Goal: Task Accomplishment & Management: Manage account settings

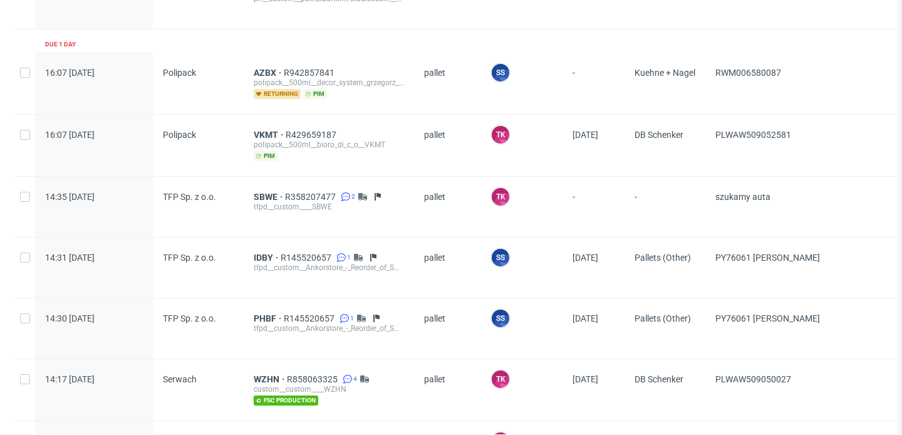
scroll to position [337, 0]
click at [265, 254] on span "IDBY" at bounding box center [267, 256] width 27 height 10
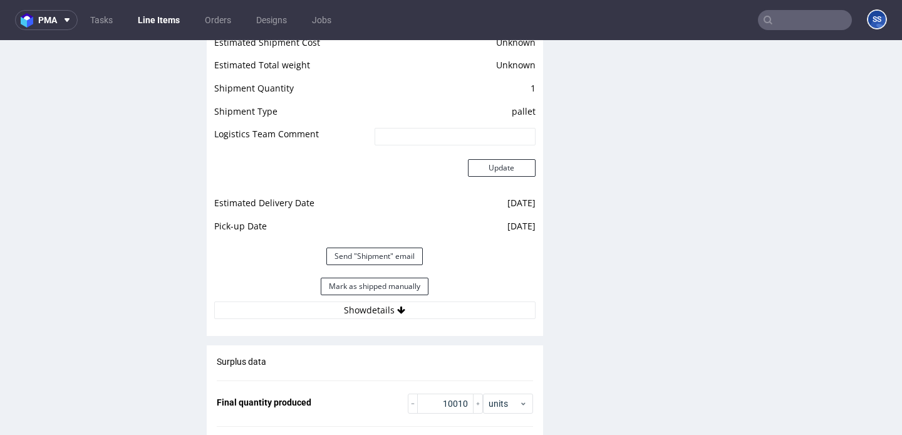
scroll to position [1762, 0]
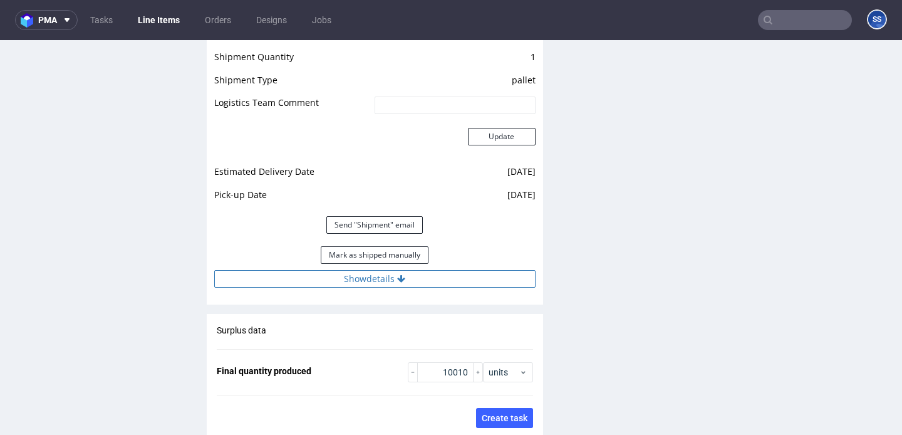
click at [313, 270] on button "Show details" at bounding box center [374, 279] width 321 height 18
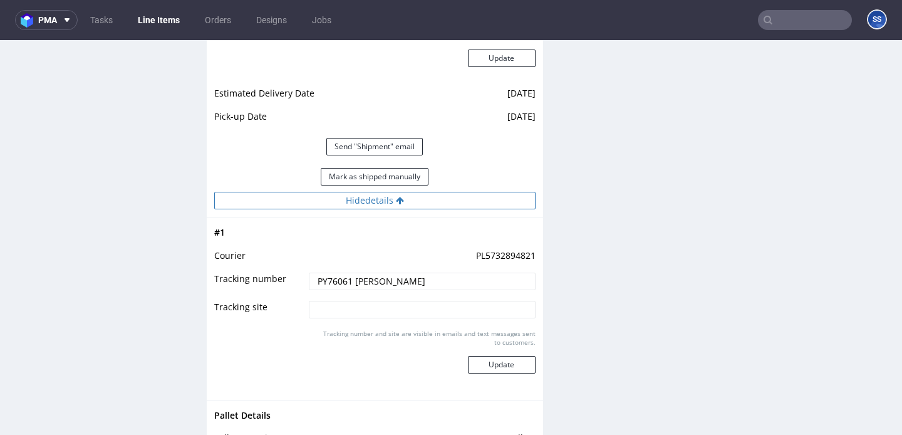
scroll to position [1843, 0]
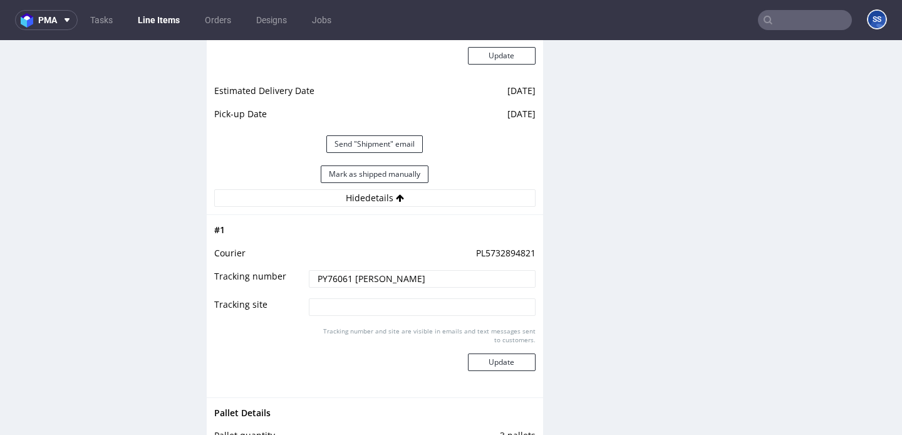
click at [140, 16] on link "Line Items" at bounding box center [158, 20] width 57 height 20
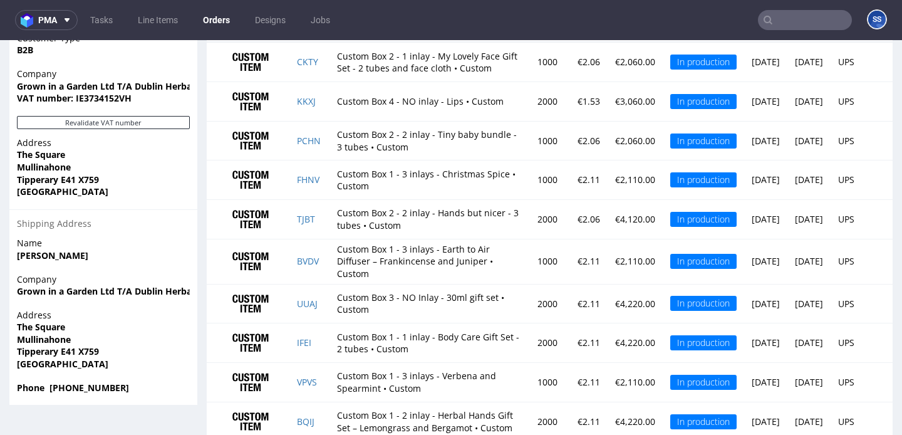
scroll to position [884, 0]
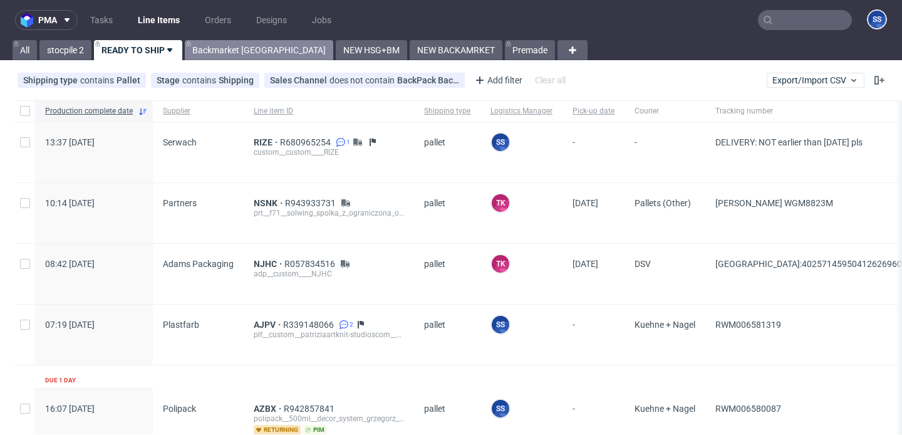
click at [199, 55] on link "Backmarket [GEOGRAPHIC_DATA]" at bounding box center [259, 50] width 149 height 20
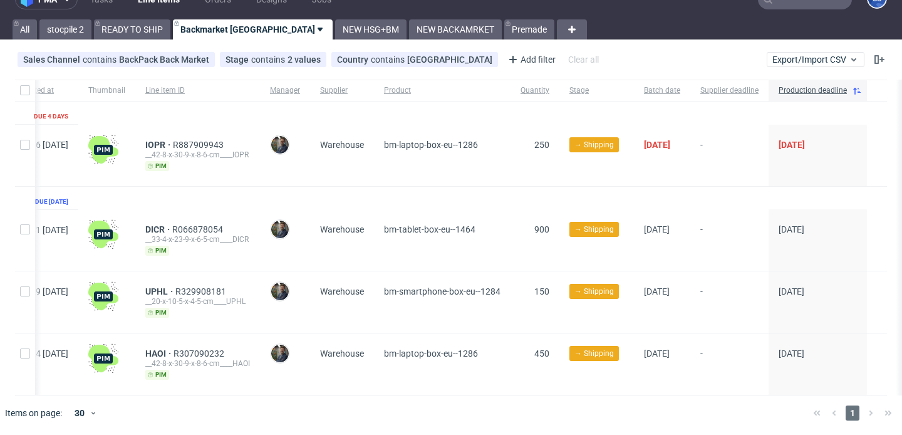
scroll to position [0, 79]
click at [335, 36] on link "NEW HSG+BM" at bounding box center [370, 29] width 71 height 20
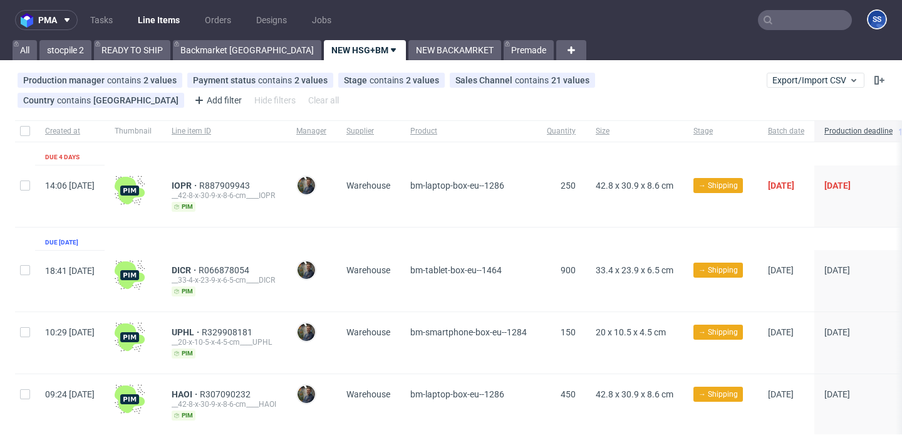
click at [773, 15] on input "text" at bounding box center [805, 20] width 94 height 20
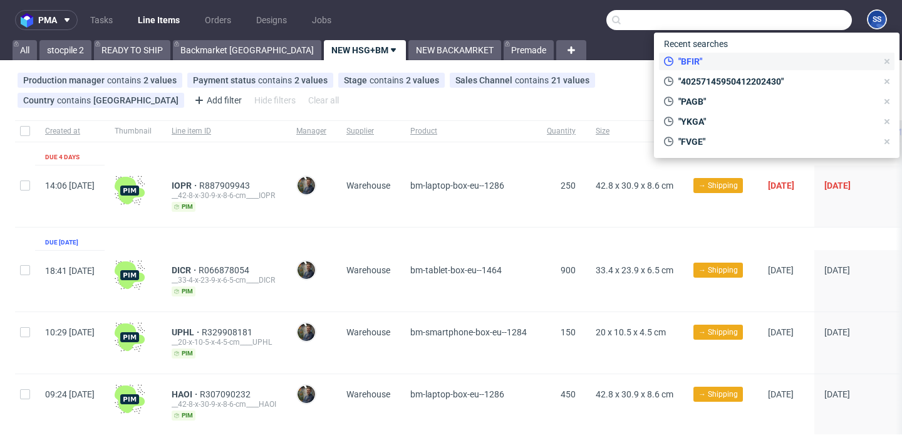
click at [723, 59] on span ""BFIR"" at bounding box center [776, 61] width 204 height 13
type input "BFIR"
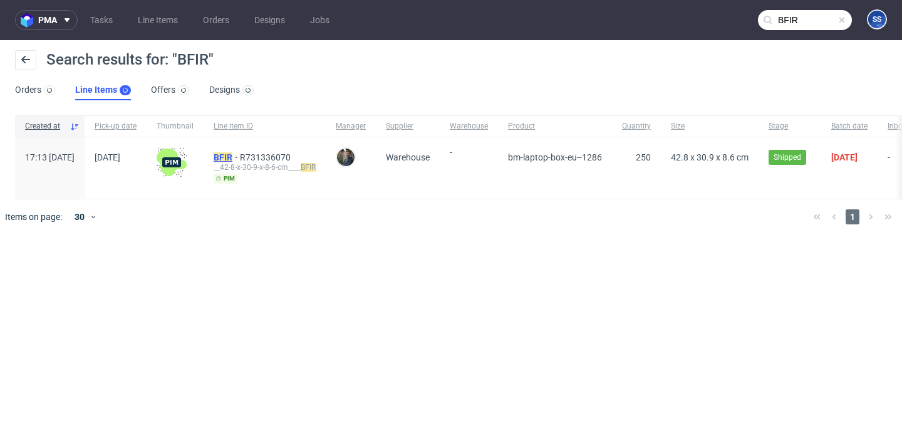
click at [240, 157] on span "BFIR" at bounding box center [227, 157] width 26 height 10
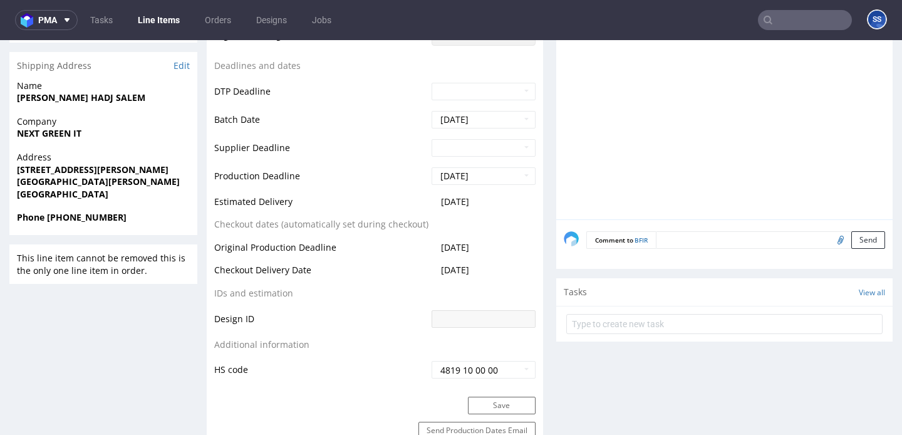
scroll to position [425, 0]
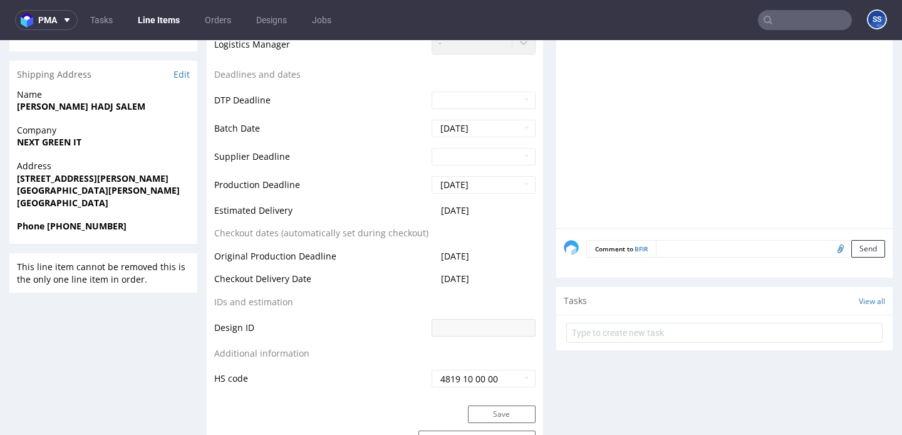
click at [669, 249] on form "Comment to BFIR Send" at bounding box center [736, 249] width 299 height 18
paste textarea "1Z5A15806897175374"
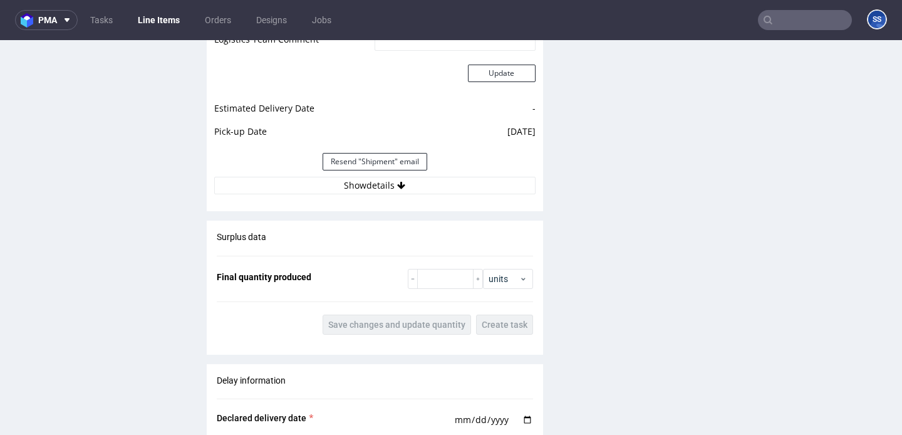
scroll to position [1181, 0]
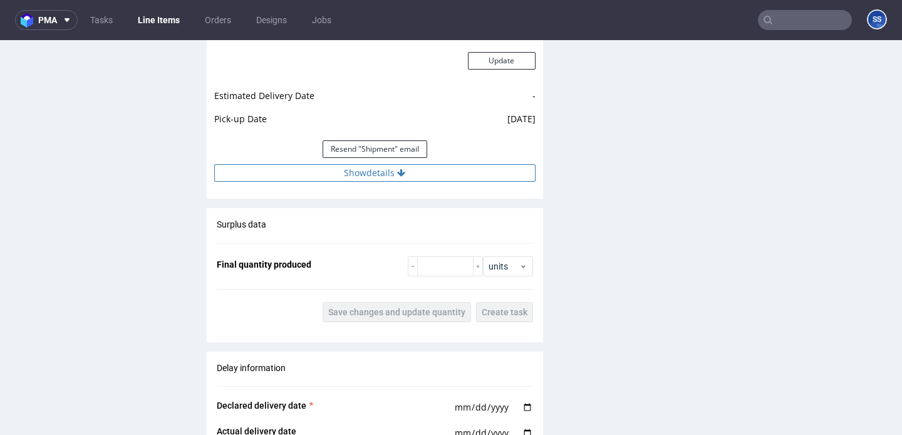
click at [424, 174] on button "Show details" at bounding box center [374, 173] width 321 height 18
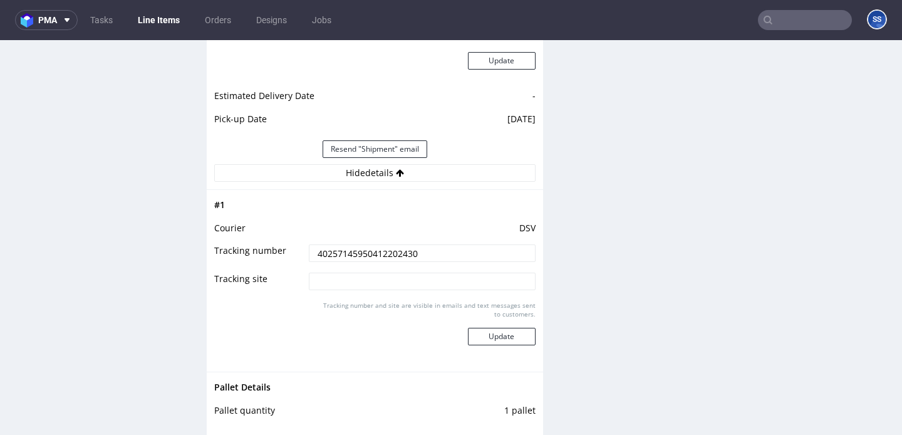
click at [392, 253] on input "40257145950412202430" at bounding box center [422, 253] width 226 height 18
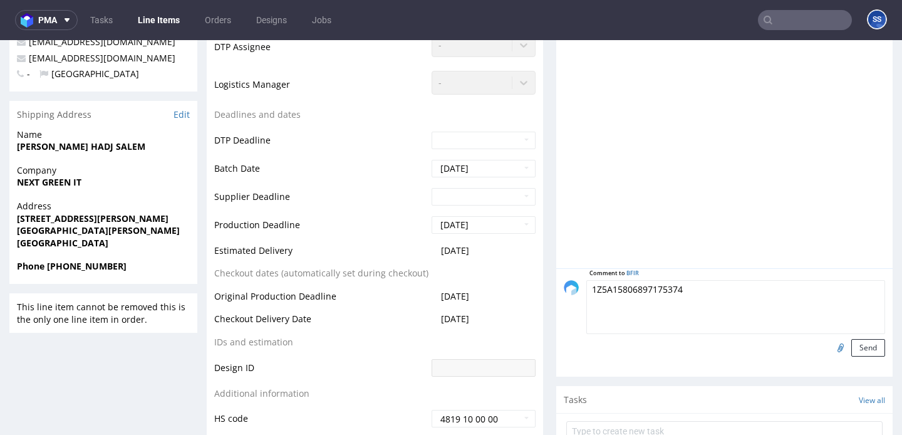
scroll to position [378, 0]
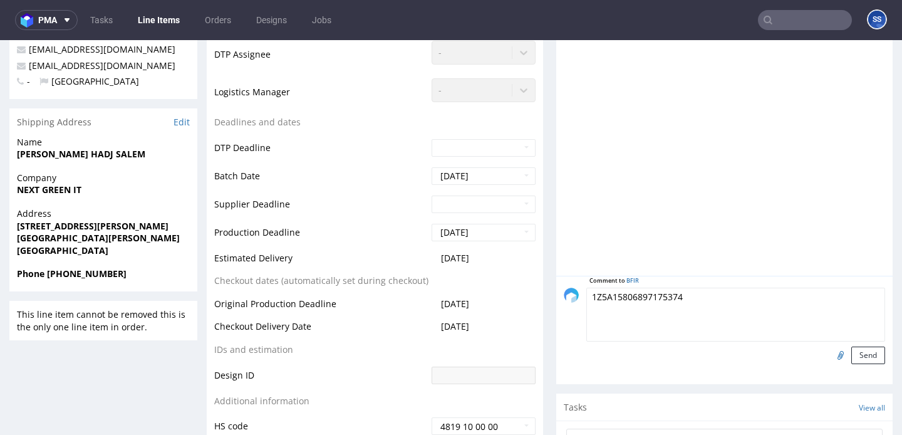
click at [706, 296] on textarea "1Z5A15806897175374" at bounding box center [736, 315] width 299 height 54
paste textarea "40257145950412202430"
click at [717, 298] on textarea "1Z5A15806897175374" at bounding box center [736, 315] width 299 height 54
paste textarea "40257145950412202430"
click at [635, 296] on textarea "1Z5A15806897175374 40257145950412202430" at bounding box center [736, 315] width 299 height 54
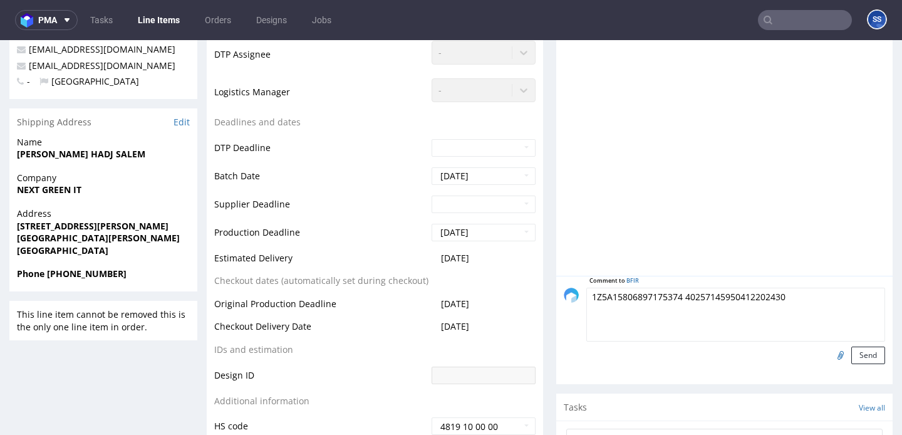
click at [635, 296] on textarea "1Z5A15806897175374 40257145950412202430" at bounding box center [736, 315] width 299 height 54
click at [709, 313] on textarea "40257145950412202430" at bounding box center [736, 315] width 299 height 54
type textarea "40257145950412202430 anulowany podjazd, magazyn spakowal w paczki"
click at [865, 359] on button "Send" at bounding box center [869, 356] width 34 height 18
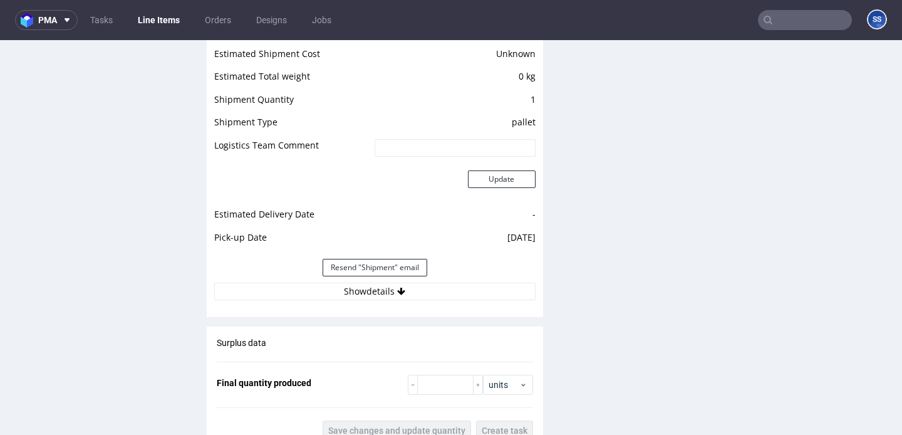
scroll to position [1076, 0]
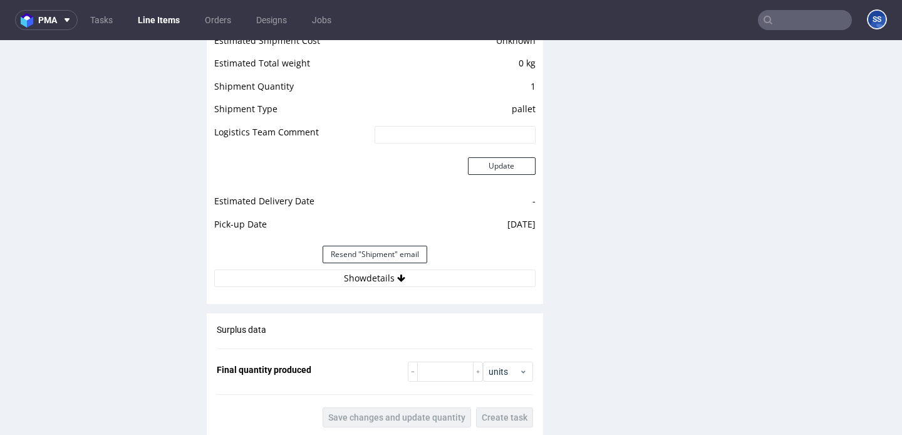
click at [427, 269] on div "Resend "Shipment" email" at bounding box center [374, 254] width 321 height 30
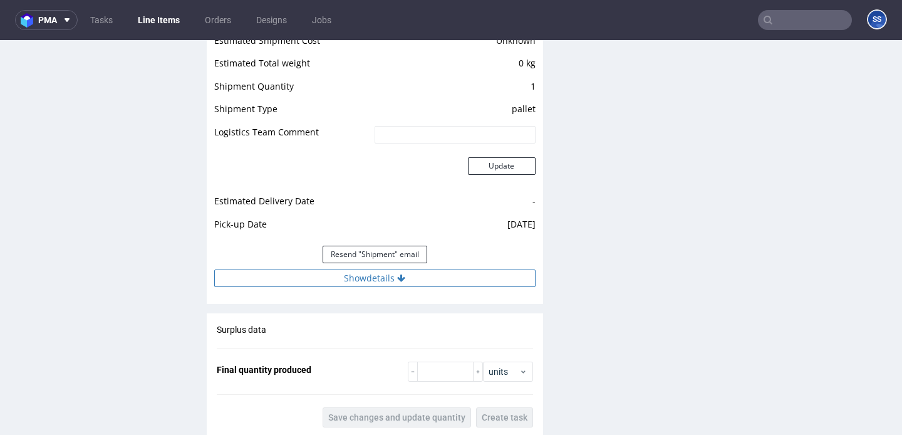
click at [424, 278] on button "Show details" at bounding box center [374, 278] width 321 height 18
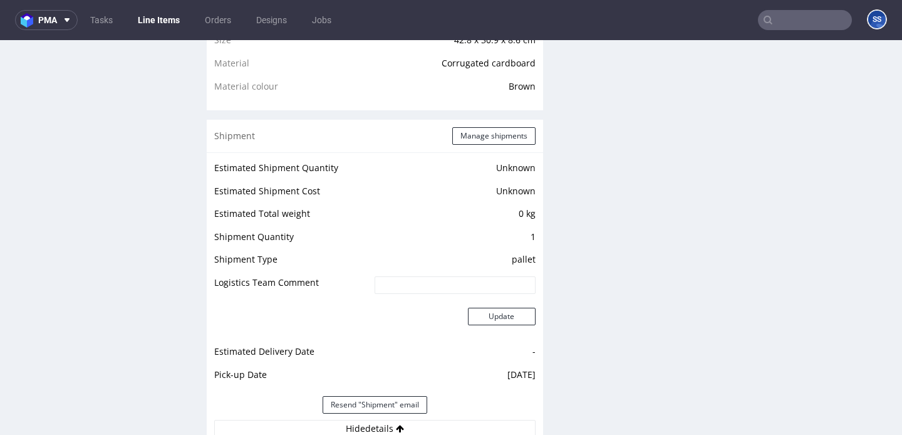
scroll to position [906, 0]
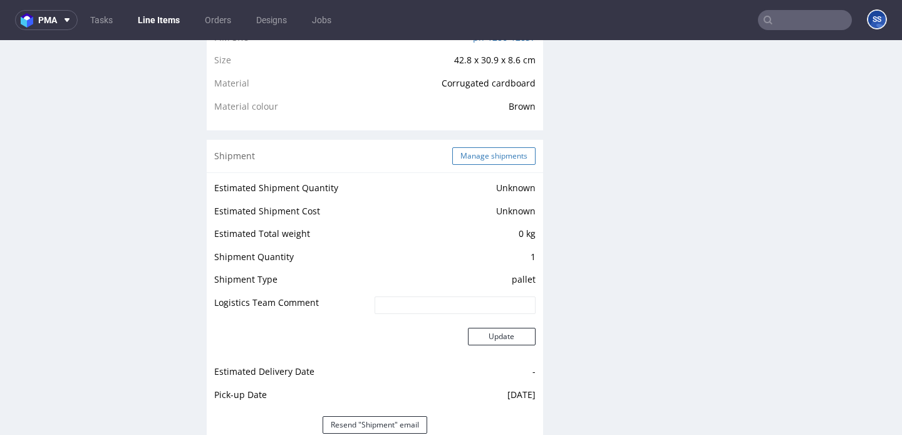
click at [476, 154] on button "Manage shipments" at bounding box center [493, 156] width 83 height 18
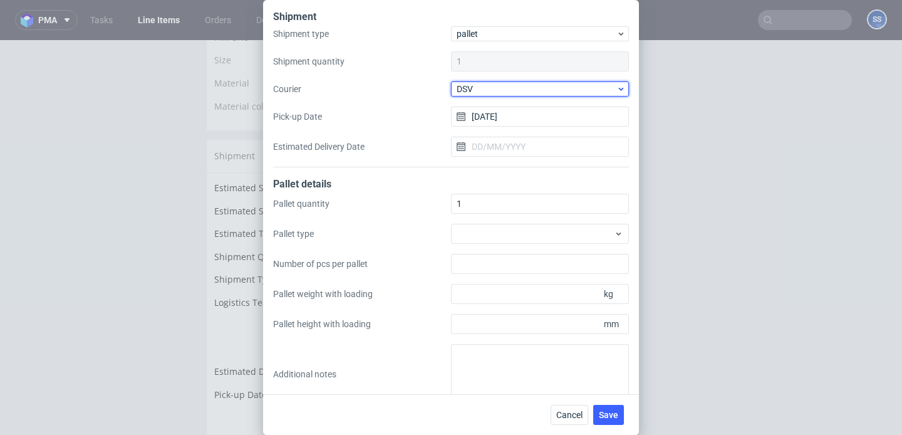
click at [518, 88] on span "DSV" at bounding box center [537, 89] width 160 height 13
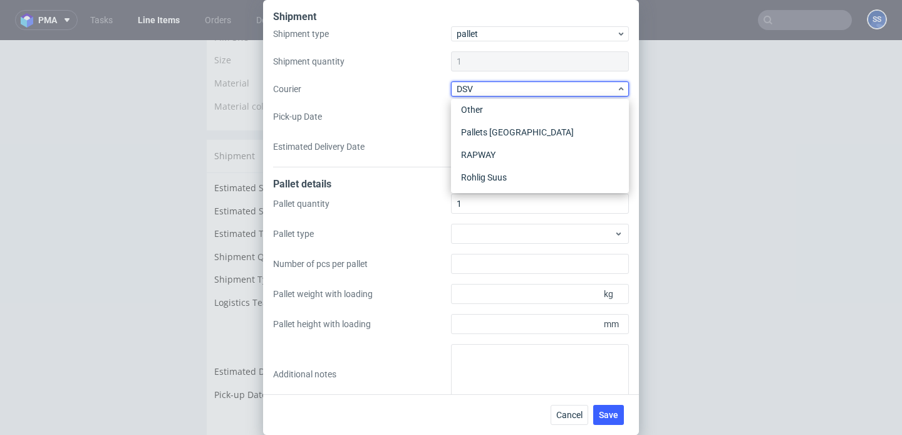
scroll to position [209, 0]
click at [501, 177] on div "UPS Pallets" at bounding box center [540, 176] width 168 height 23
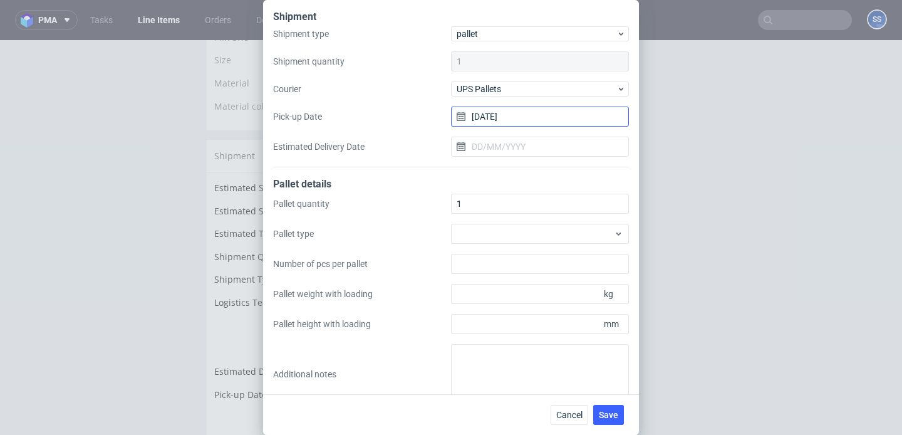
click at [503, 118] on input "[DATE]" at bounding box center [540, 117] width 178 height 20
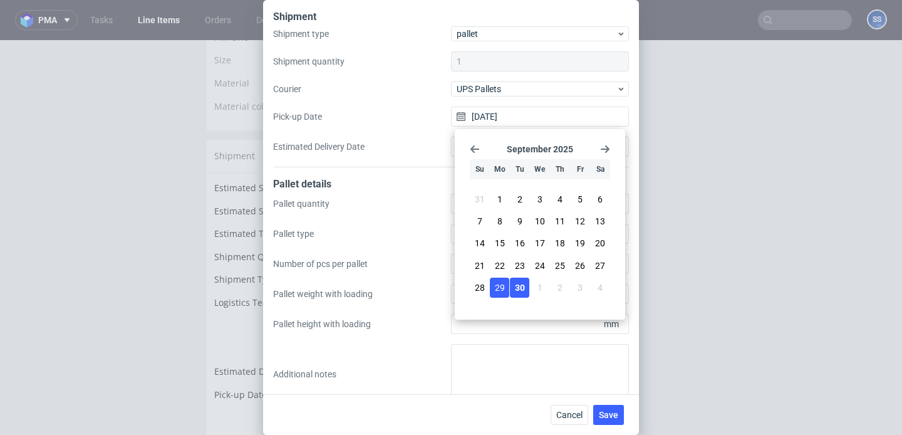
click at [521, 289] on span "30" at bounding box center [520, 287] width 10 height 13
type input "[DATE]"
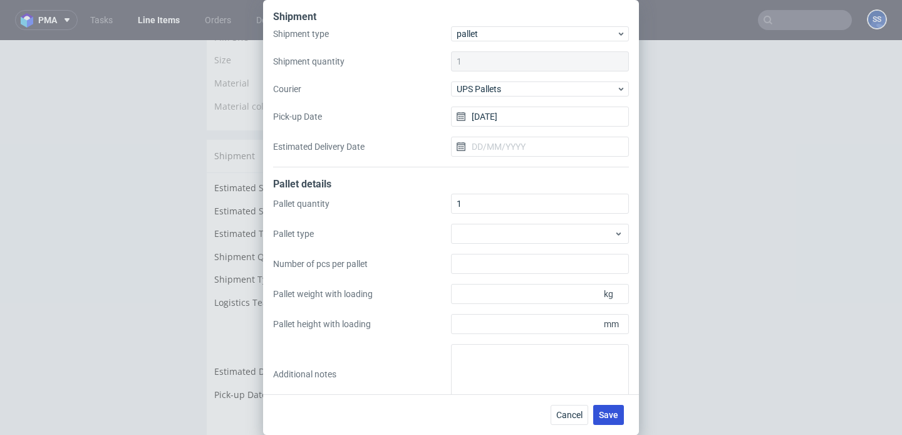
click at [614, 419] on span "Save" at bounding box center [608, 414] width 19 height 9
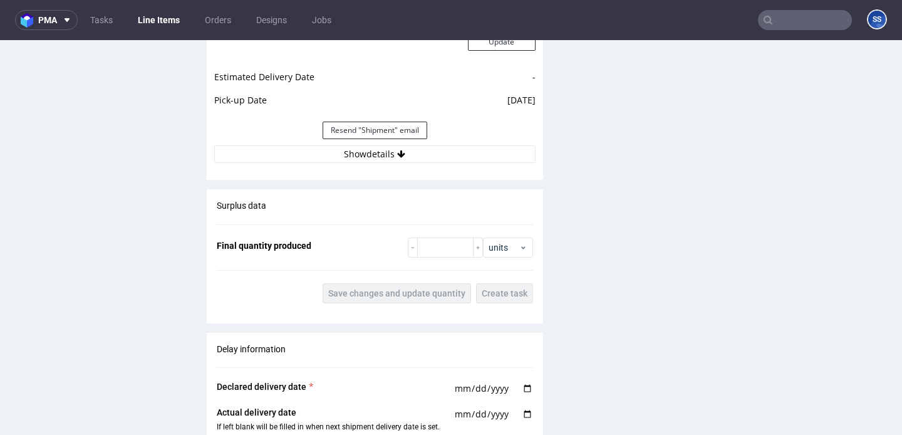
scroll to position [1199, 0]
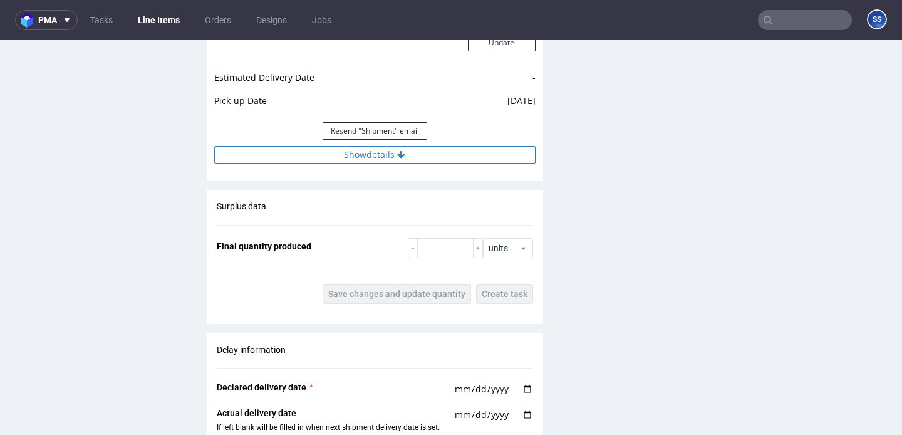
click at [424, 164] on button "Show details" at bounding box center [374, 155] width 321 height 18
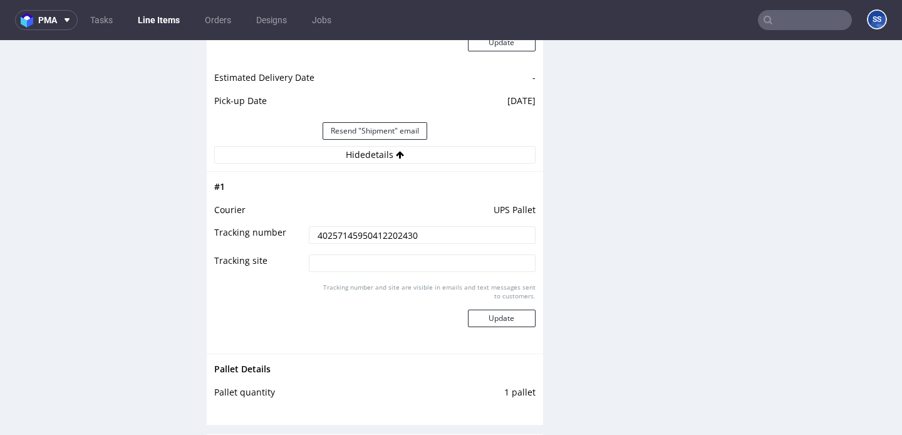
click at [397, 239] on input "40257145950412202430" at bounding box center [422, 235] width 226 height 18
paste input "1Z5A15806897175374"
type input "1Z5A15806897175374"
click at [499, 327] on button "Update" at bounding box center [502, 319] width 68 height 18
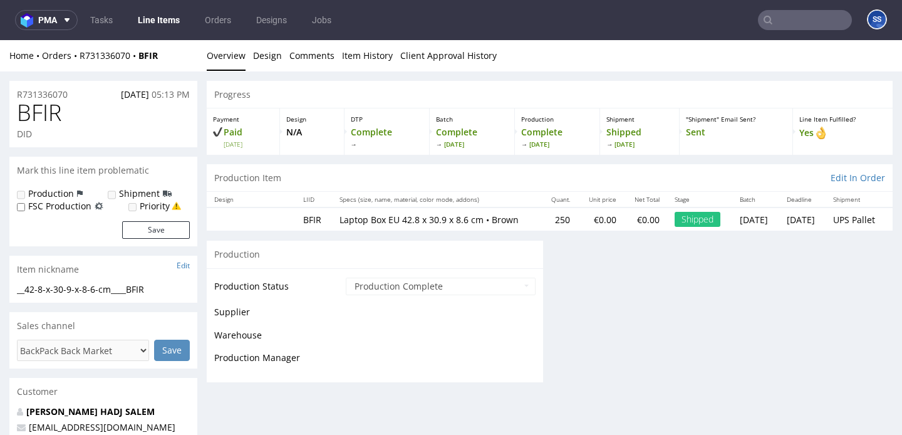
scroll to position [958, 0]
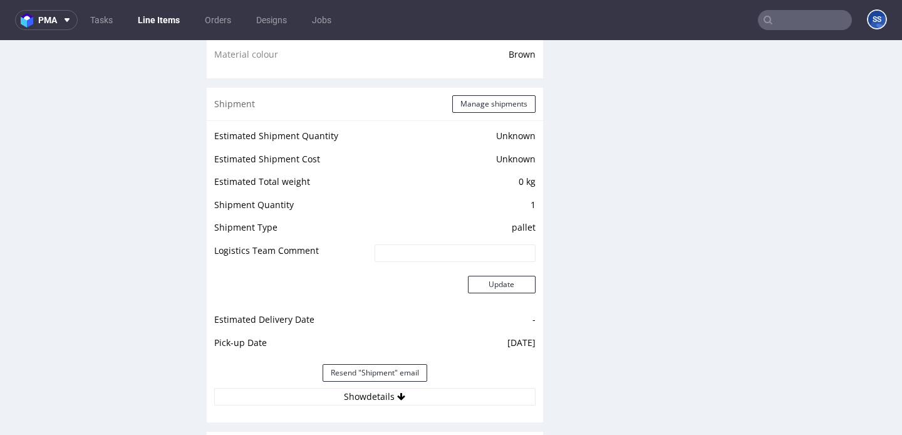
click at [169, 23] on link "Line Items" at bounding box center [158, 20] width 57 height 20
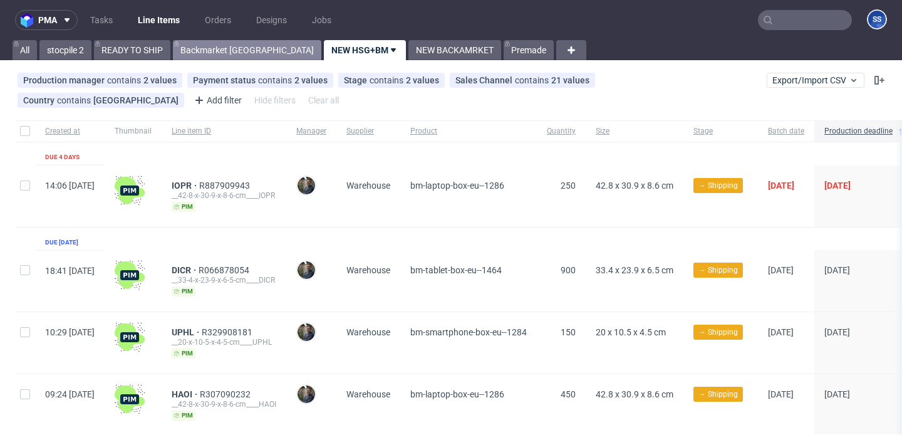
click at [202, 58] on link "Backmarket [GEOGRAPHIC_DATA]" at bounding box center [247, 50] width 149 height 20
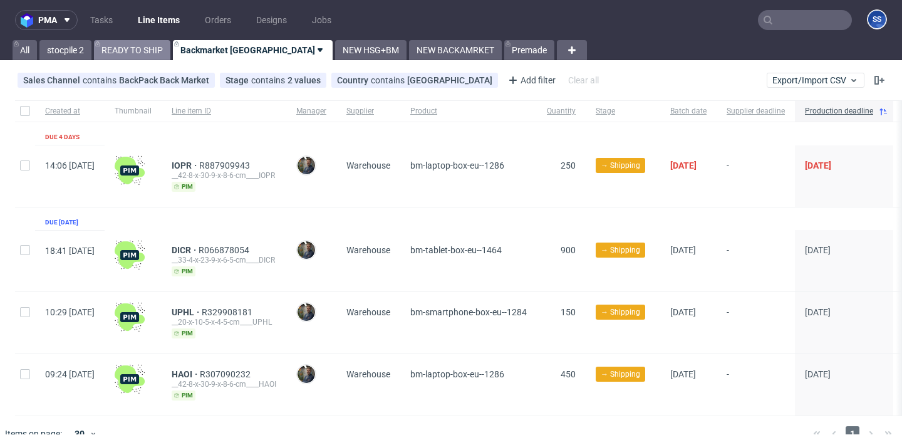
click at [154, 53] on link "READY TO SHIP" at bounding box center [132, 50] width 76 height 20
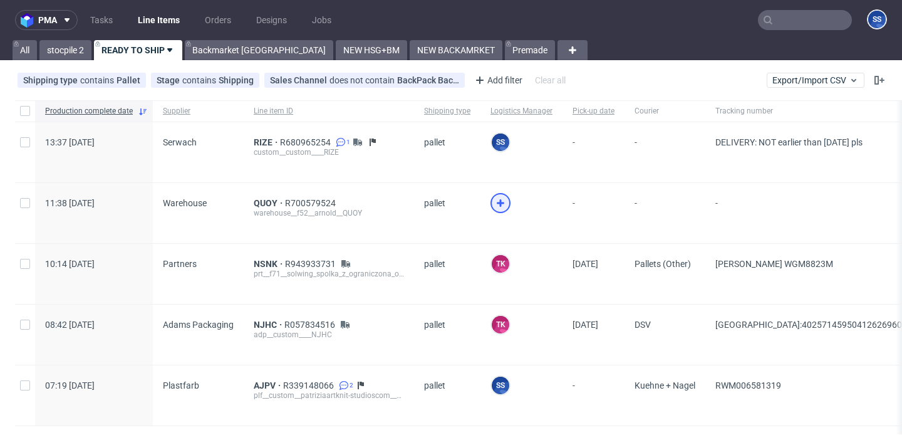
click at [498, 204] on use at bounding box center [501, 203] width 8 height 8
click at [267, 199] on span "QUOY" at bounding box center [269, 203] width 31 height 10
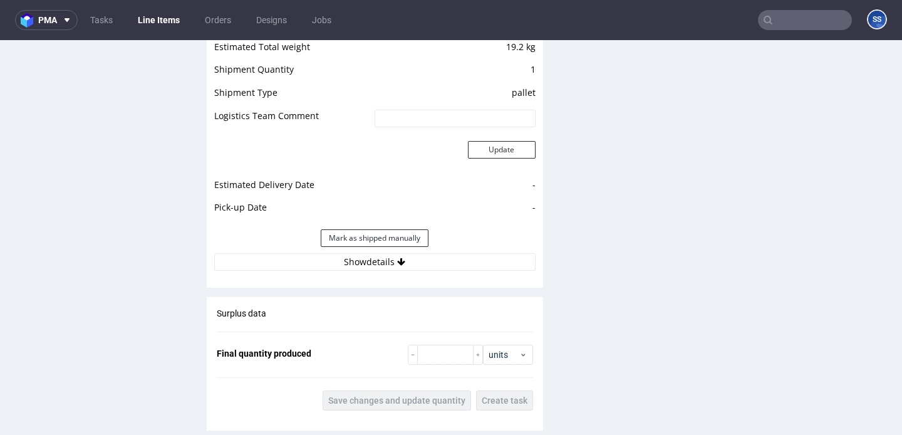
scroll to position [1298, 0]
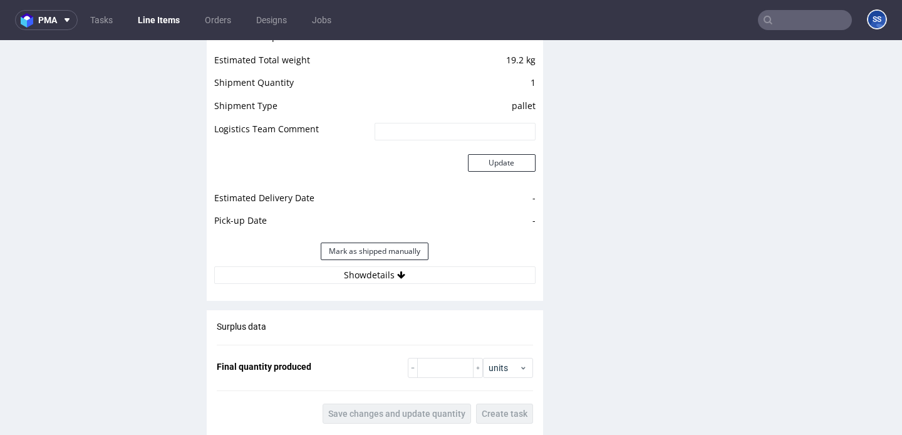
click at [328, 264] on div "Mark as shipped manually" at bounding box center [374, 251] width 321 height 30
click at [325, 272] on button "Show details" at bounding box center [374, 275] width 321 height 18
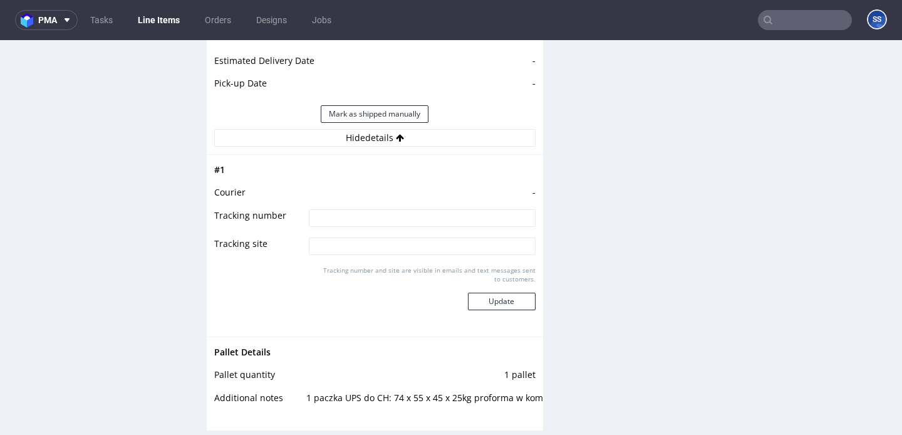
scroll to position [1409, 0]
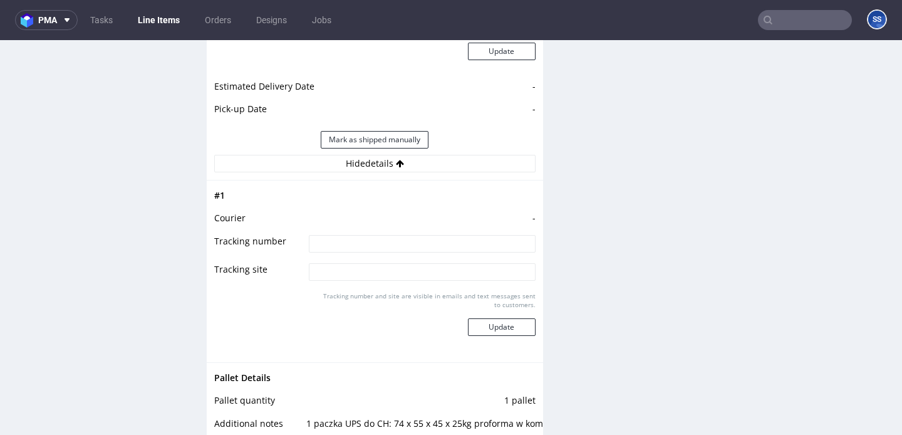
click at [158, 26] on link "Line Items" at bounding box center [158, 20] width 57 height 20
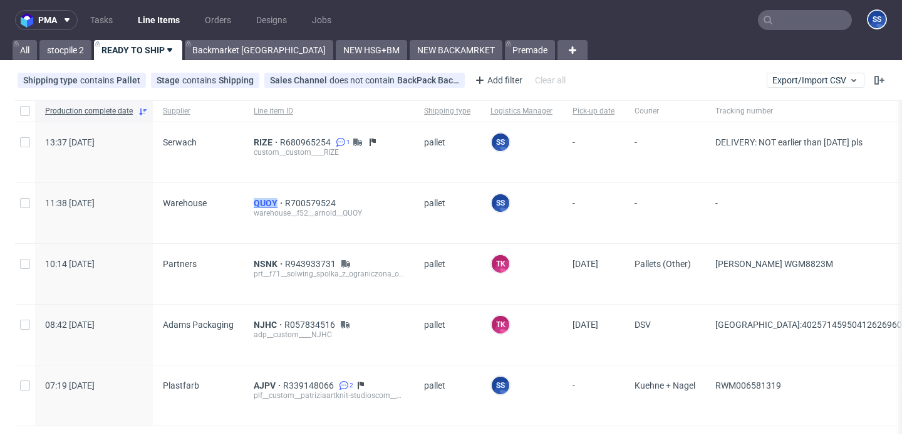
drag, startPoint x: 243, startPoint y: 201, endPoint x: 276, endPoint y: 202, distance: 32.6
click at [276, 202] on div "QUOY R700579524 warehouse__f52__arnold__QUOY" at bounding box center [329, 213] width 170 height 60
copy span "QUOY"
click at [261, 201] on span "QUOY" at bounding box center [269, 203] width 31 height 10
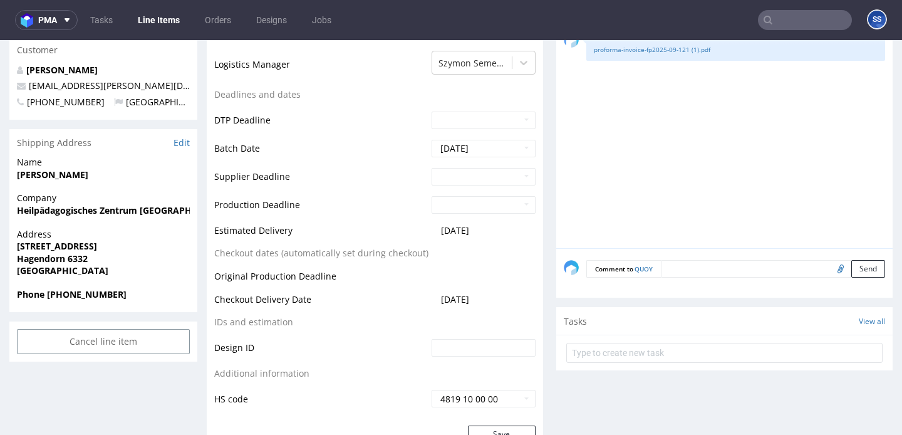
scroll to position [439, 0]
click at [61, 209] on strong "Heilpädagogisches Zentrum Hagendorn" at bounding box center [124, 210] width 214 height 12
copy strong "Heilpädagogisches Zentrum Hagendorn"
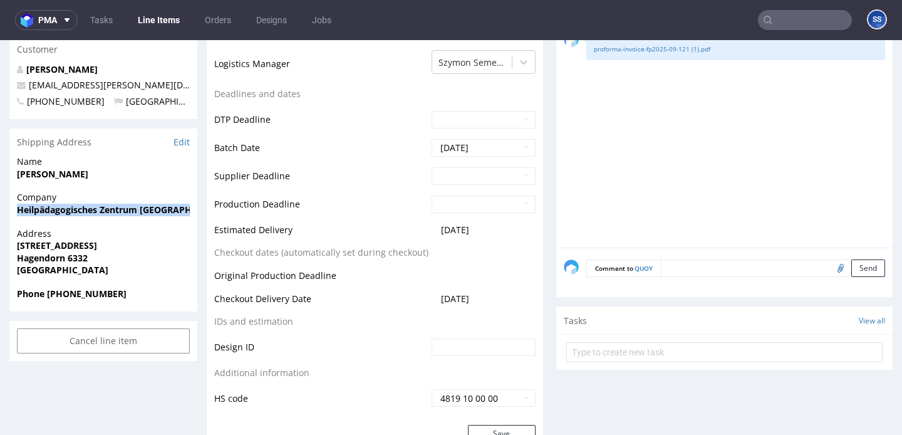
click at [50, 169] on strong "Jan Arnold" at bounding box center [52, 174] width 71 height 12
copy strong "Jan Arnold"
click at [84, 244] on strong "Lorzenweidstrasse 1" at bounding box center [57, 245] width 80 height 12
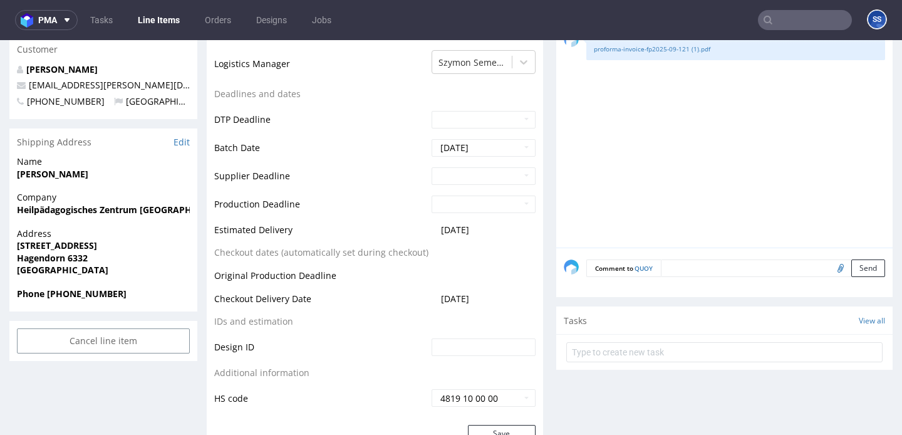
click at [84, 244] on strong "Lorzenweidstrasse 1" at bounding box center [57, 245] width 80 height 12
copy strong "Lorzenweidstrasse 1"
click at [78, 257] on strong "Hagendorn 6332" at bounding box center [52, 258] width 71 height 12
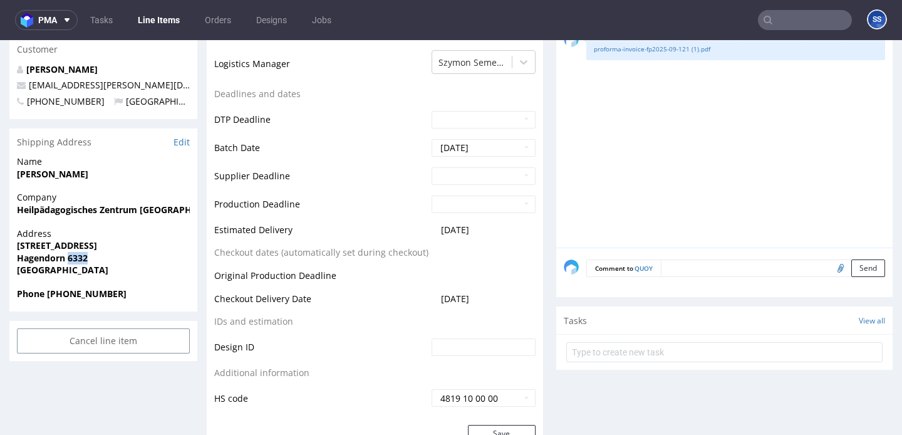
copy strong "6332"
click at [46, 261] on strong "Hagendorn 6332" at bounding box center [52, 258] width 71 height 12
copy strong "Hagendorn"
drag, startPoint x: 150, startPoint y: 83, endPoint x: 29, endPoint y: 90, distance: 121.8
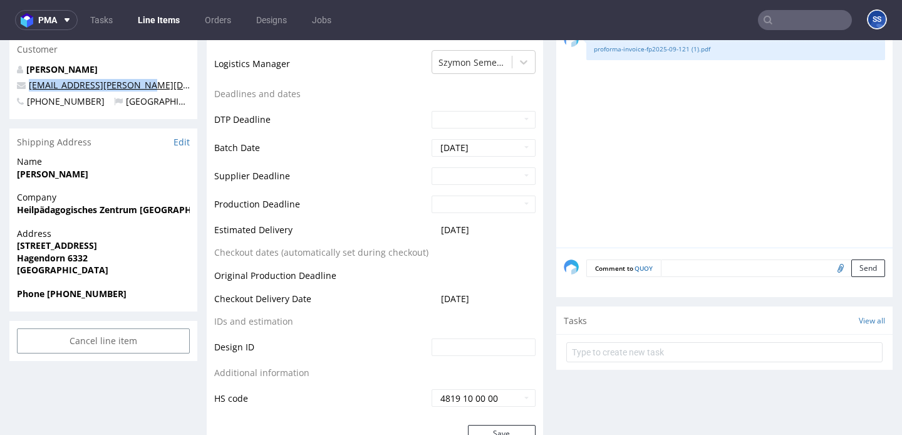
click at [29, 90] on p "jan.arnold@hzhagendorn.ch" at bounding box center [103, 85] width 173 height 13
copy link "jan.arnold@hzhagendorn.ch"
click at [71, 290] on strong "Phone +41797646586" at bounding box center [72, 294] width 110 height 12
copy strong "41797646586"
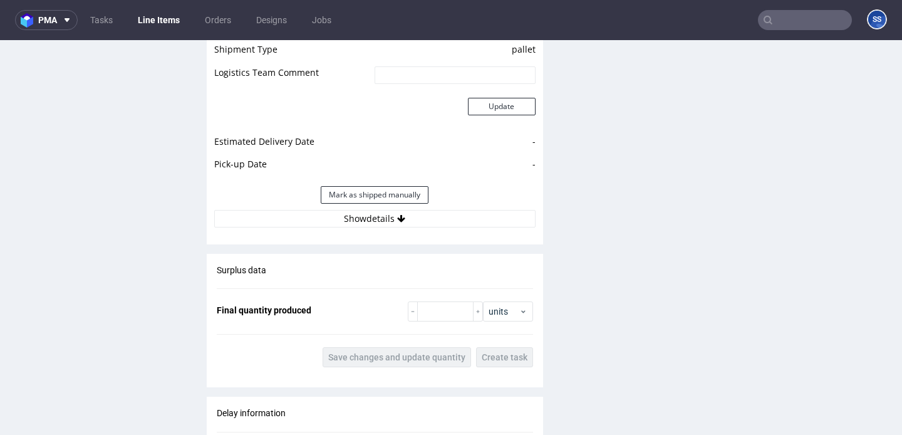
scroll to position [1355, 0]
click at [329, 219] on button "Show details" at bounding box center [374, 218] width 321 height 18
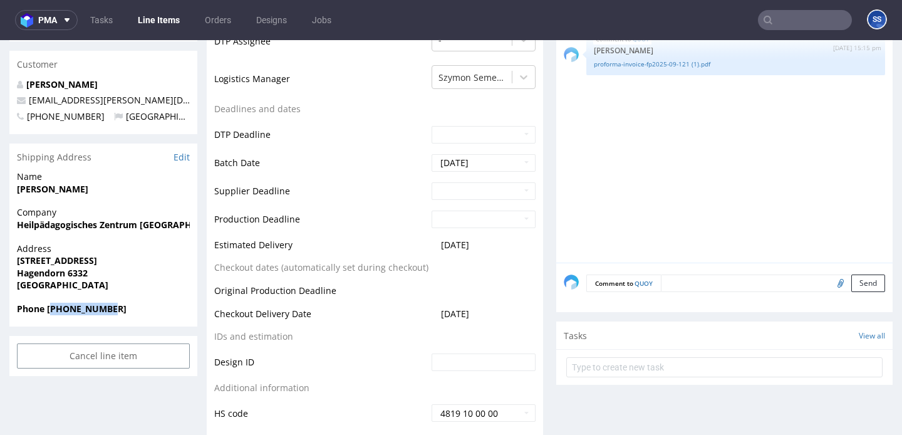
scroll to position [0, 0]
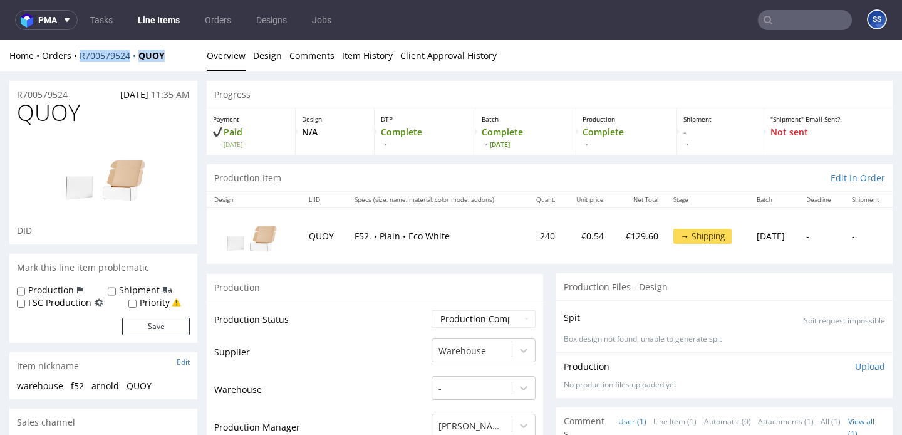
drag, startPoint x: 170, startPoint y: 61, endPoint x: 79, endPoint y: 59, distance: 91.5
click at [79, 59] on div "Home Orders R700579524 QUOY" at bounding box center [103, 56] width 188 height 13
copy div "R700579524 QUOY"
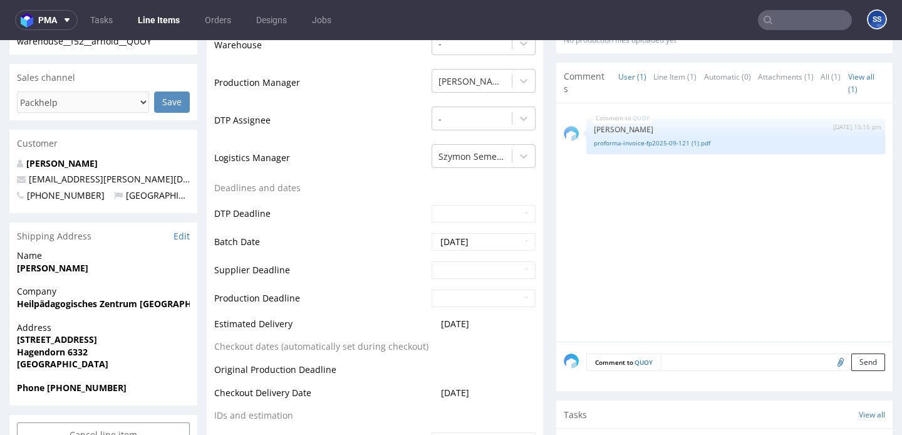
scroll to position [364, 0]
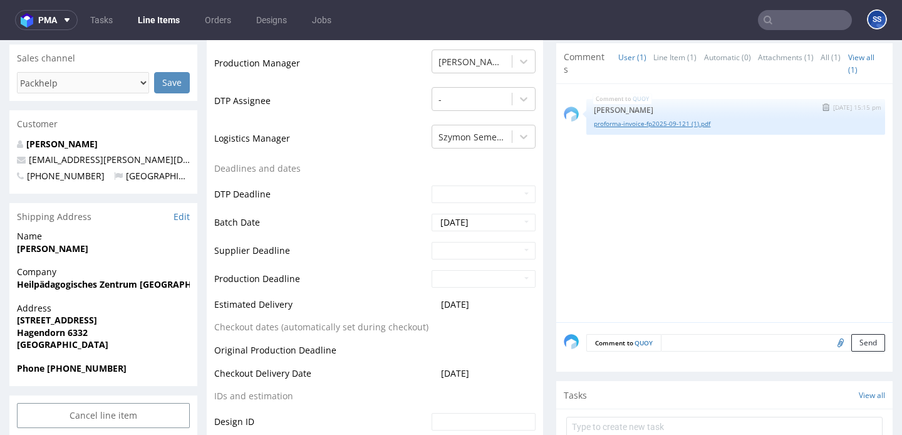
click at [651, 123] on link "proforma-invoice-fp2025-09-121 (1).pdf" at bounding box center [736, 123] width 284 height 9
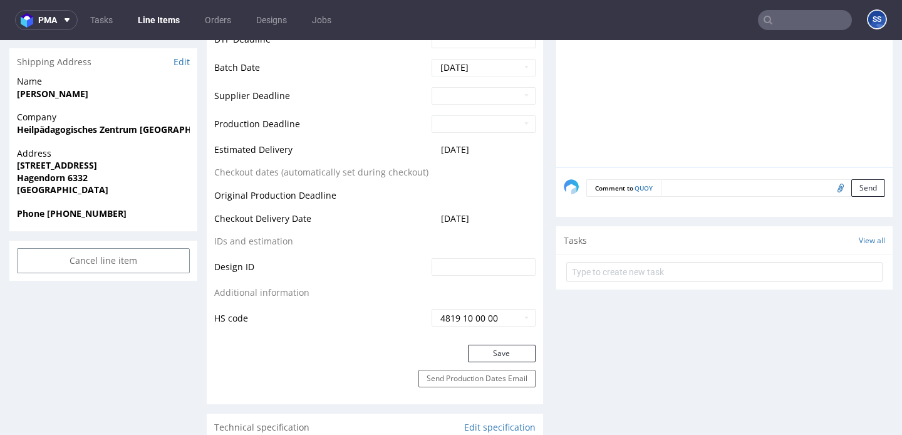
scroll to position [530, 0]
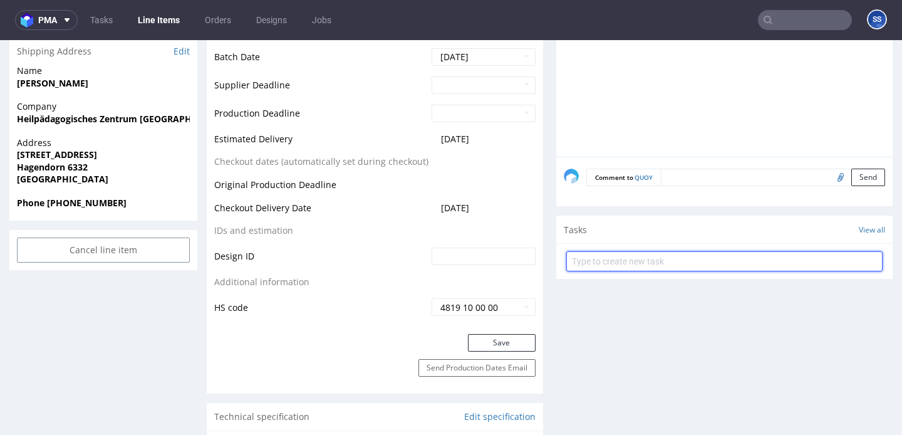
click at [630, 270] on input "text" at bounding box center [724, 261] width 316 height 20
type input "Etykiety"
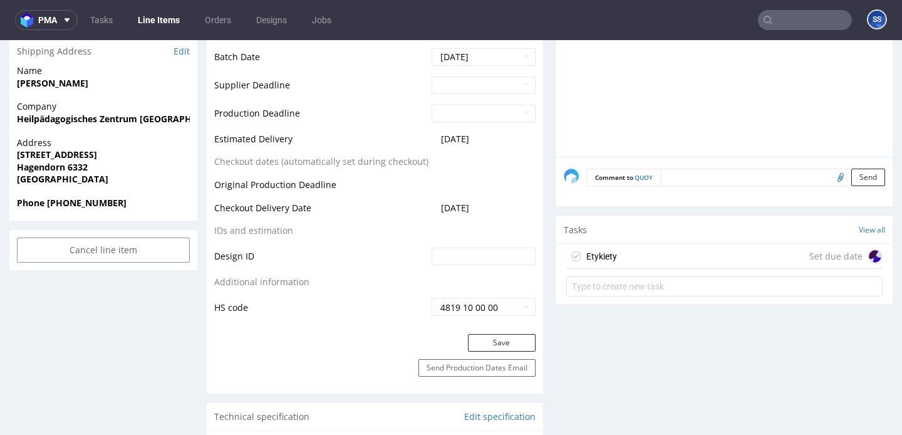
click at [669, 253] on div "Etykiety Set due date" at bounding box center [724, 256] width 316 height 25
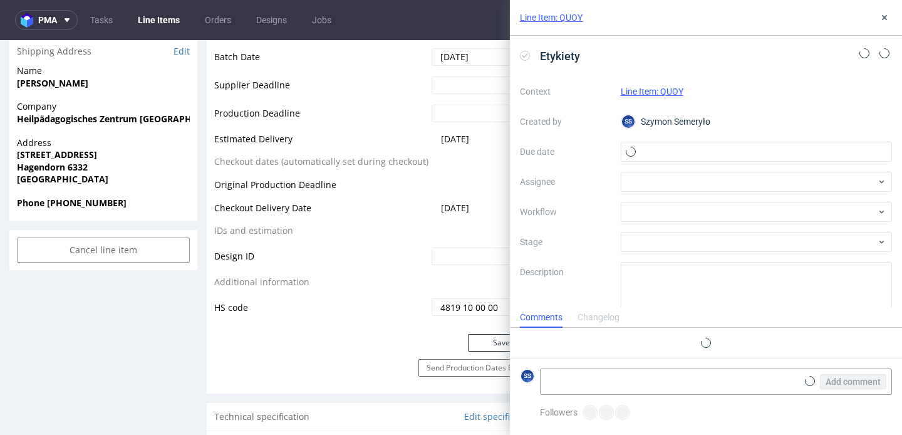
scroll to position [10, 0]
click at [657, 159] on input "text" at bounding box center [757, 152] width 272 height 20
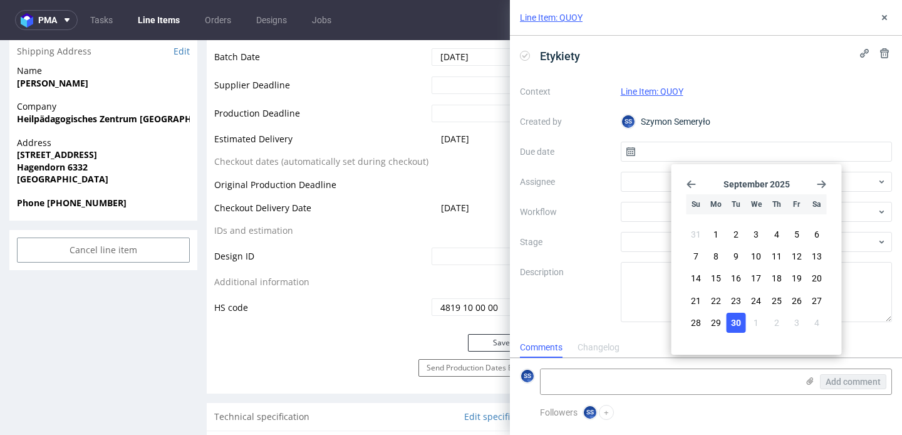
click at [742, 321] on button "30" at bounding box center [736, 323] width 19 height 20
type input "[DATE]"
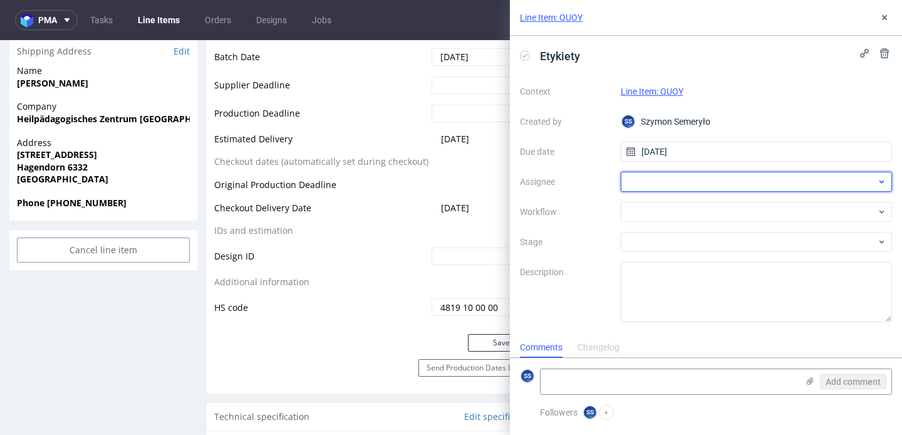
click at [707, 177] on div at bounding box center [757, 182] width 272 height 20
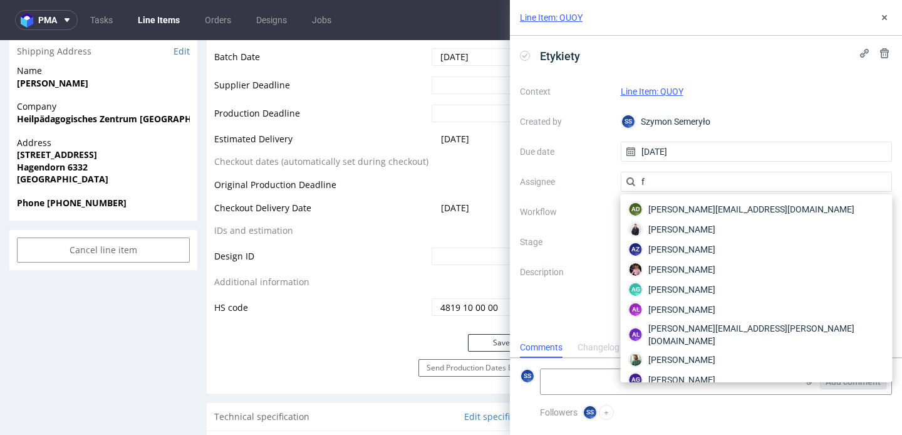
type input "fe"
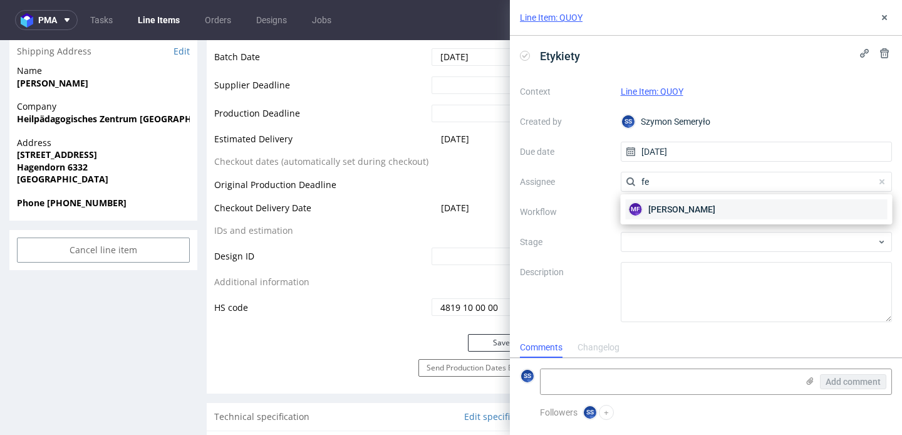
click at [684, 204] on span "Michał Fedorowicz" at bounding box center [682, 209] width 67 height 13
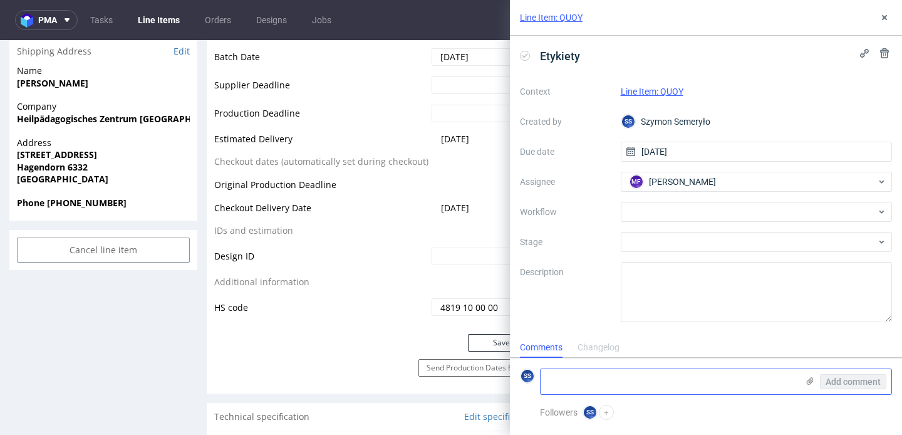
click at [691, 377] on textarea at bounding box center [669, 381] width 257 height 25
click at [650, 388] on textarea at bounding box center [669, 381] width 257 height 25
paste textarea "1Z5A15800490676205"
type textarea "1Z5A15800490676205"
click at [810, 382] on use at bounding box center [810, 381] width 7 height 8
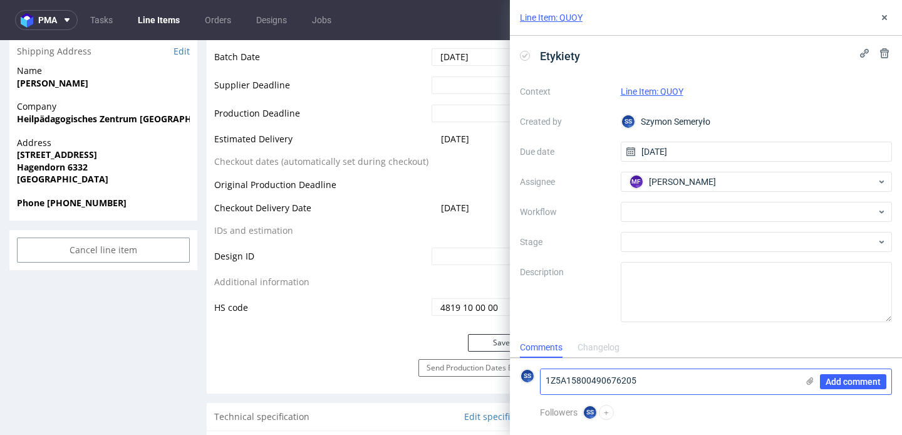
click at [0, 0] on input "file" at bounding box center [0, 0] width 0 height 0
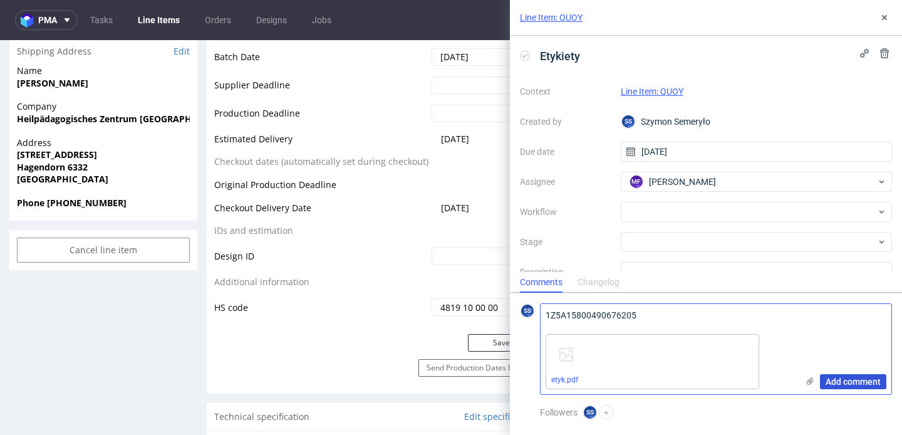
click at [855, 382] on span "Add comment" at bounding box center [853, 381] width 55 height 9
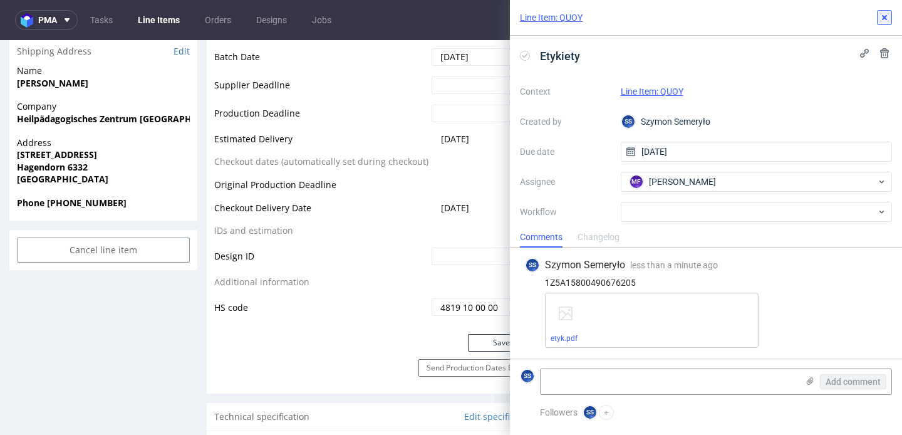
click at [889, 18] on icon at bounding box center [885, 18] width 10 height 10
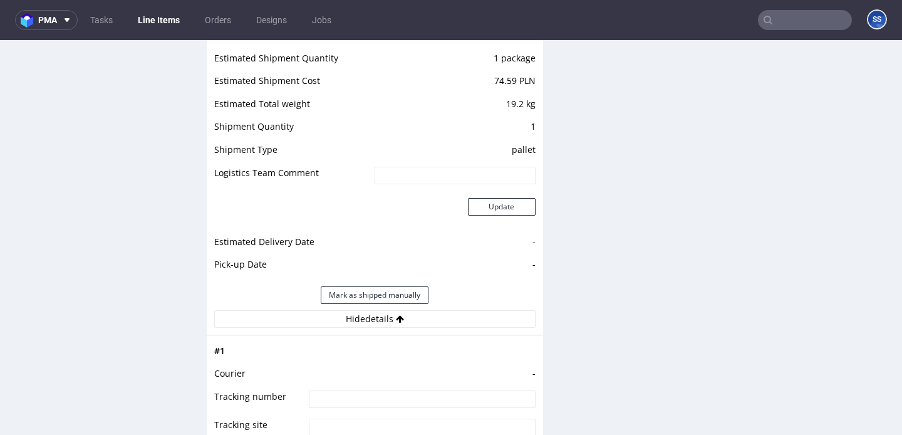
scroll to position [1274, 0]
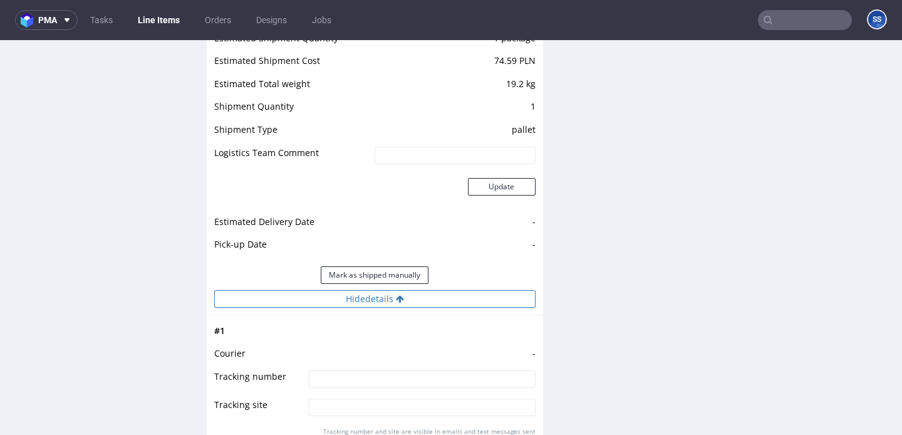
click at [398, 303] on icon at bounding box center [400, 299] width 8 height 9
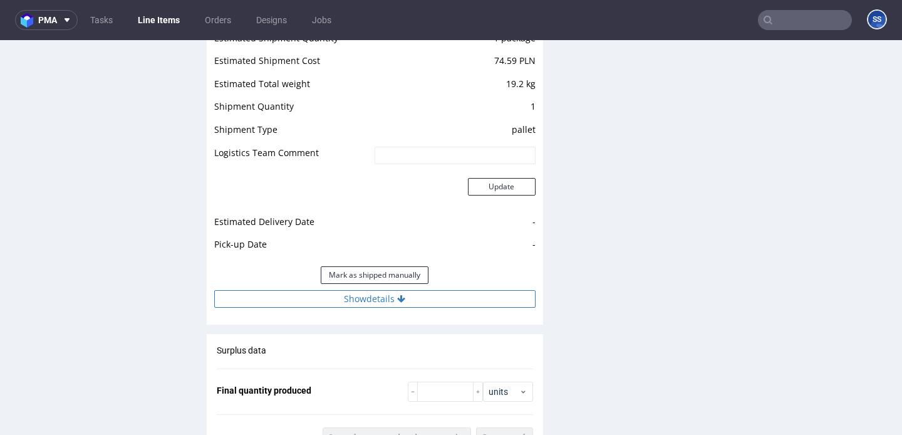
click at [398, 303] on icon at bounding box center [401, 299] width 8 height 9
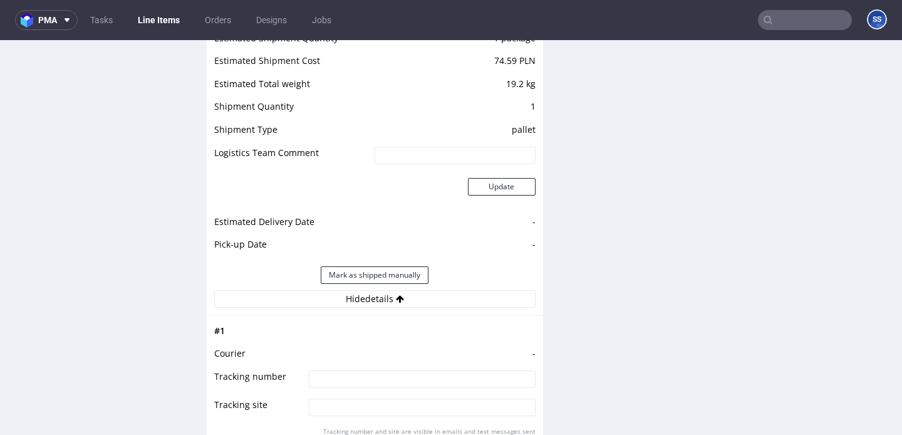
click at [399, 370] on input at bounding box center [422, 379] width 226 height 18
paste input "1Z5A15800490676205"
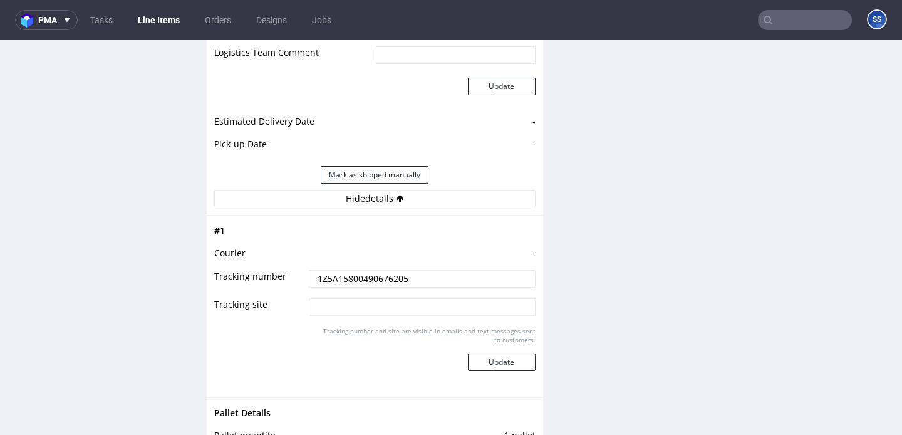
scroll to position [1402, 0]
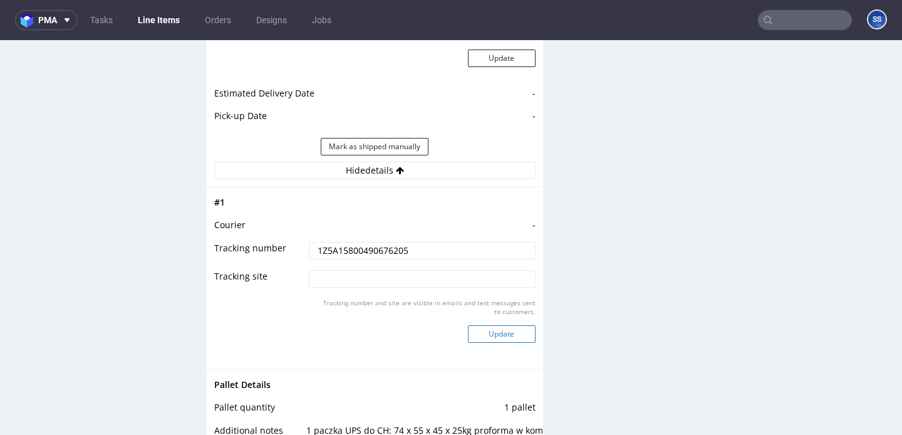
type input "1Z5A15800490676205"
click at [484, 328] on button "Update" at bounding box center [502, 334] width 68 height 18
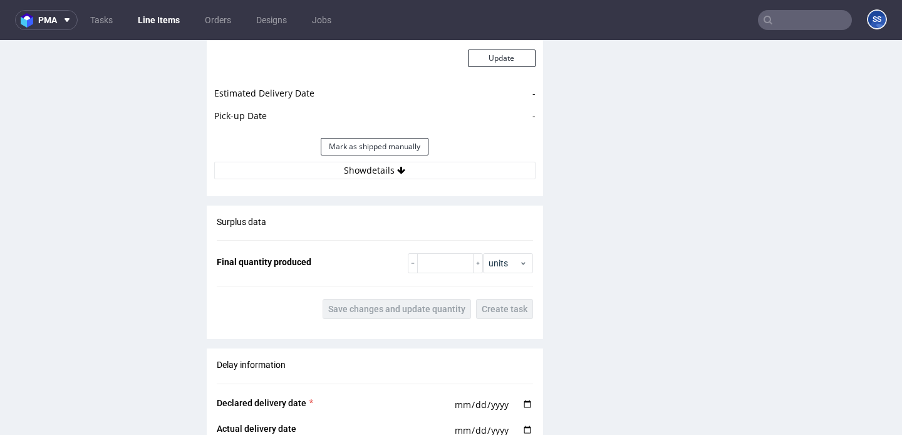
click at [168, 19] on link "Line Items" at bounding box center [158, 20] width 57 height 20
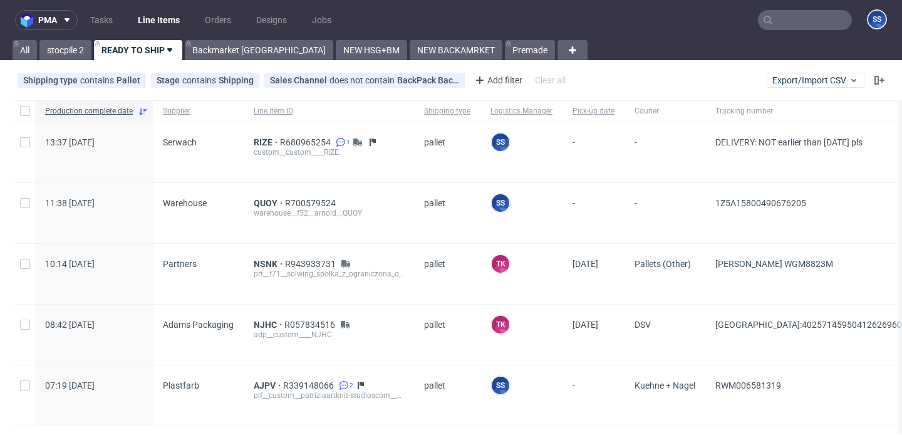
click at [780, 28] on input "text" at bounding box center [805, 20] width 94 height 20
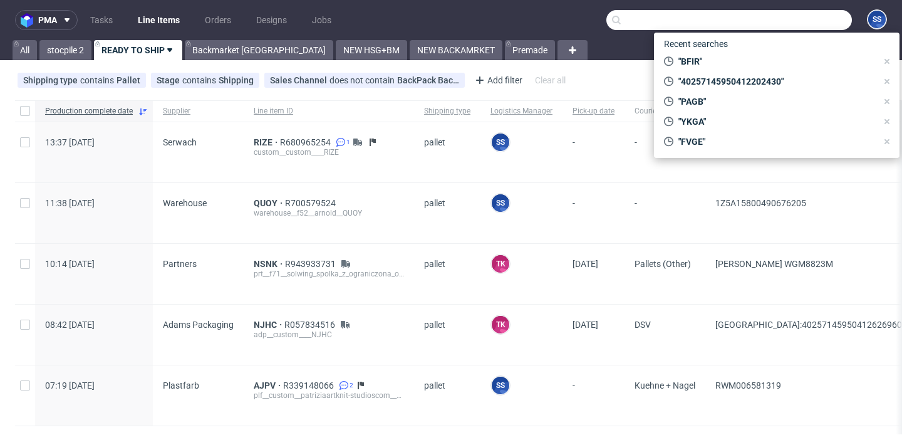
paste input "NSNK"
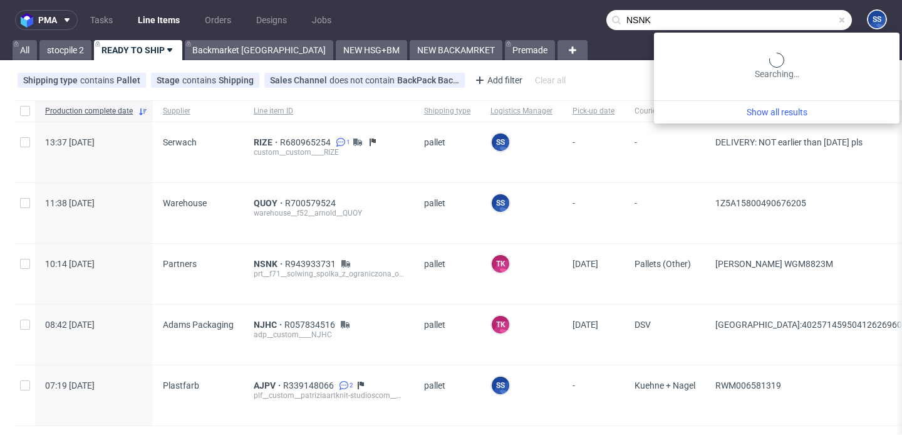
type input "NSNK"
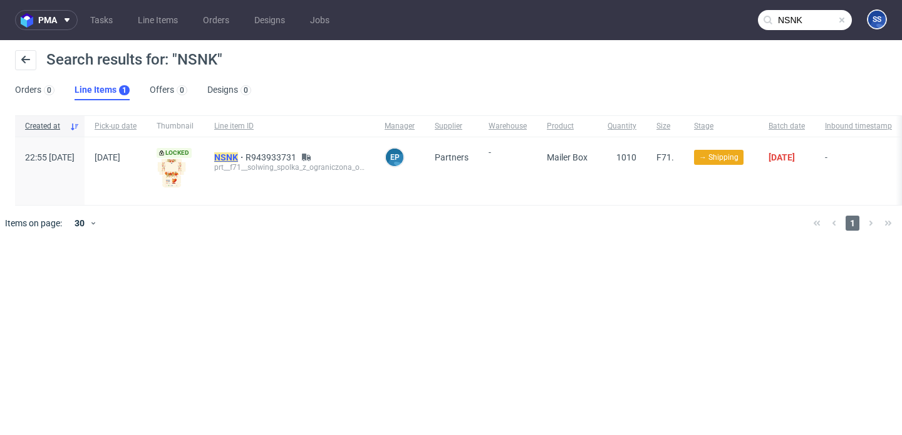
click at [238, 153] on mark "NSNK" at bounding box center [226, 157] width 24 height 10
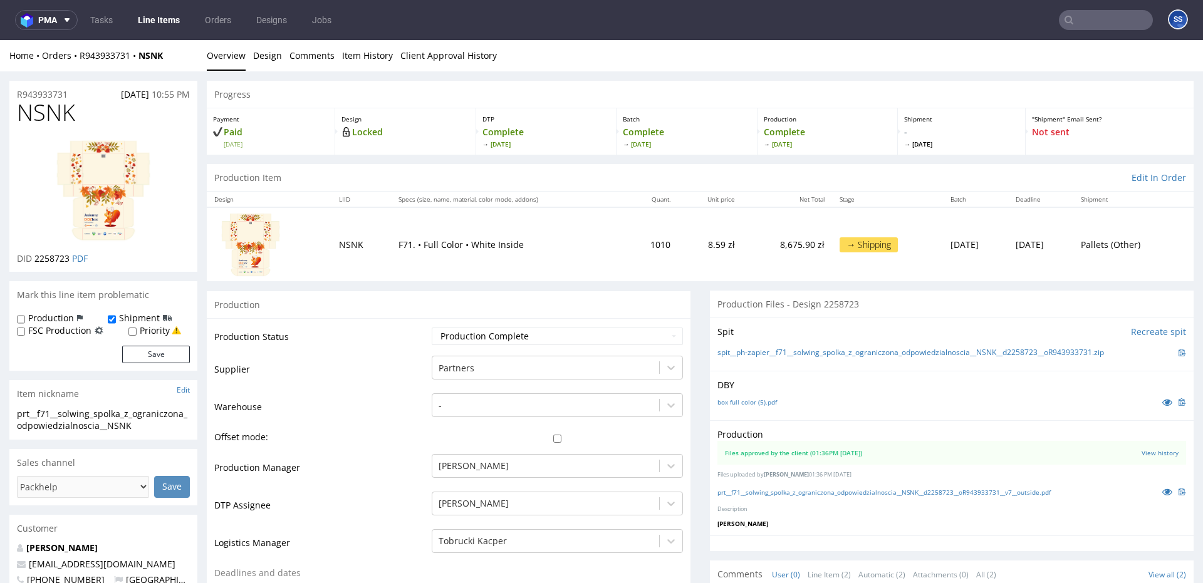
click at [902, 20] on input "text" at bounding box center [1106, 20] width 94 height 20
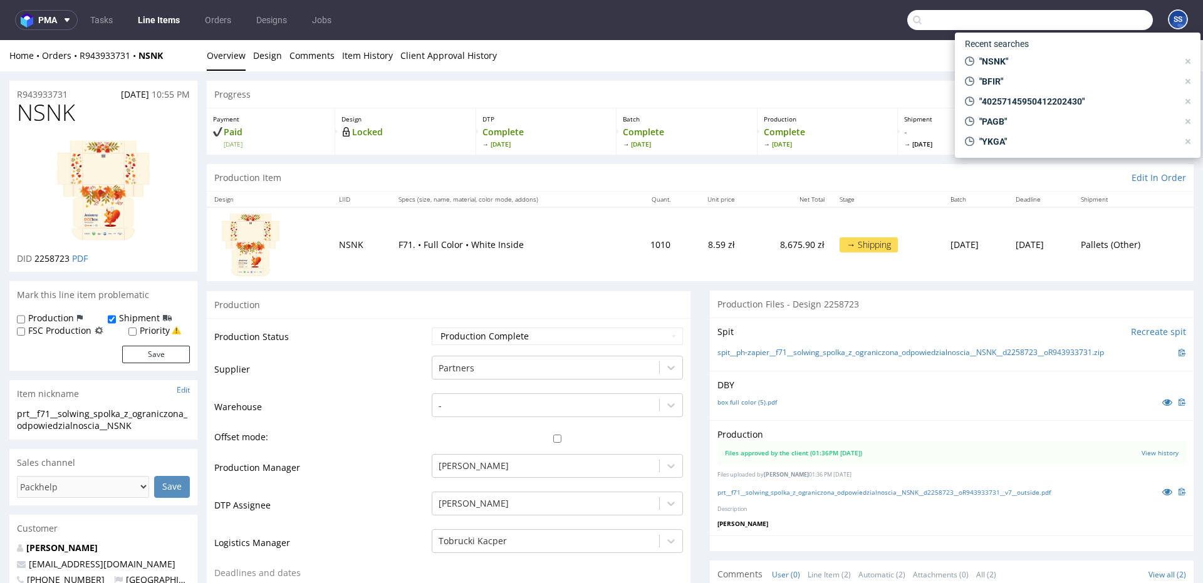
paste input "DICR"
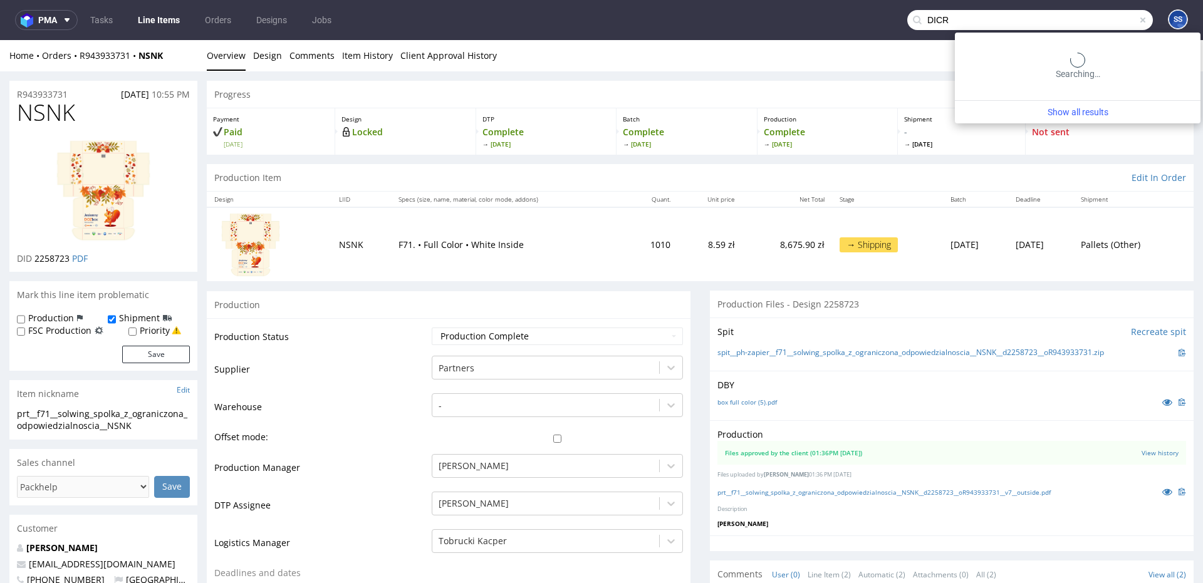
type input "DICR"
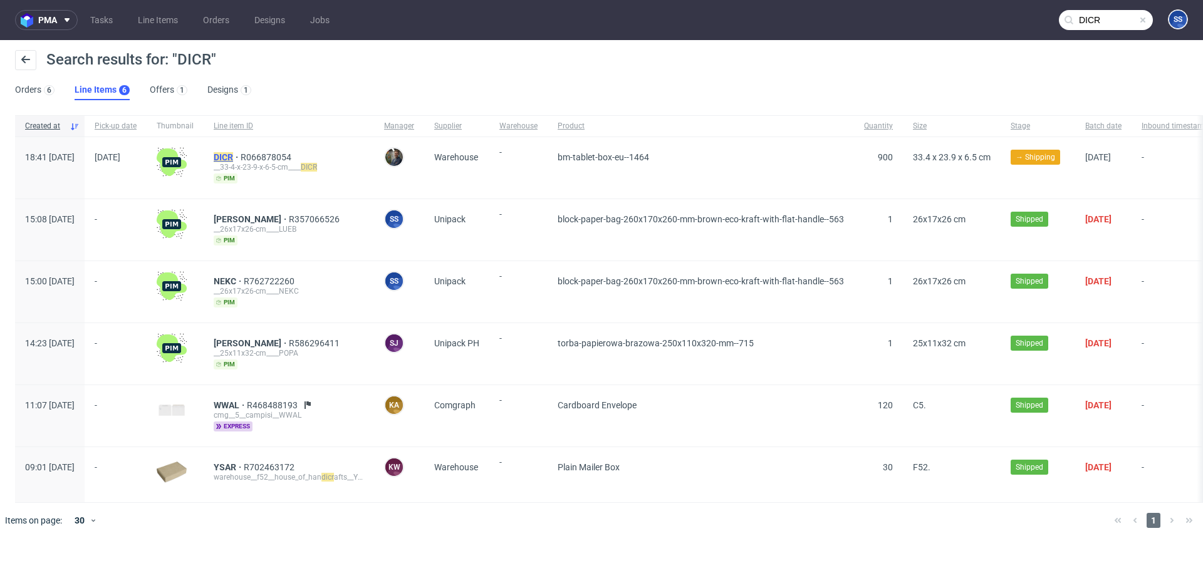
click at [233, 155] on mark "DICR" at bounding box center [223, 157] width 19 height 10
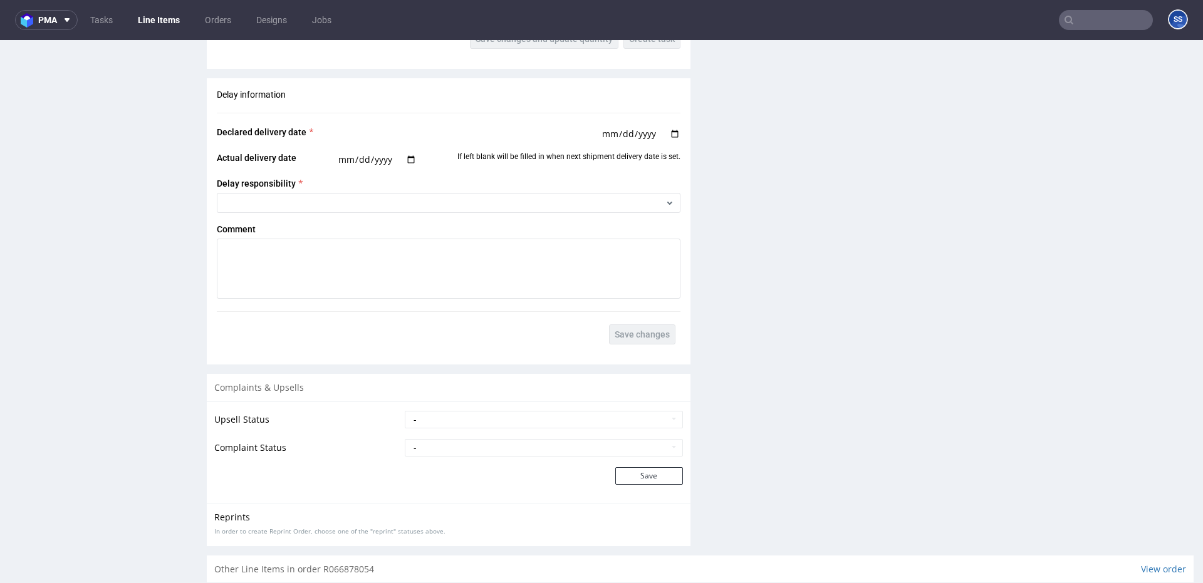
scroll to position [1570, 0]
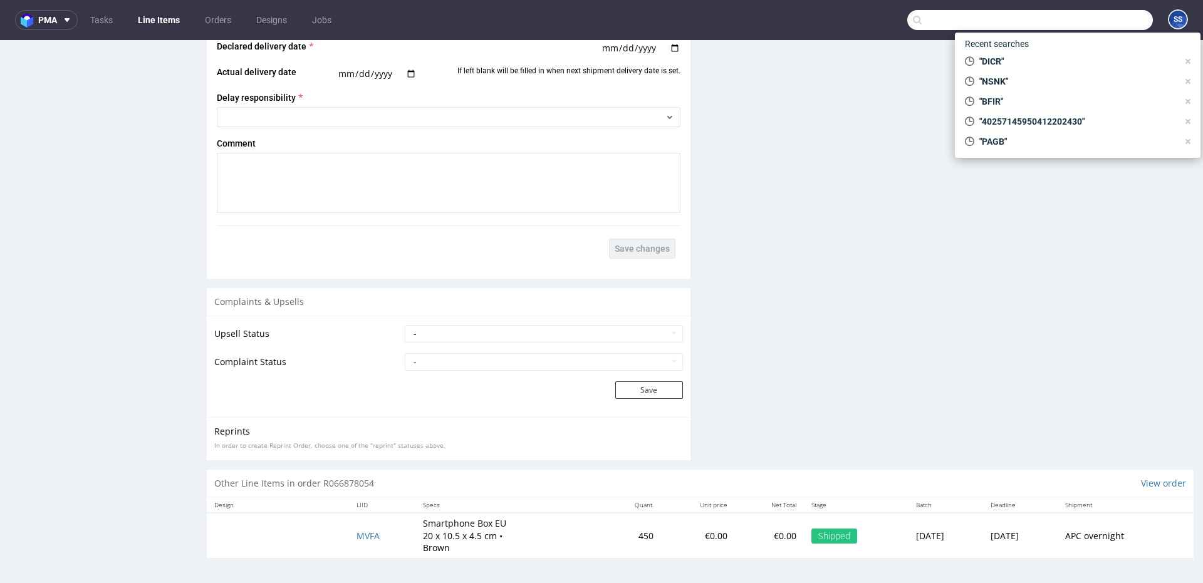
click at [902, 21] on input "text" at bounding box center [1030, 20] width 246 height 20
paste input "KHGA"
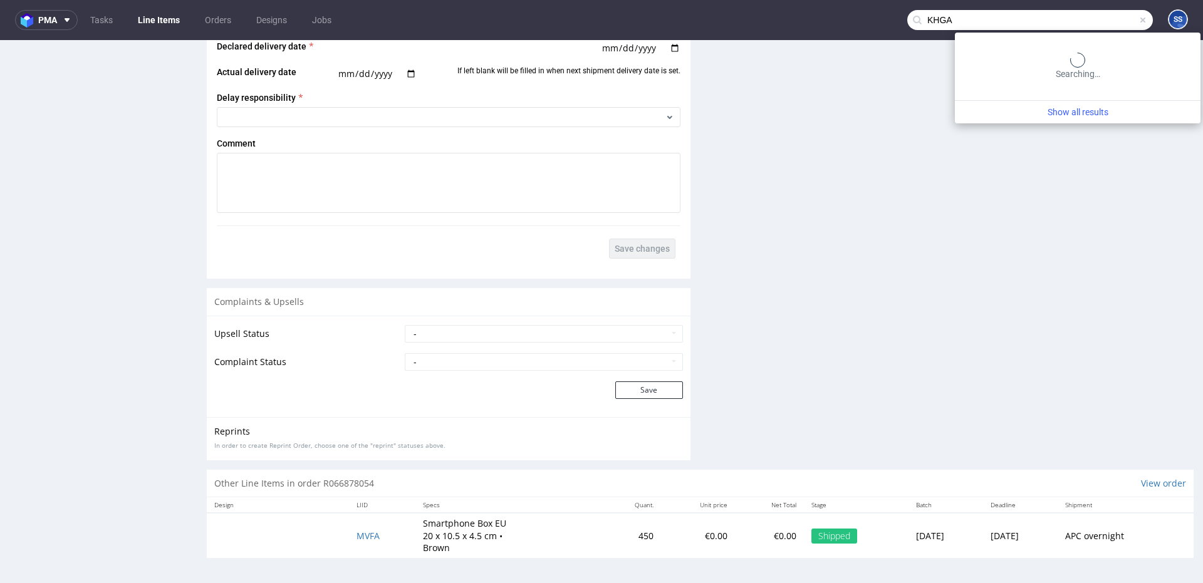
type input "KHGA"
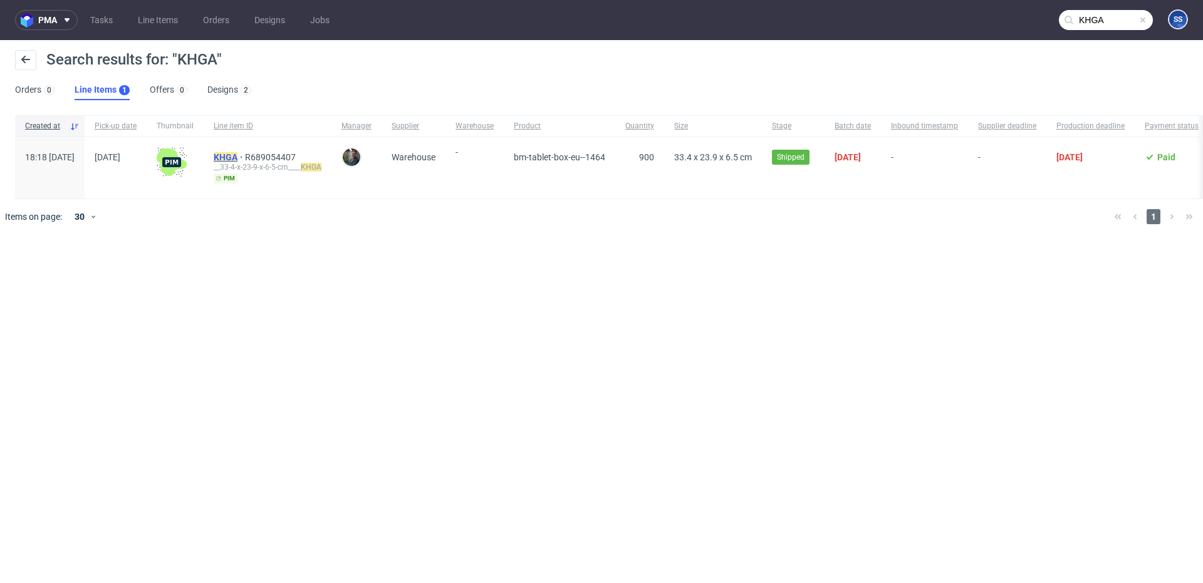
click at [238, 158] on mark "KHGA" at bounding box center [226, 157] width 24 height 10
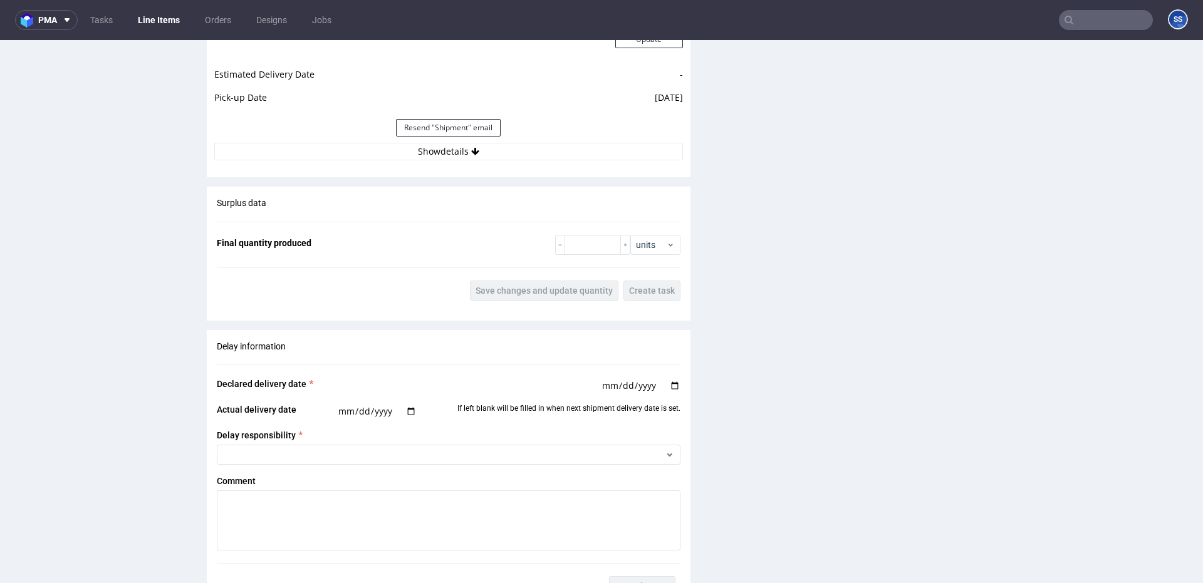
scroll to position [1166, 0]
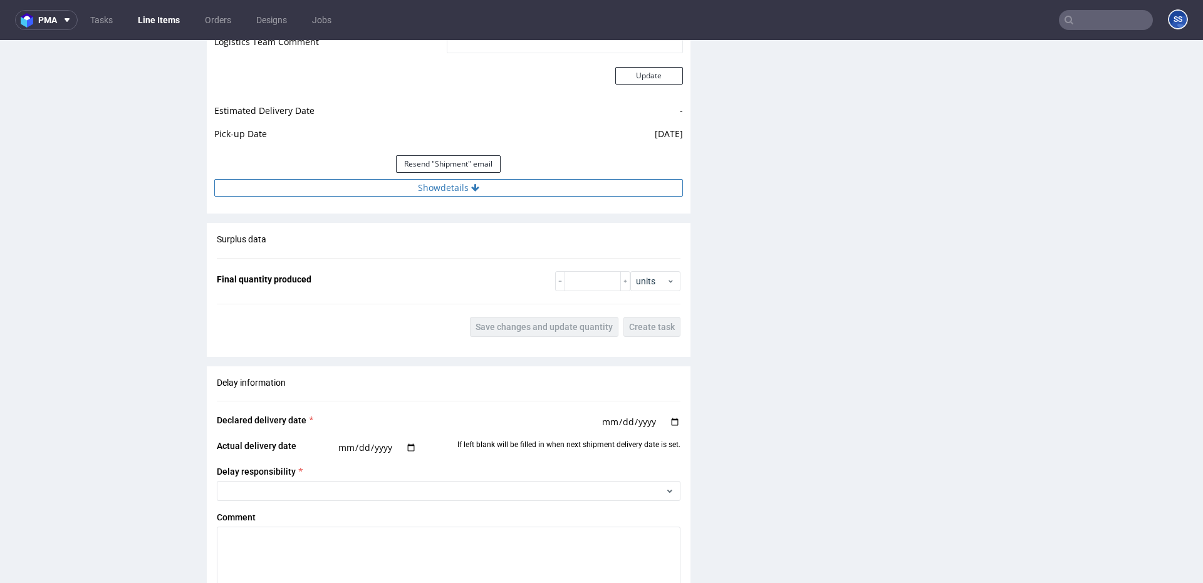
click at [461, 185] on button "Show details" at bounding box center [448, 188] width 469 height 18
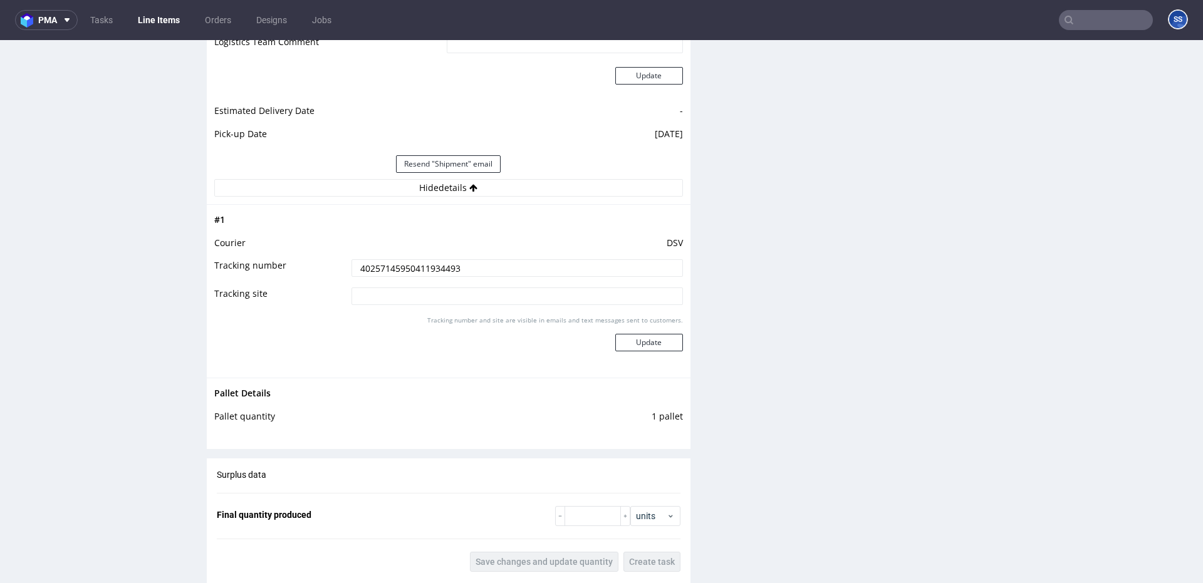
click at [416, 271] on input "40257145950411934493" at bounding box center [518, 268] width 332 height 18
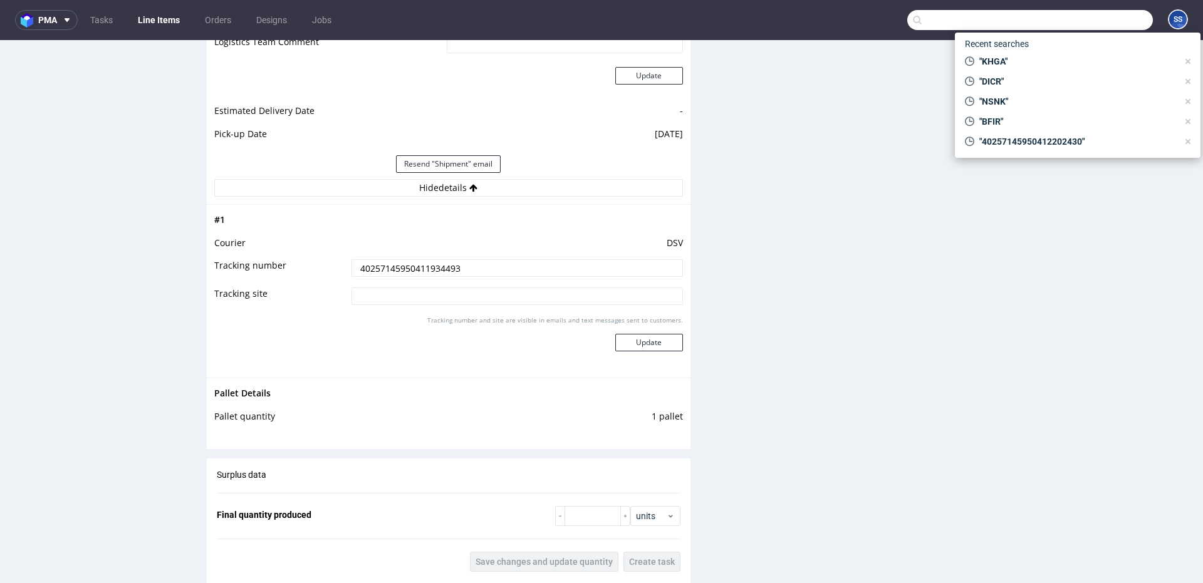
click at [902, 23] on input "text" at bounding box center [1030, 20] width 246 height 20
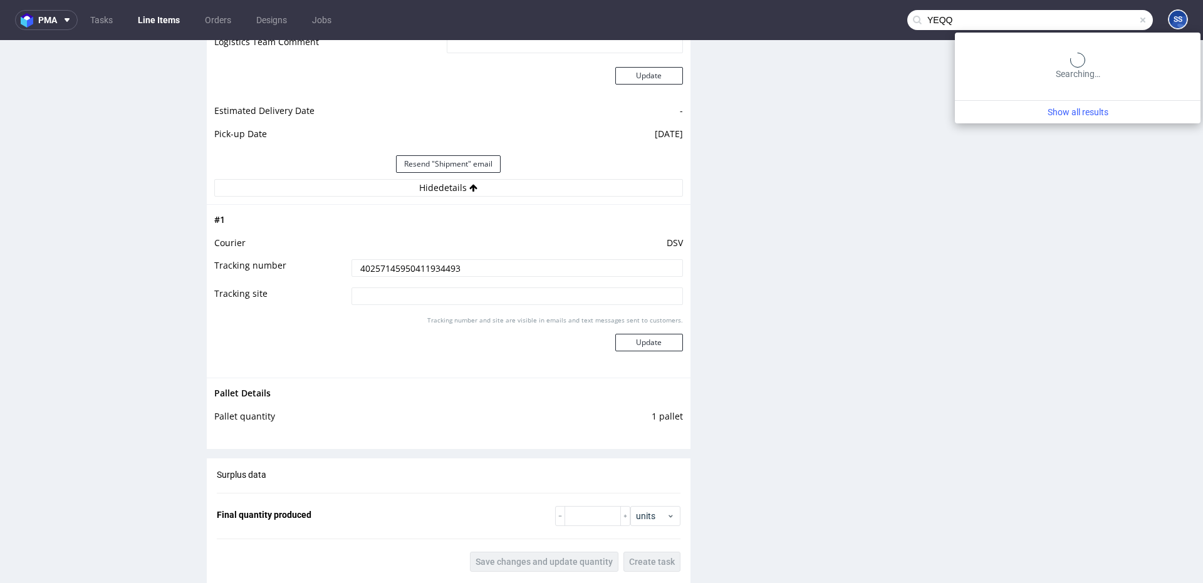
type input "YEQQ"
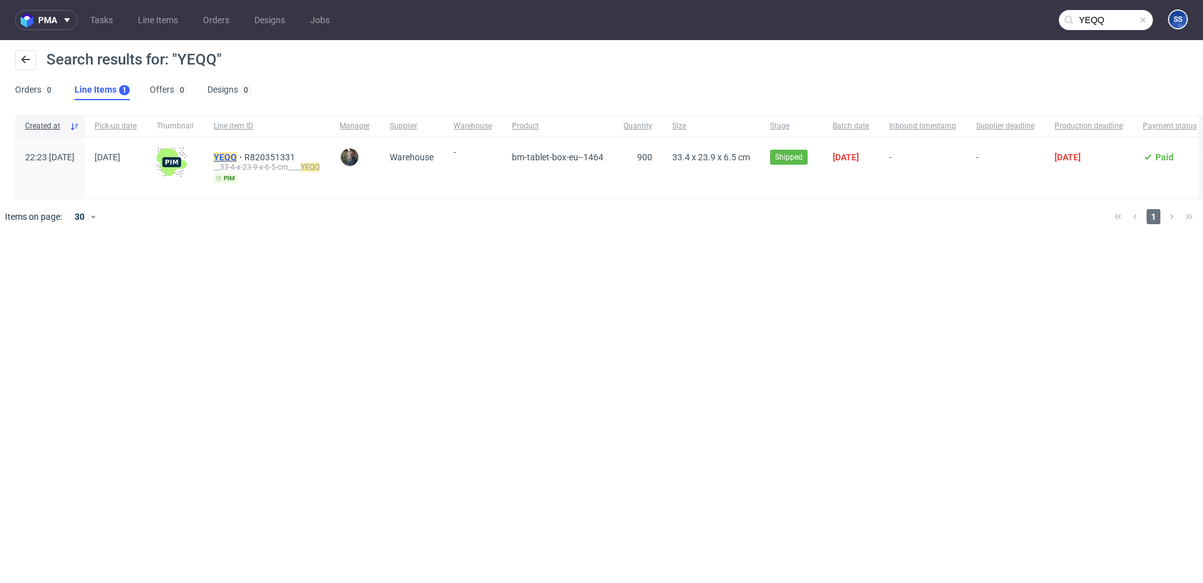
click at [237, 154] on mark "YEQQ" at bounding box center [225, 157] width 23 height 10
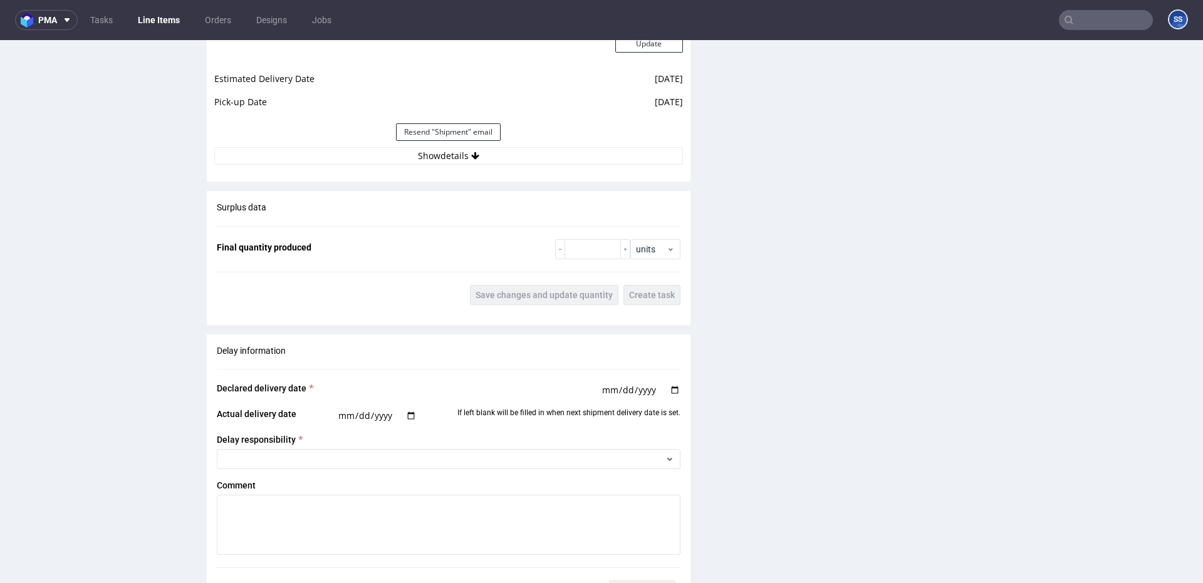
scroll to position [1200, 0]
drag, startPoint x: 522, startPoint y: 175, endPoint x: 520, endPoint y: 164, distance: 10.8
click at [521, 171] on div "Shipment Manage shipments Estimated Shipment Quantity Unknown Estimated Shipmen…" at bounding box center [449, 12] width 484 height 335
click at [520, 164] on div "Estimated Shipment Quantity Unknown Estimated Shipment Cost Unknown Estimated T…" at bounding box center [449, 24] width 484 height 293
click at [520, 154] on button "Show details" at bounding box center [448, 154] width 469 height 18
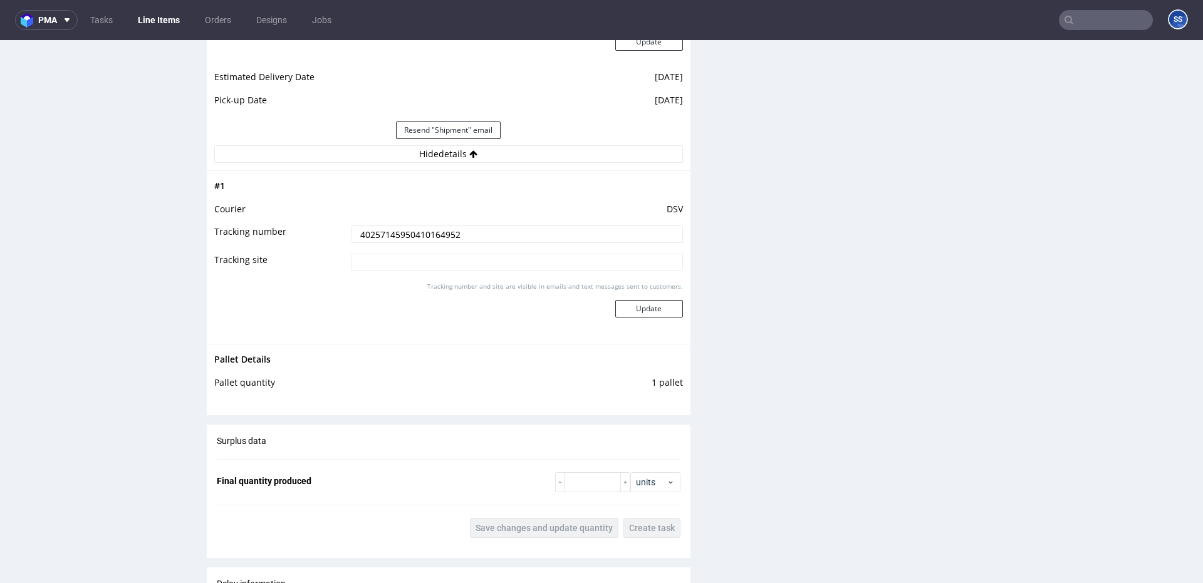
click at [435, 240] on input "40257145950410164952" at bounding box center [518, 235] width 332 height 18
click at [172, 19] on link "Line Items" at bounding box center [158, 20] width 57 height 20
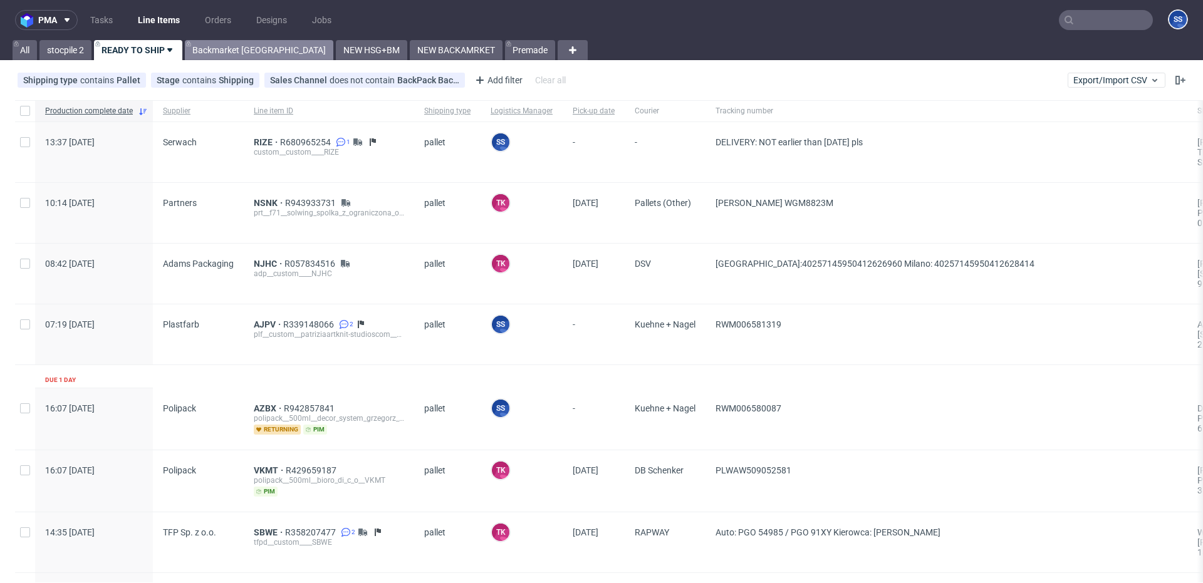
click at [228, 53] on link "Backmarket [GEOGRAPHIC_DATA]" at bounding box center [259, 50] width 149 height 20
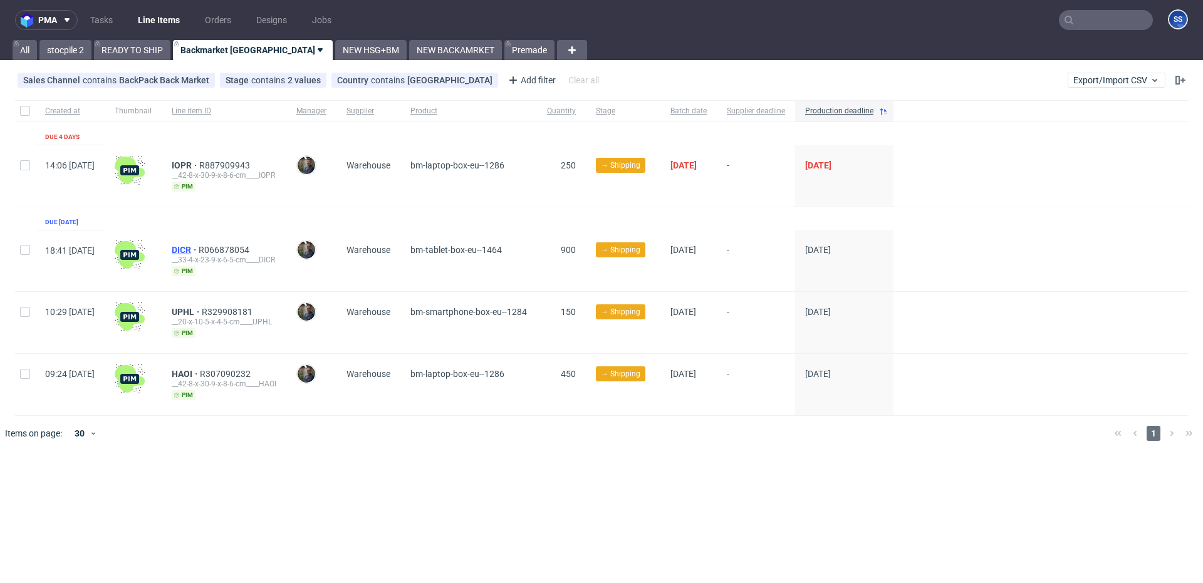
click at [199, 248] on span "DICR" at bounding box center [185, 250] width 27 height 10
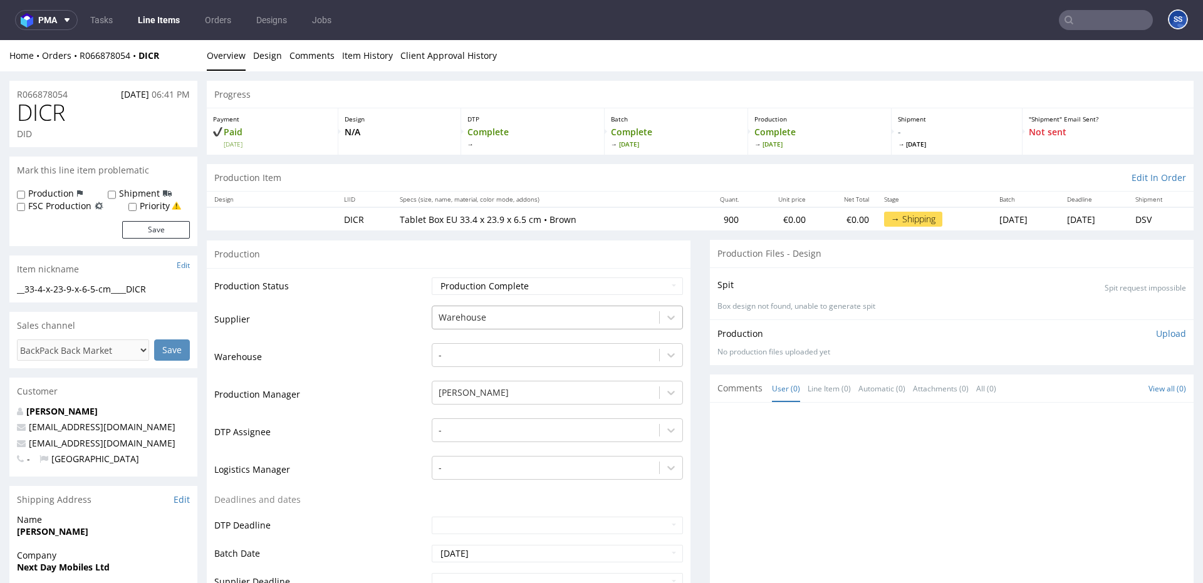
click at [526, 319] on div at bounding box center [546, 317] width 214 height 15
click at [164, 22] on link "Line Items" at bounding box center [158, 20] width 57 height 20
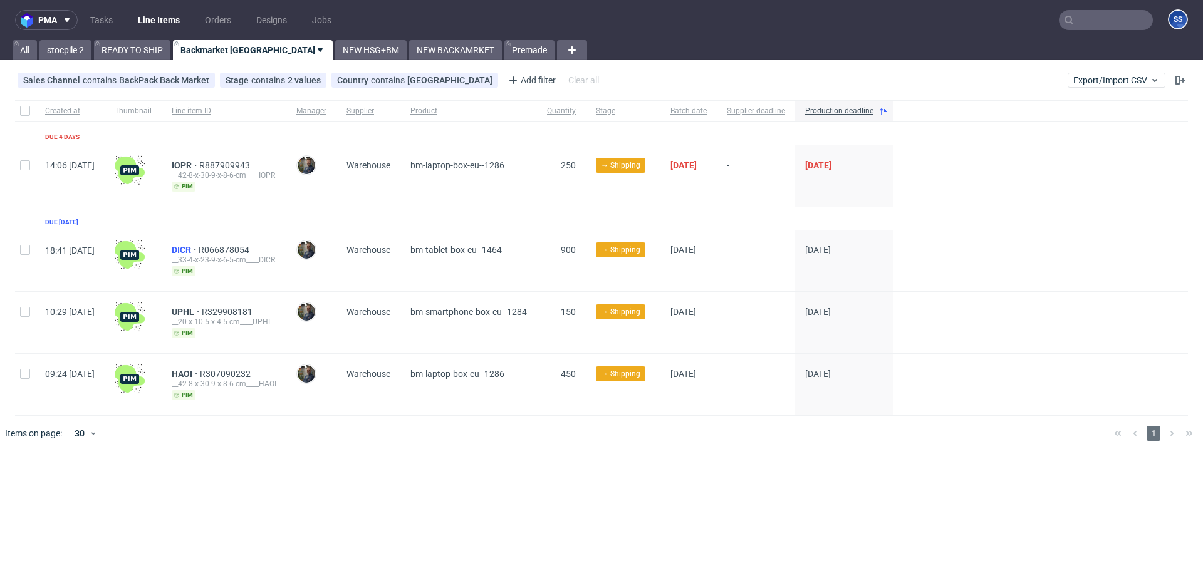
click at [199, 249] on span "DICR" at bounding box center [185, 250] width 27 height 10
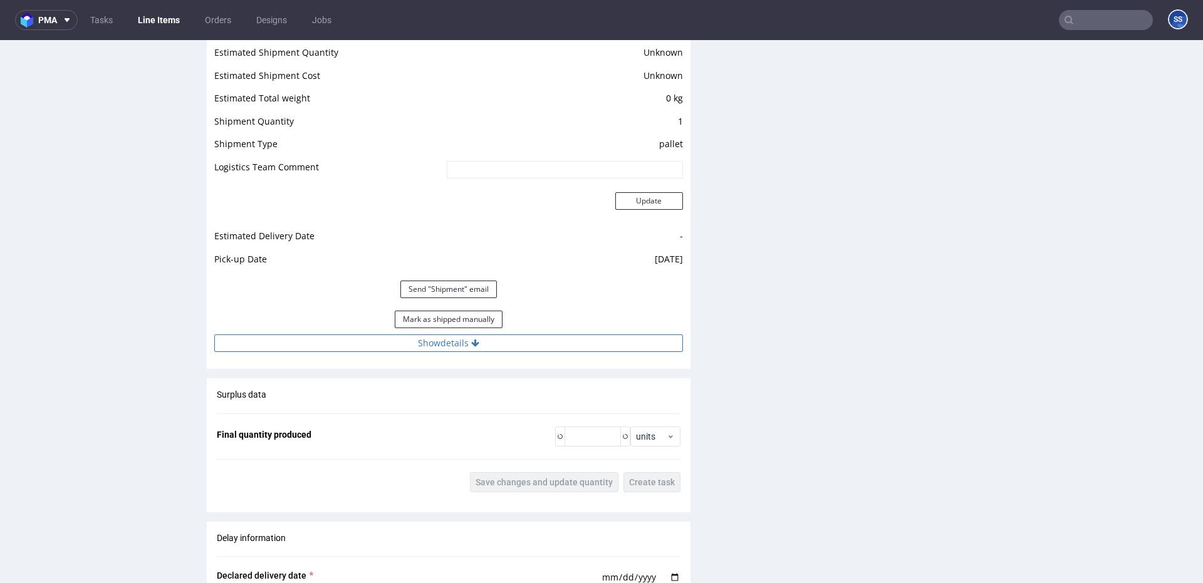
click at [471, 344] on icon at bounding box center [475, 343] width 8 height 9
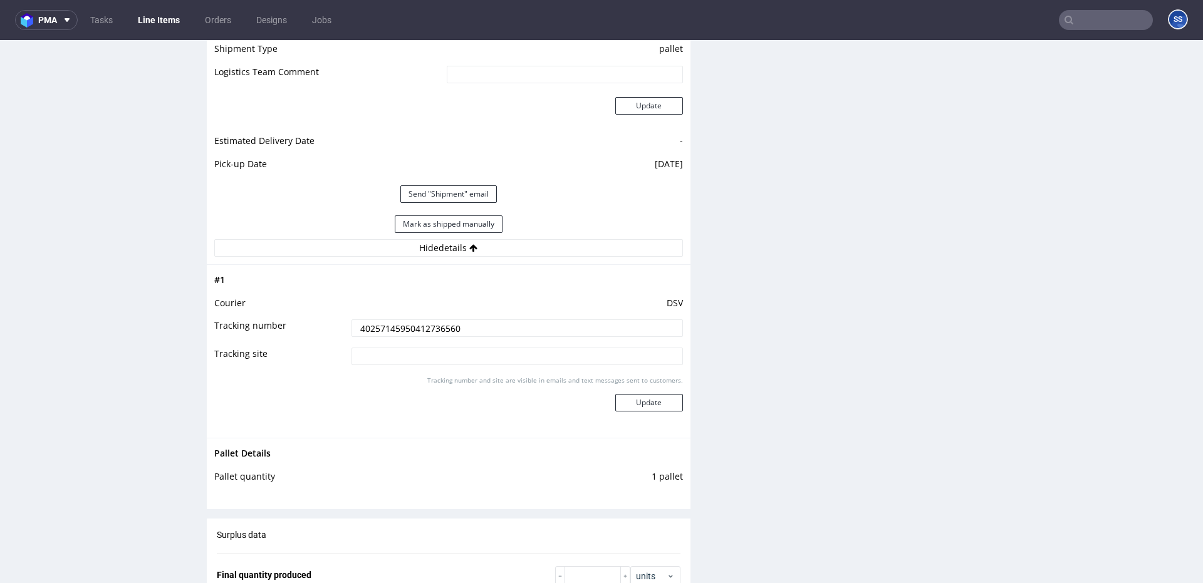
scroll to position [1137, 0]
click at [430, 333] on input "40257145950412736560" at bounding box center [518, 327] width 332 height 18
click at [430, 332] on input "40257145950412736560" at bounding box center [518, 327] width 332 height 18
click at [429, 334] on input "40257145950412736560" at bounding box center [518, 327] width 332 height 18
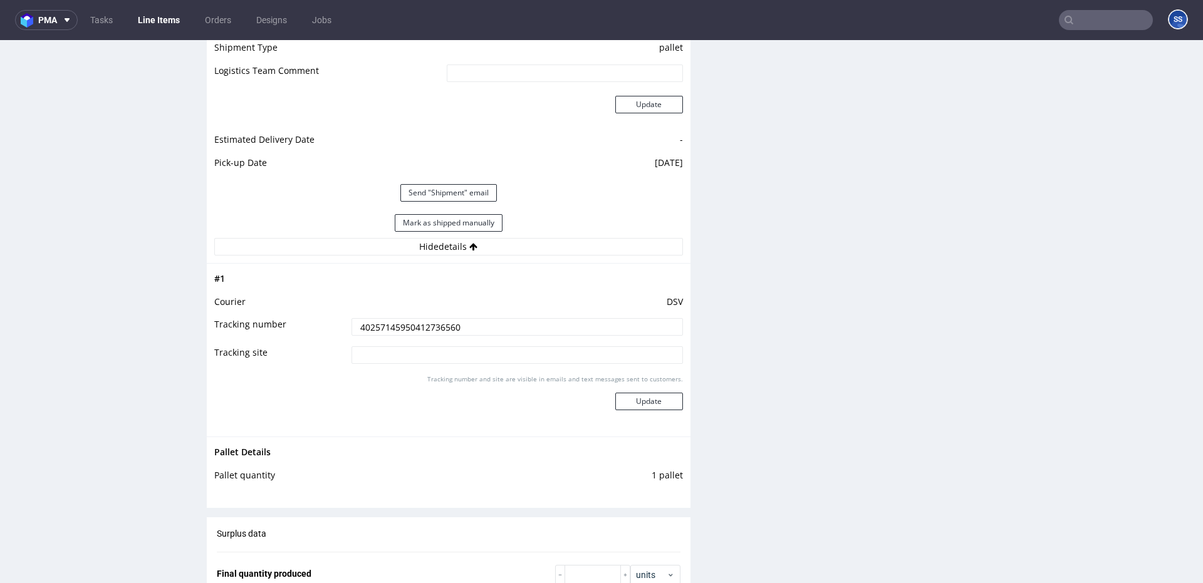
click at [902, 18] on input "text" at bounding box center [1106, 20] width 94 height 20
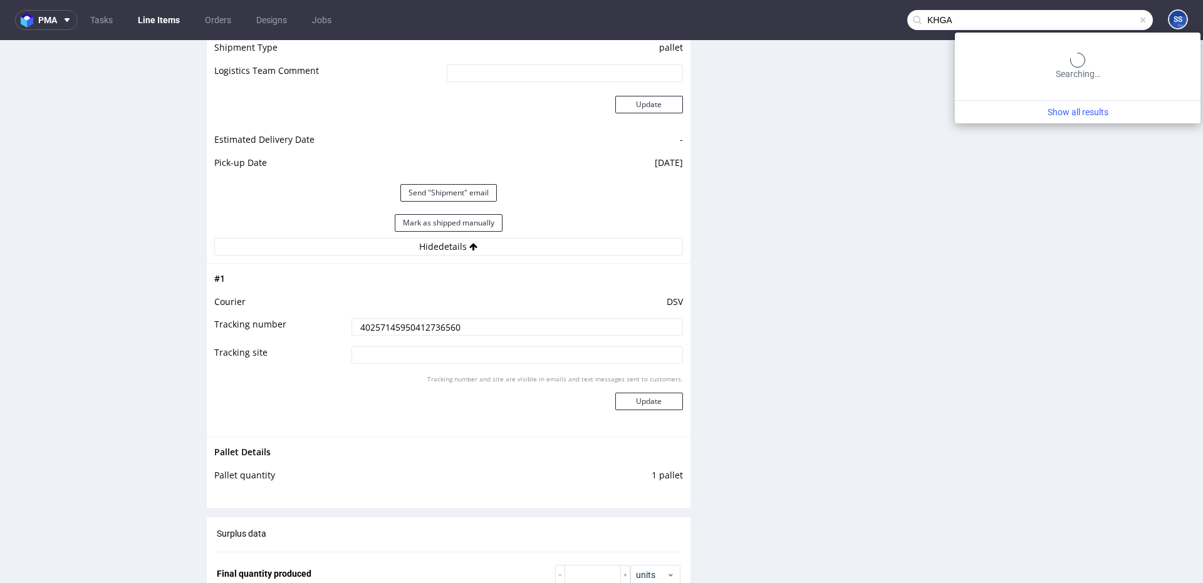
type input "KHGA"
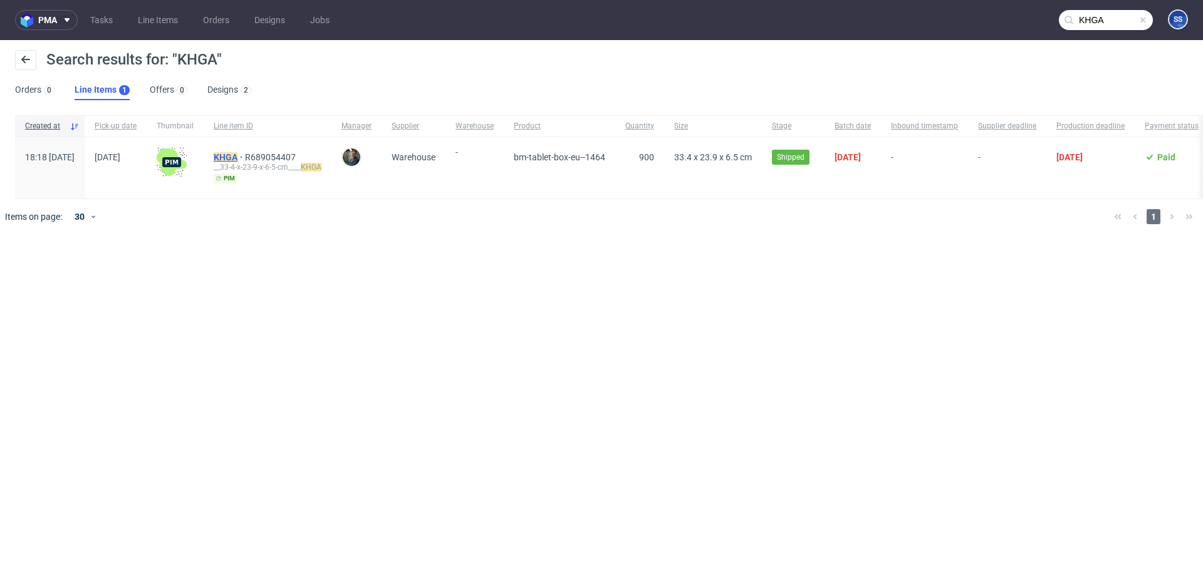
click at [238, 155] on mark "KHGA" at bounding box center [226, 157] width 24 height 10
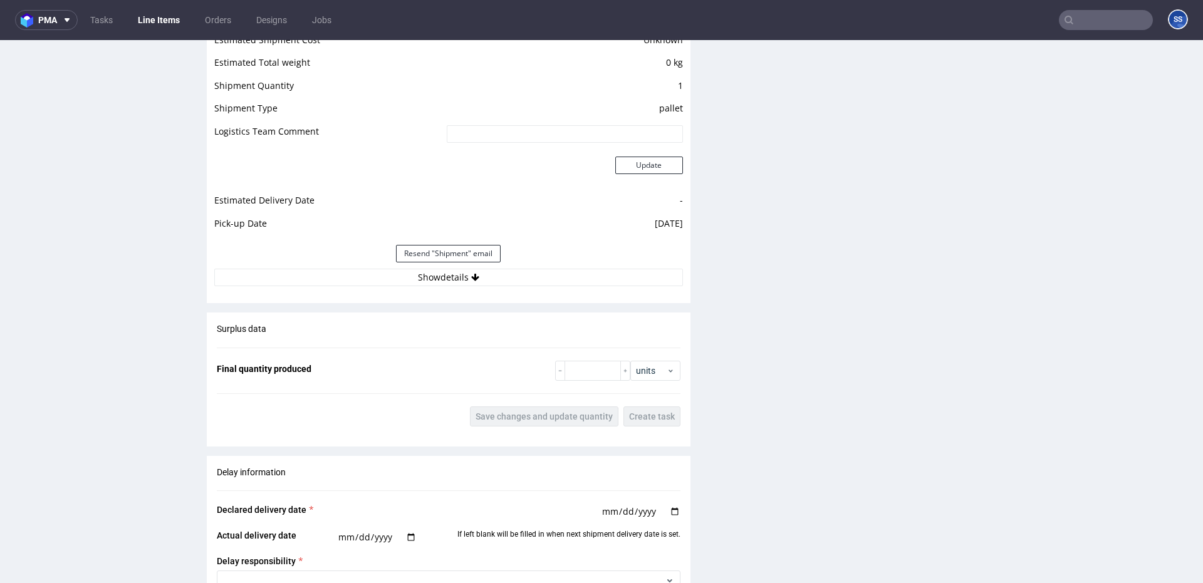
scroll to position [1088, 0]
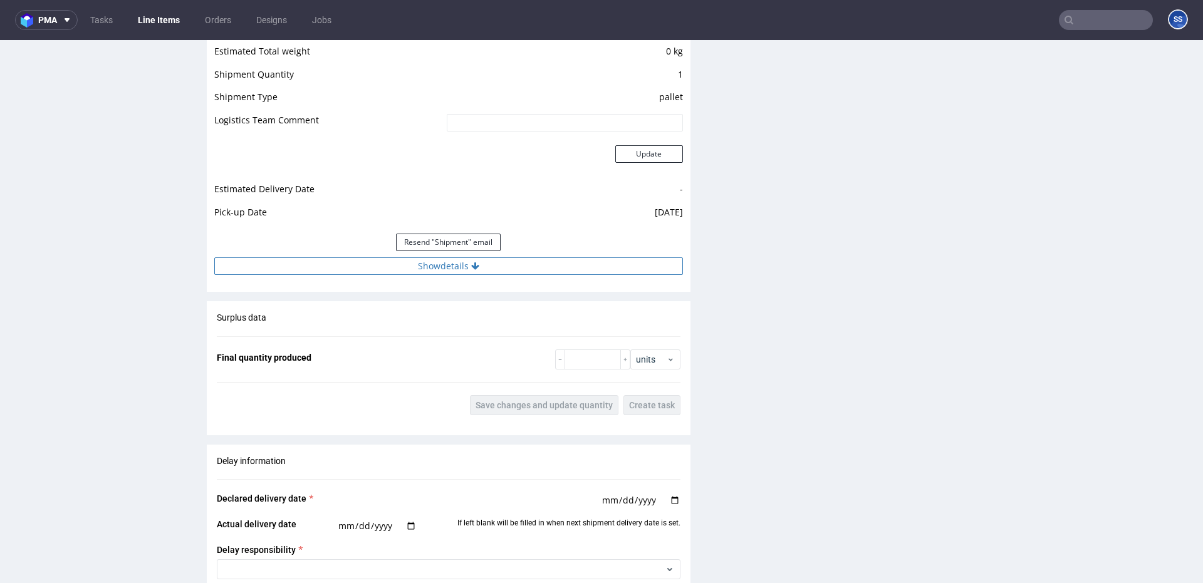
click at [500, 267] on button "Show details" at bounding box center [448, 267] width 469 height 18
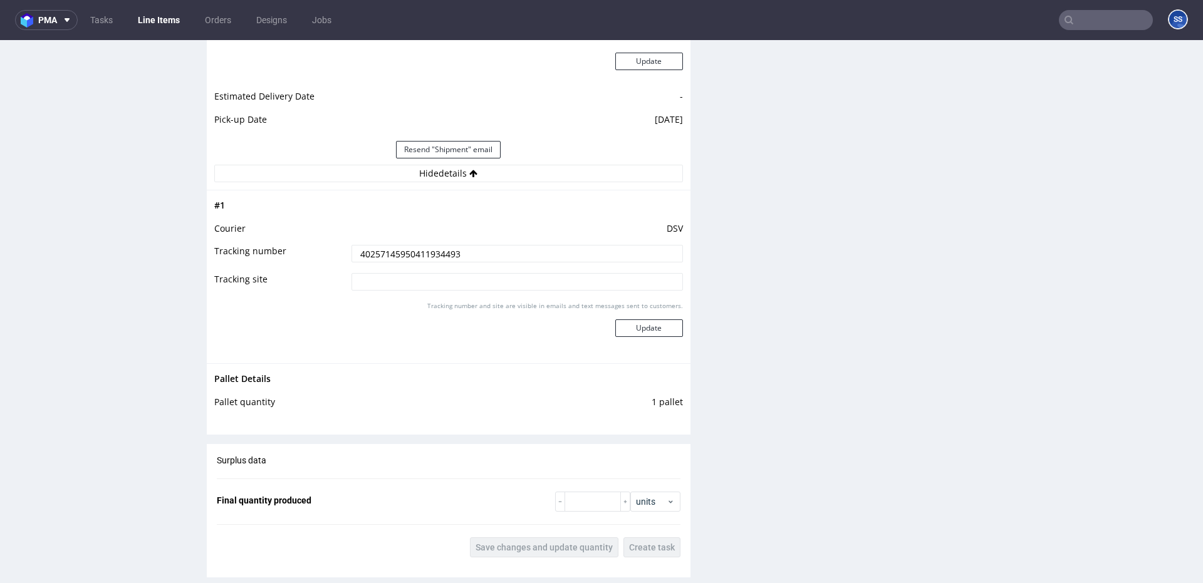
click at [376, 250] on input "40257145950411934493" at bounding box center [518, 254] width 332 height 18
click at [377, 251] on input "40257145950411934493" at bounding box center [518, 253] width 332 height 18
click at [902, 17] on input "text" at bounding box center [1106, 20] width 94 height 20
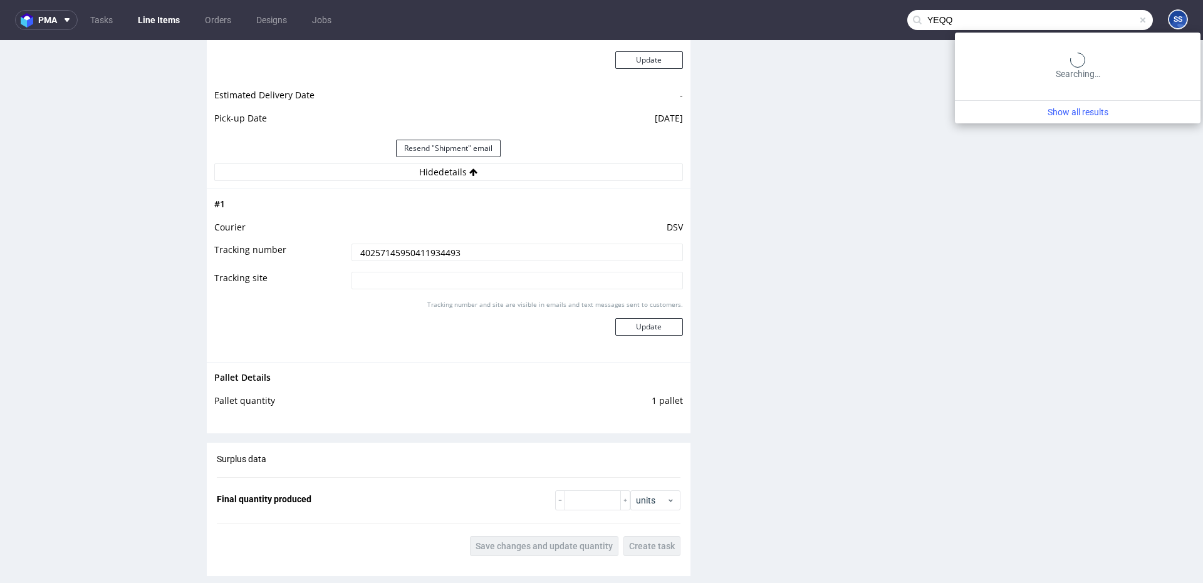
type input "YEQQ"
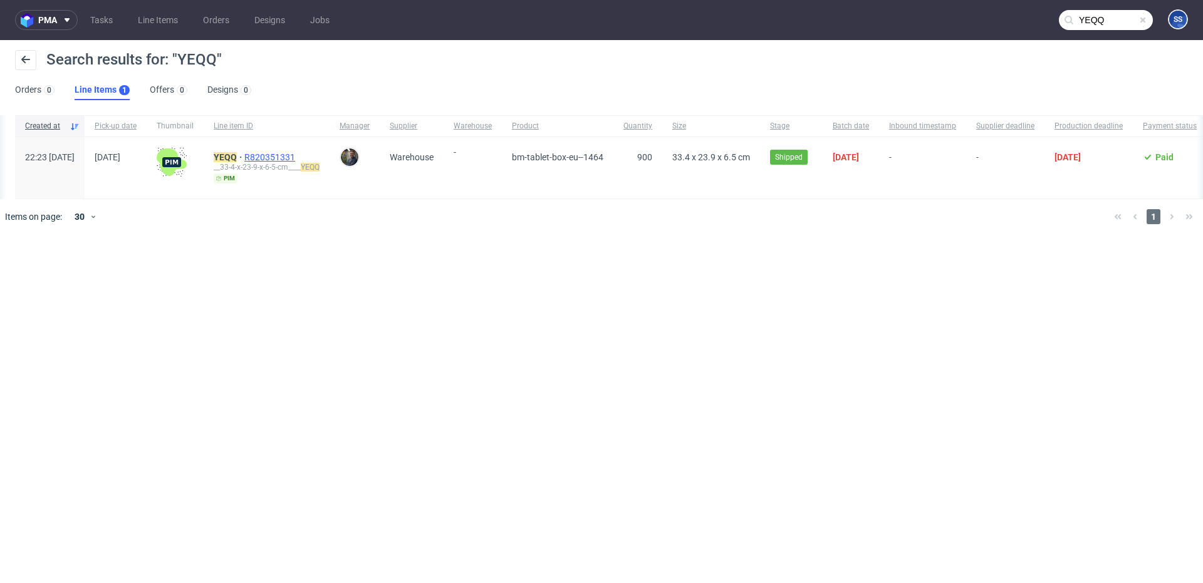
scroll to position [0, 4]
click at [233, 157] on mark "YEQQ" at bounding box center [221, 157] width 23 height 10
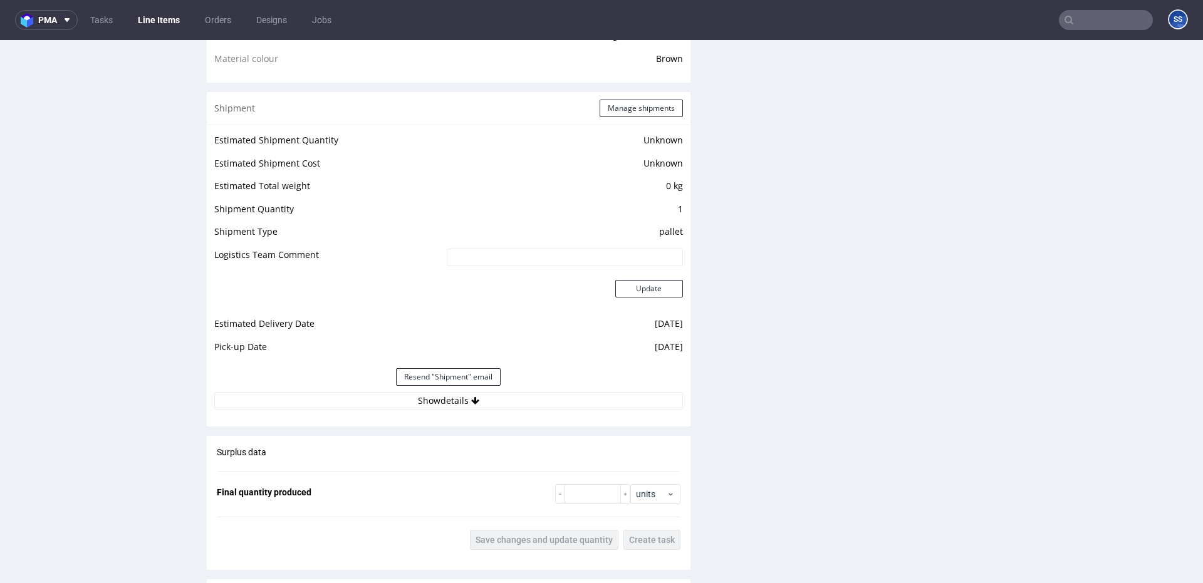
scroll to position [983, 0]
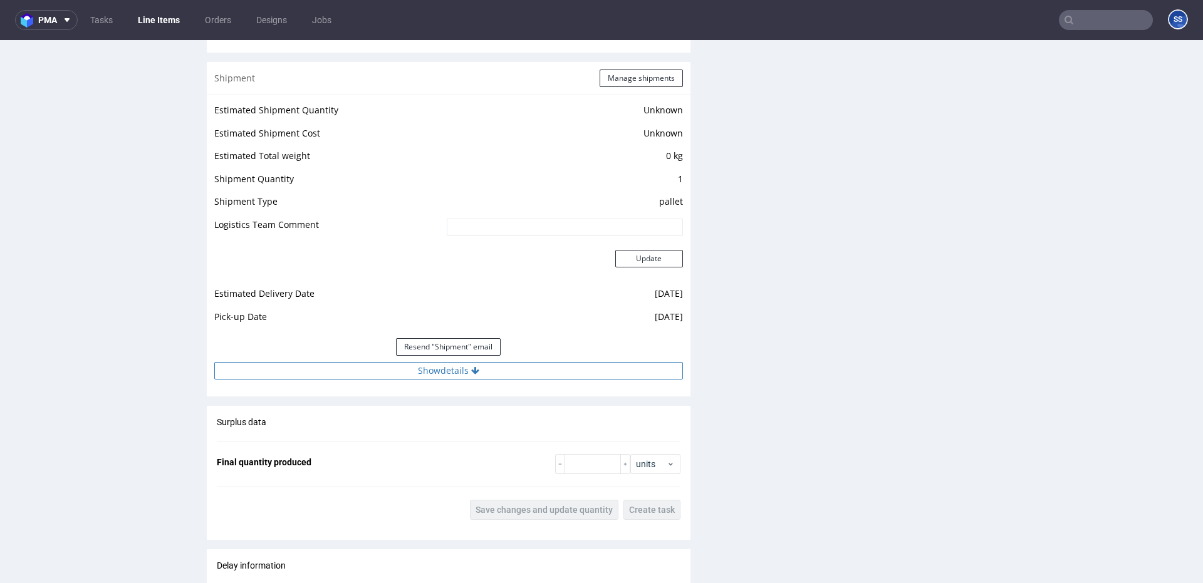
click at [498, 368] on button "Show details" at bounding box center [448, 371] width 469 height 18
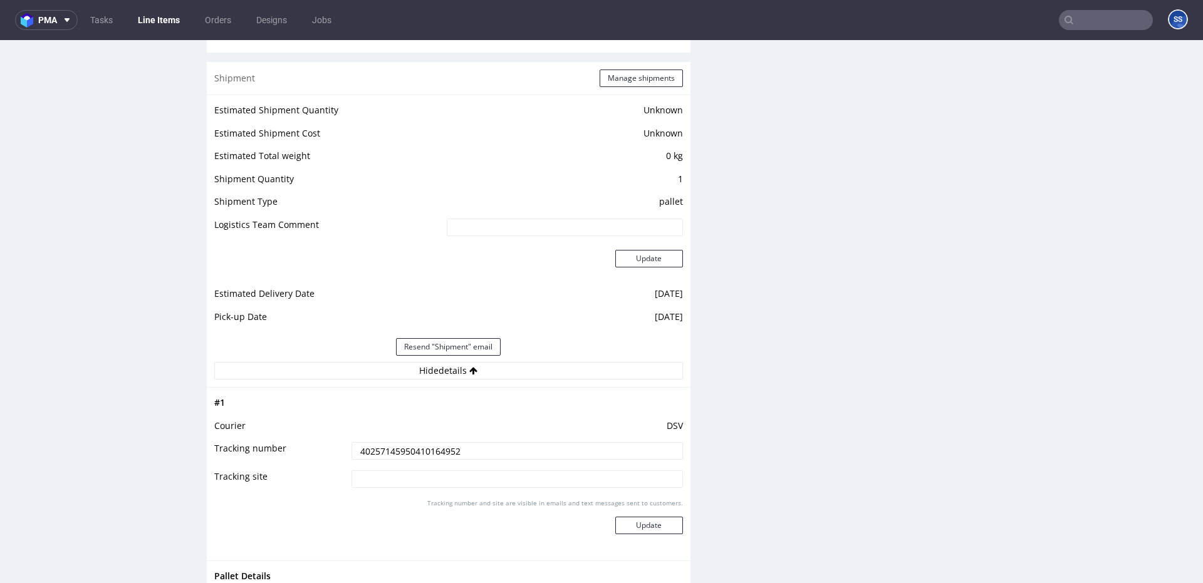
click at [434, 434] on input "40257145950410164952" at bounding box center [518, 451] width 332 height 18
click at [161, 28] on link "Line Items" at bounding box center [158, 20] width 57 height 20
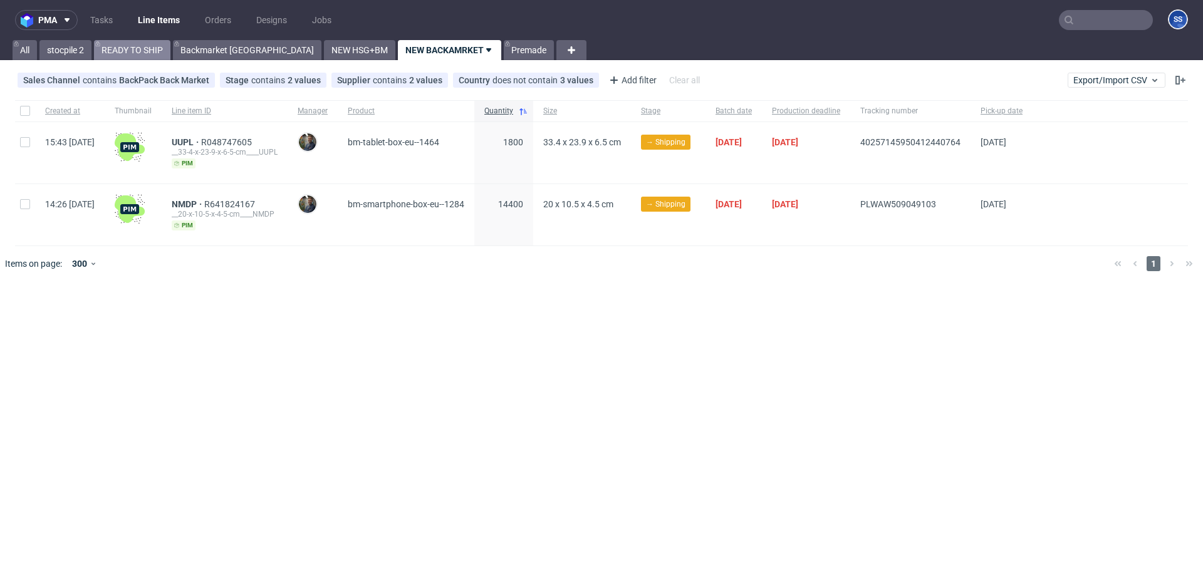
click at [161, 49] on link "READY TO SHIP" at bounding box center [132, 50] width 76 height 20
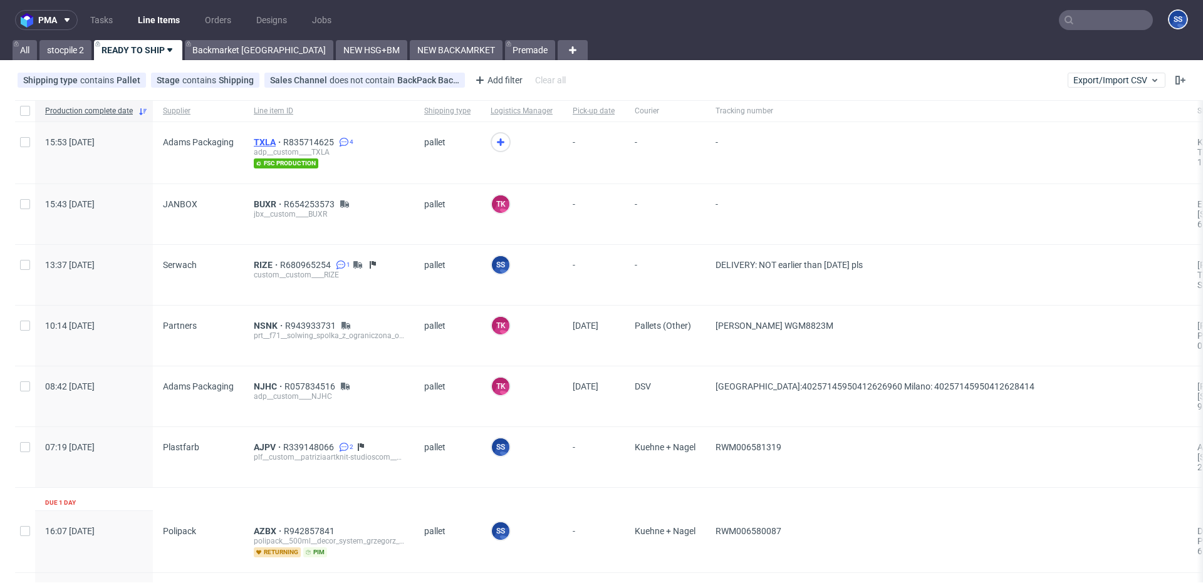
click at [258, 142] on span "TXLA" at bounding box center [268, 142] width 29 height 10
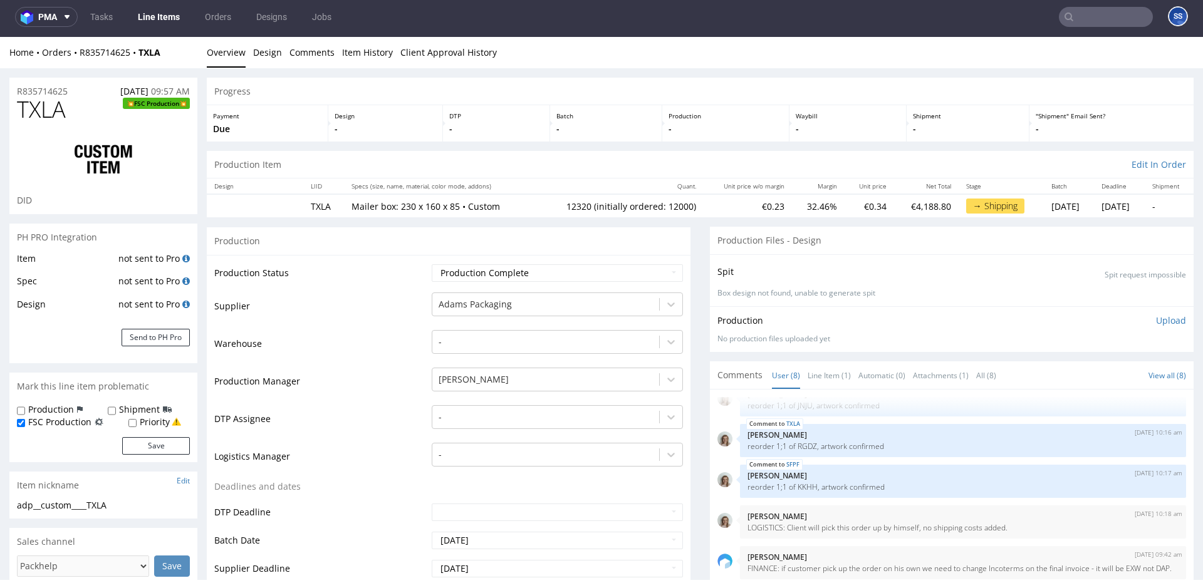
click at [153, 24] on link "Line Items" at bounding box center [158, 17] width 57 height 20
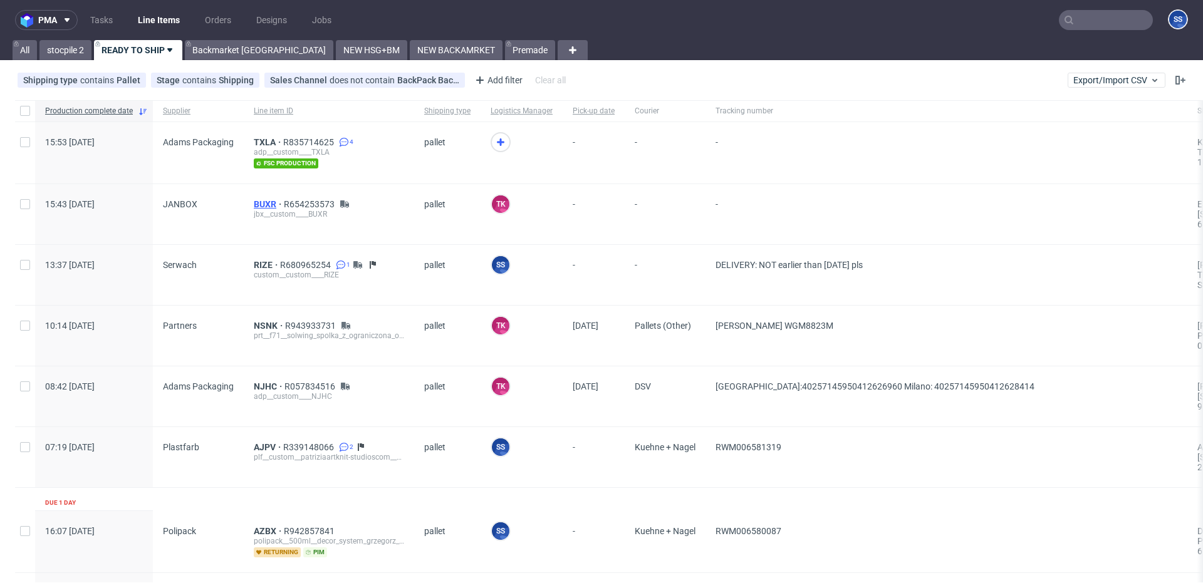
click at [274, 202] on span "BUXR" at bounding box center [269, 204] width 30 height 10
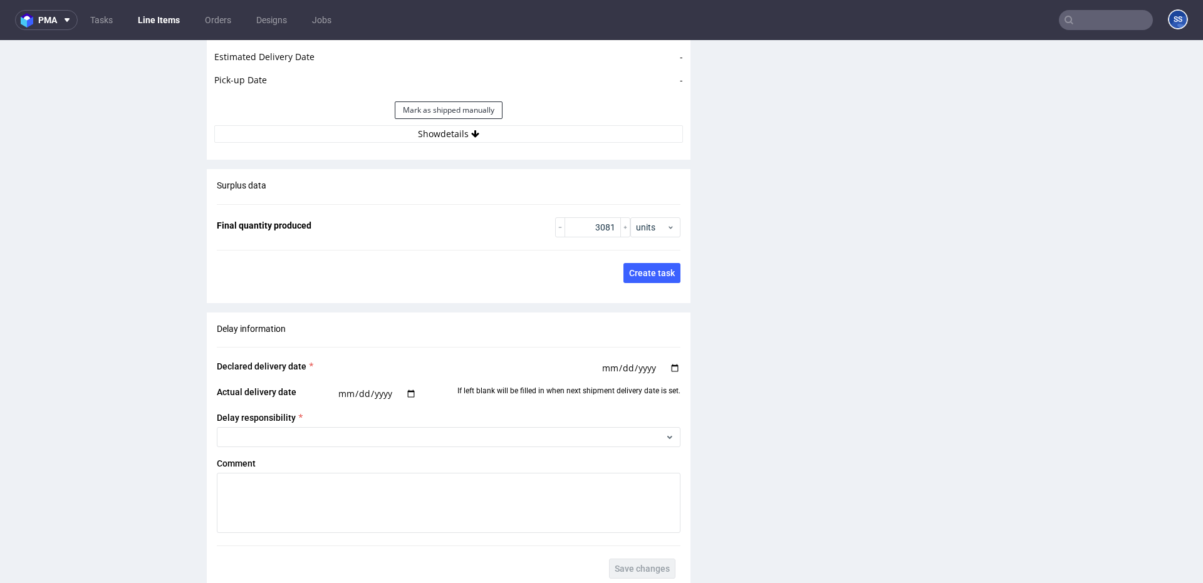
scroll to position [1775, 0]
click at [424, 144] on div "Estimated Shipment Quantity Unknown Estimated Shipment Cost Unknown Estimated T…" at bounding box center [449, 4] width 484 height 293
click at [420, 140] on button "Show details" at bounding box center [448, 135] width 469 height 18
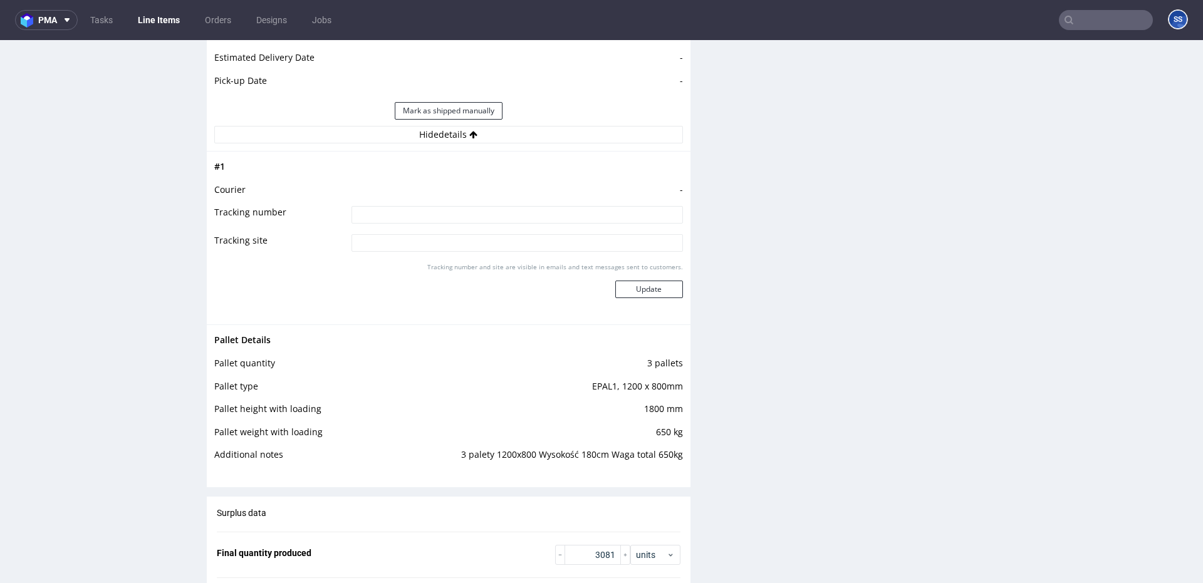
click at [153, 18] on link "Line Items" at bounding box center [158, 20] width 57 height 20
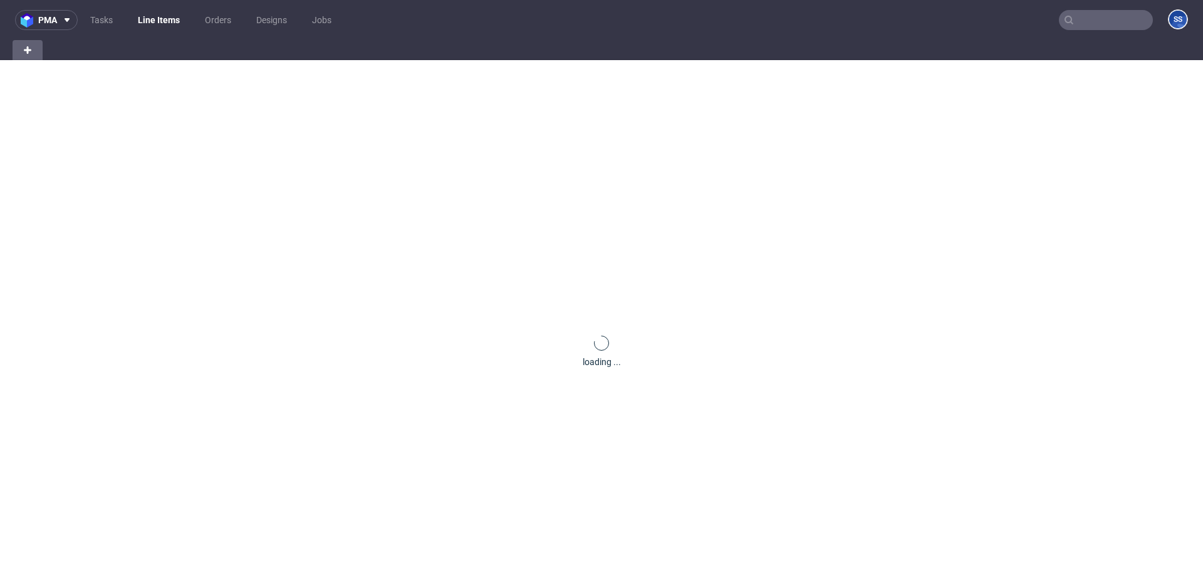
click at [153, 18] on link "Line Items" at bounding box center [158, 20] width 57 height 20
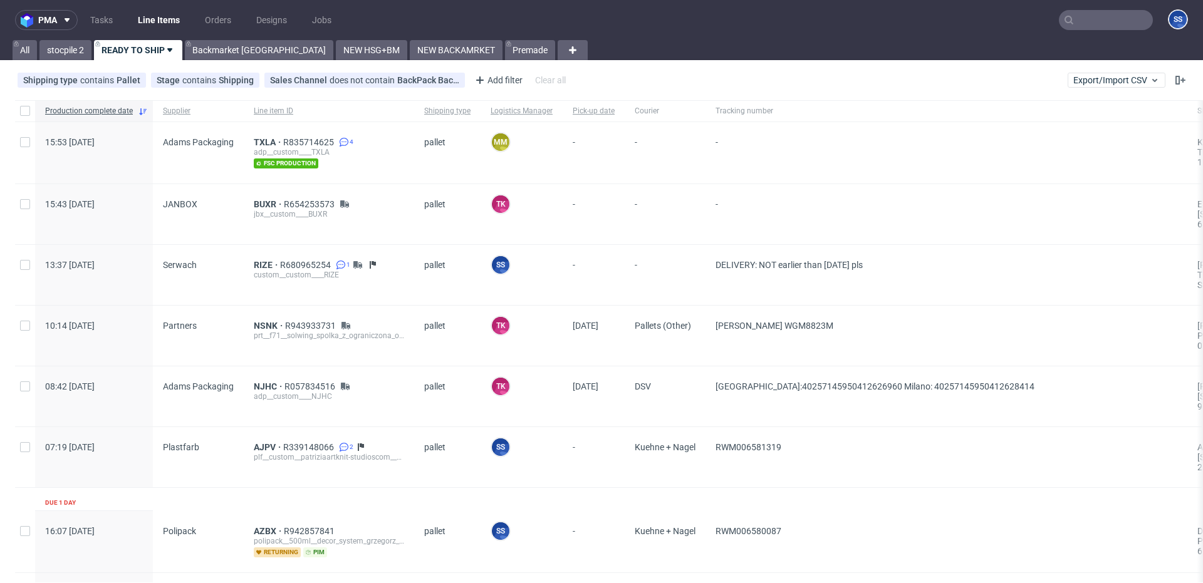
scroll to position [1, 0]
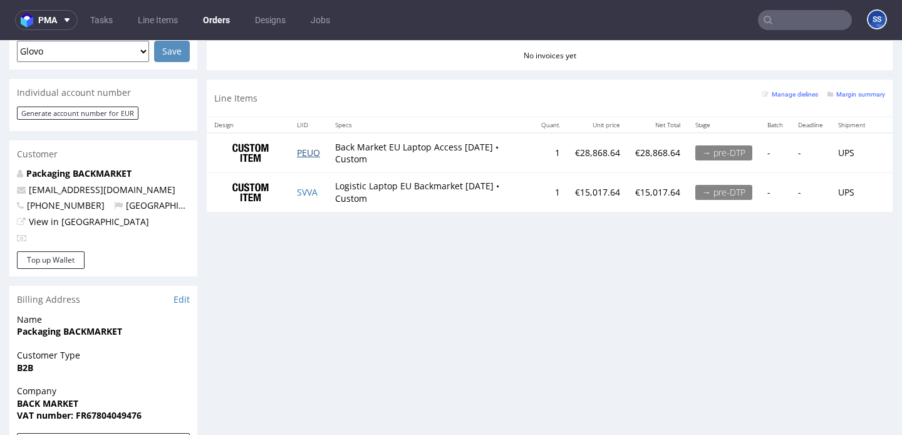
scroll to position [555, 0]
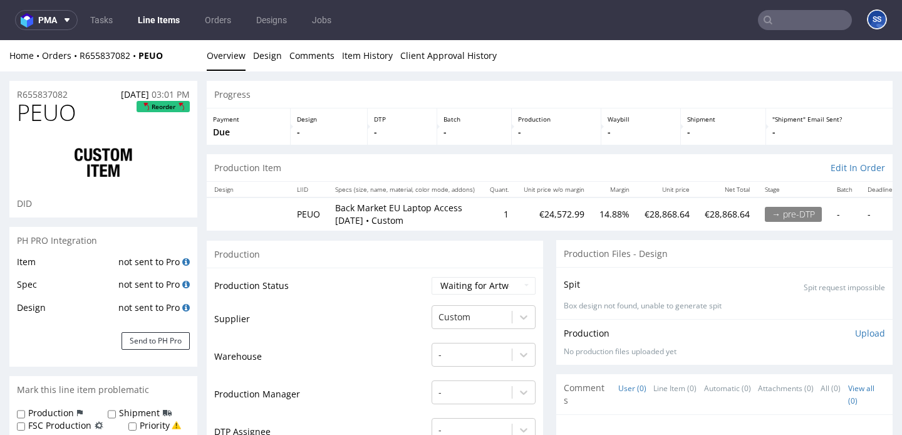
click at [167, 18] on link "Line Items" at bounding box center [158, 20] width 57 height 20
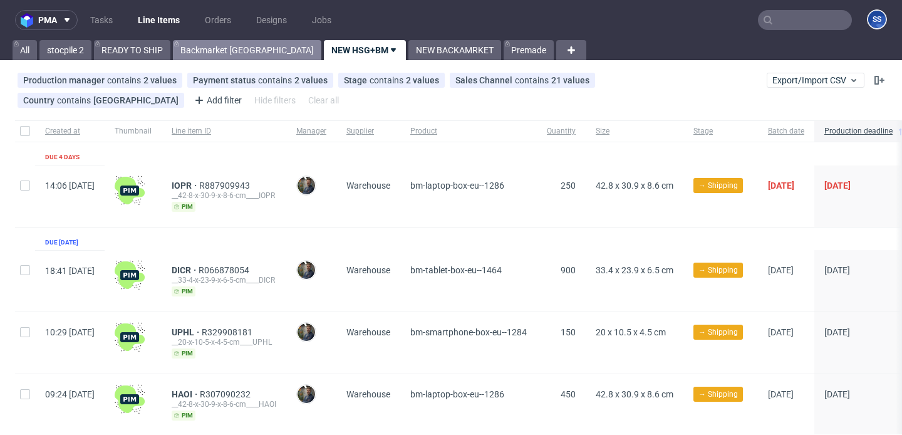
click at [211, 49] on link "Backmarket [GEOGRAPHIC_DATA]" at bounding box center [247, 50] width 149 height 20
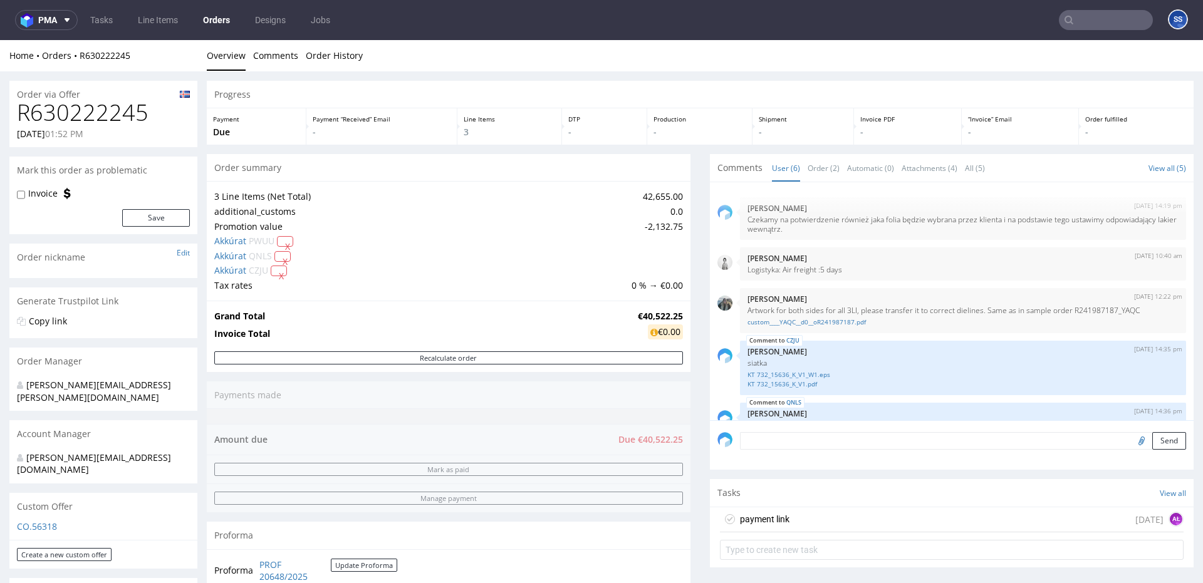
click at [226, 21] on link "Orders" at bounding box center [217, 20] width 42 height 20
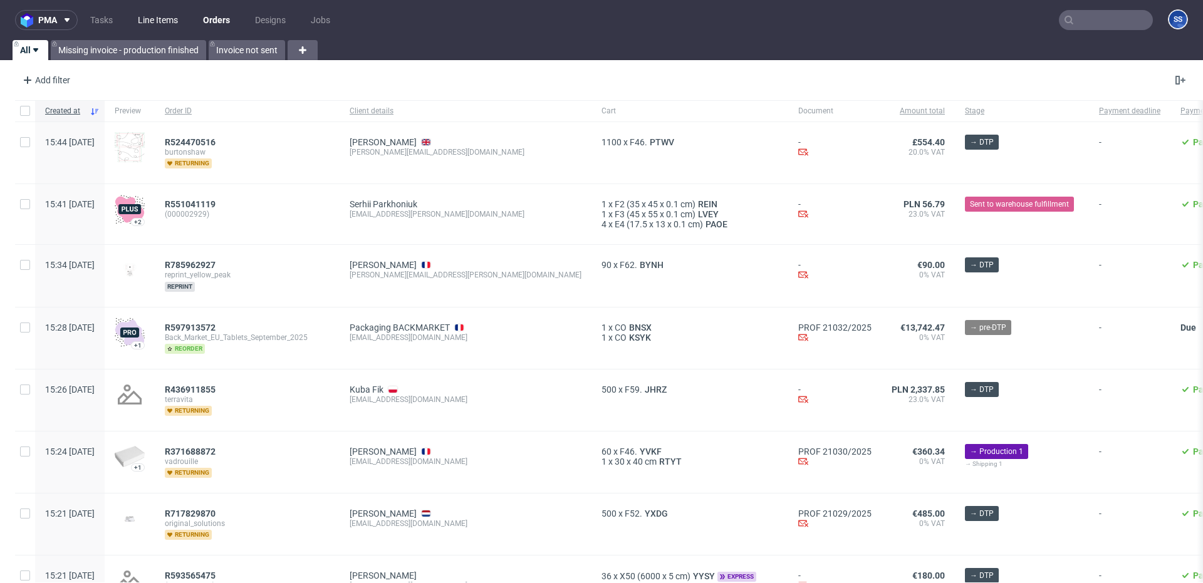
click at [165, 20] on link "Line Items" at bounding box center [157, 20] width 55 height 20
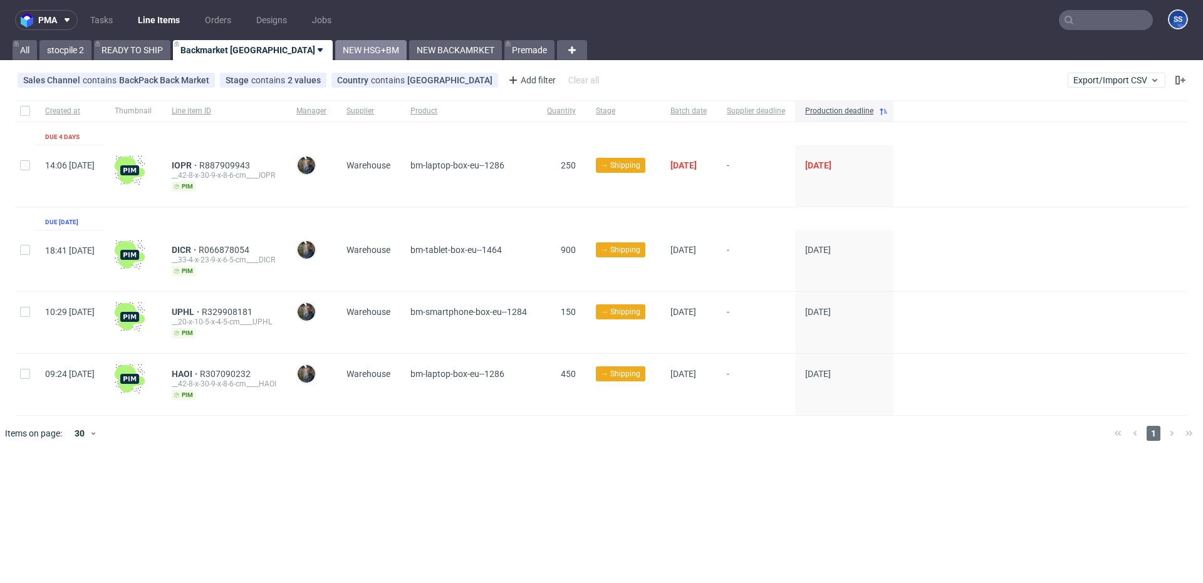
click at [335, 56] on link "NEW HSG+BM" at bounding box center [370, 50] width 71 height 20
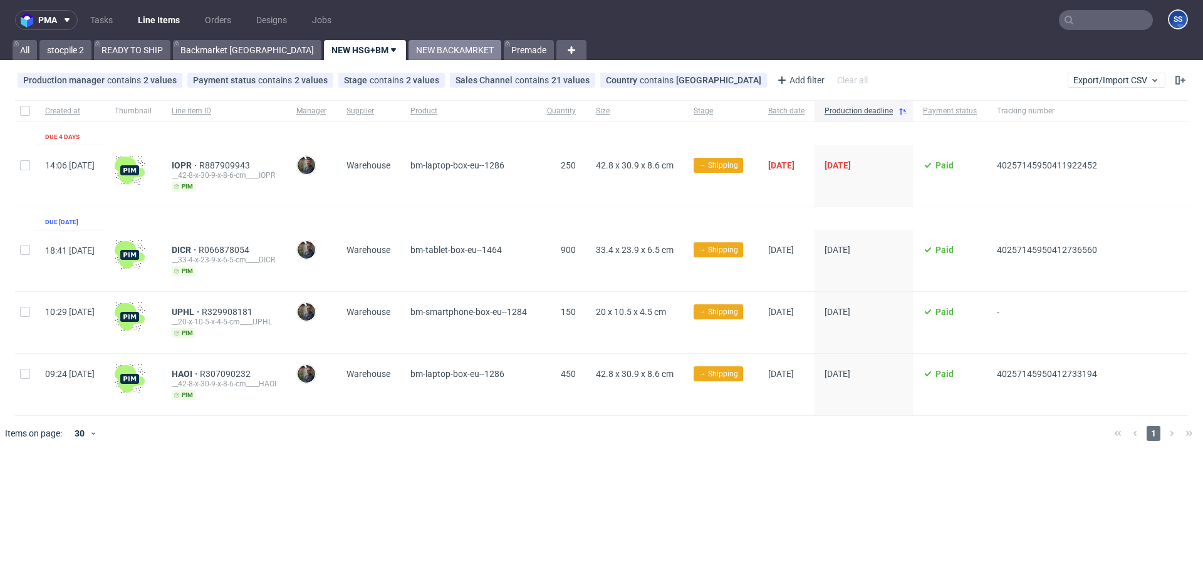
click at [409, 54] on link "NEW BACKAMRKET" at bounding box center [455, 50] width 93 height 20
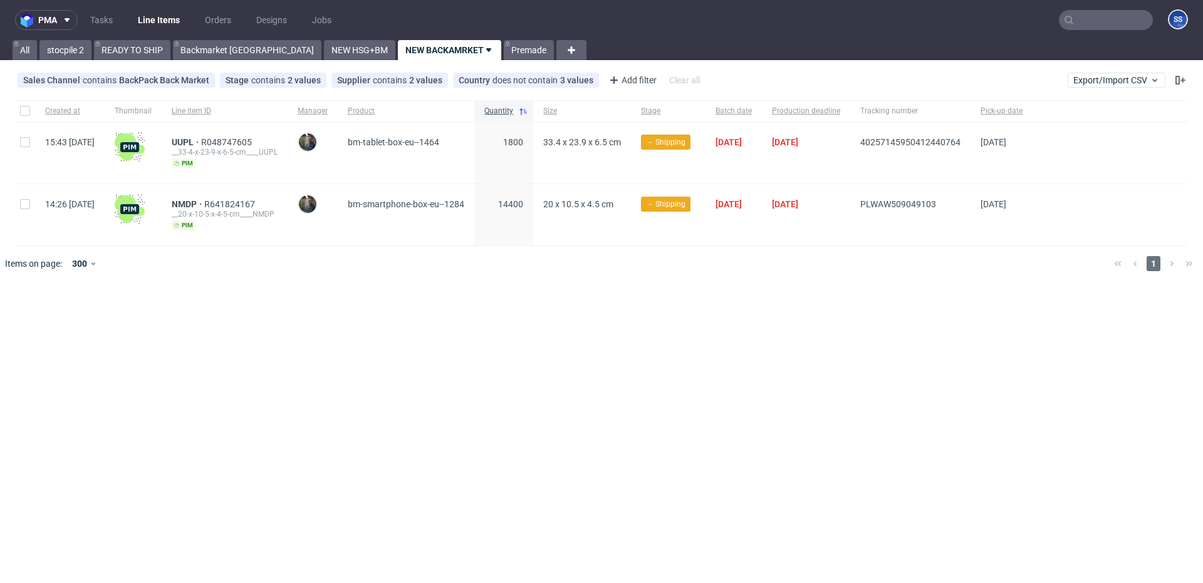
click at [1102, 18] on input "text" at bounding box center [1106, 20] width 94 height 20
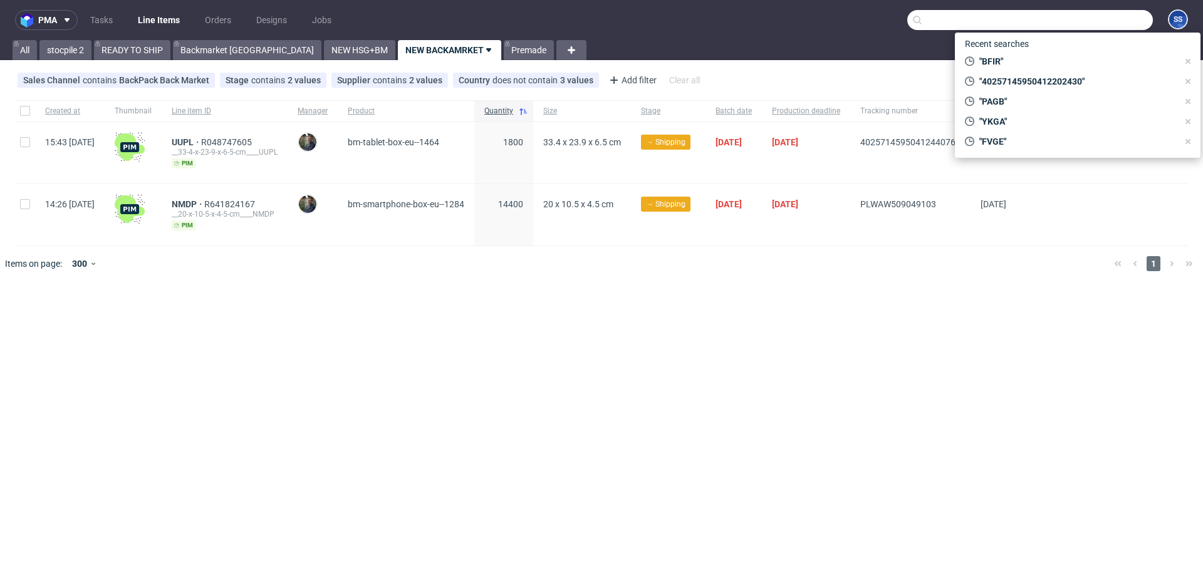
paste input "PAGB"
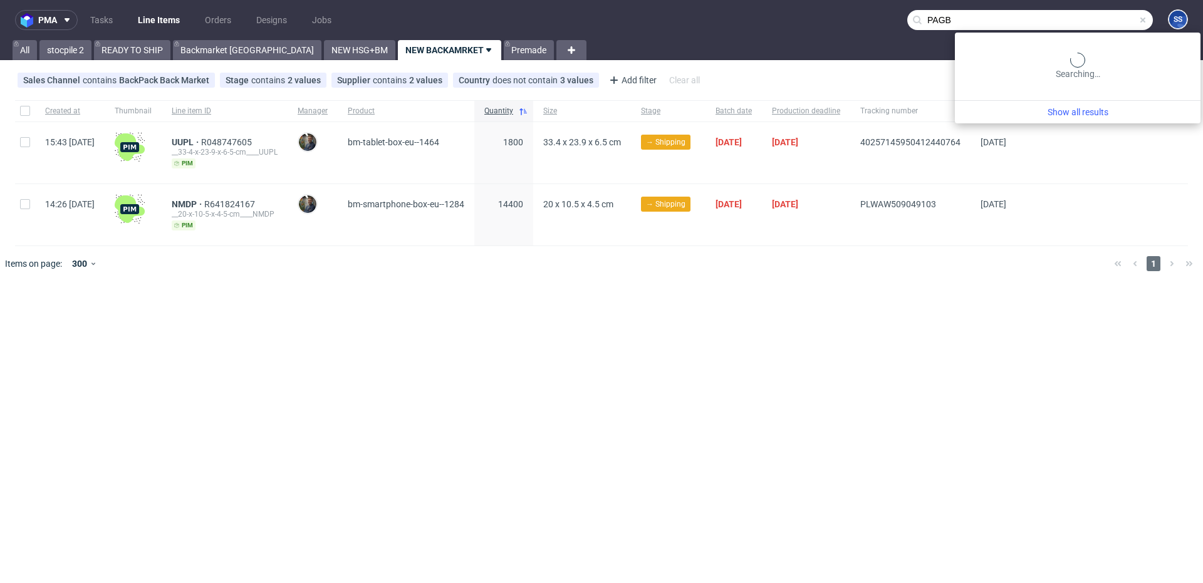
type input "PAGB"
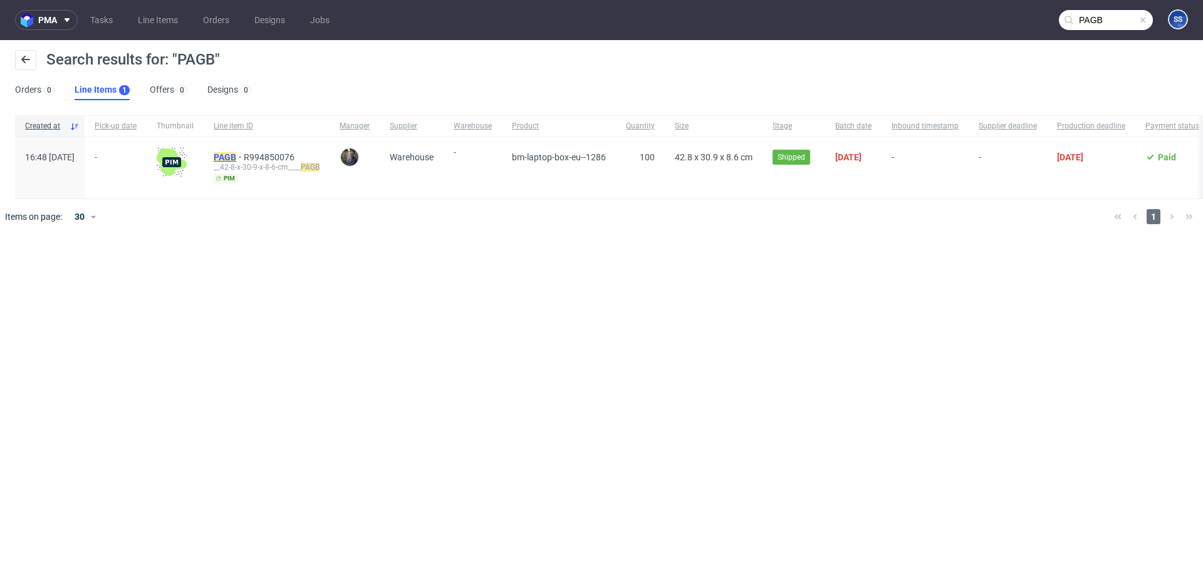
click at [236, 157] on mark "PAGB" at bounding box center [225, 157] width 23 height 10
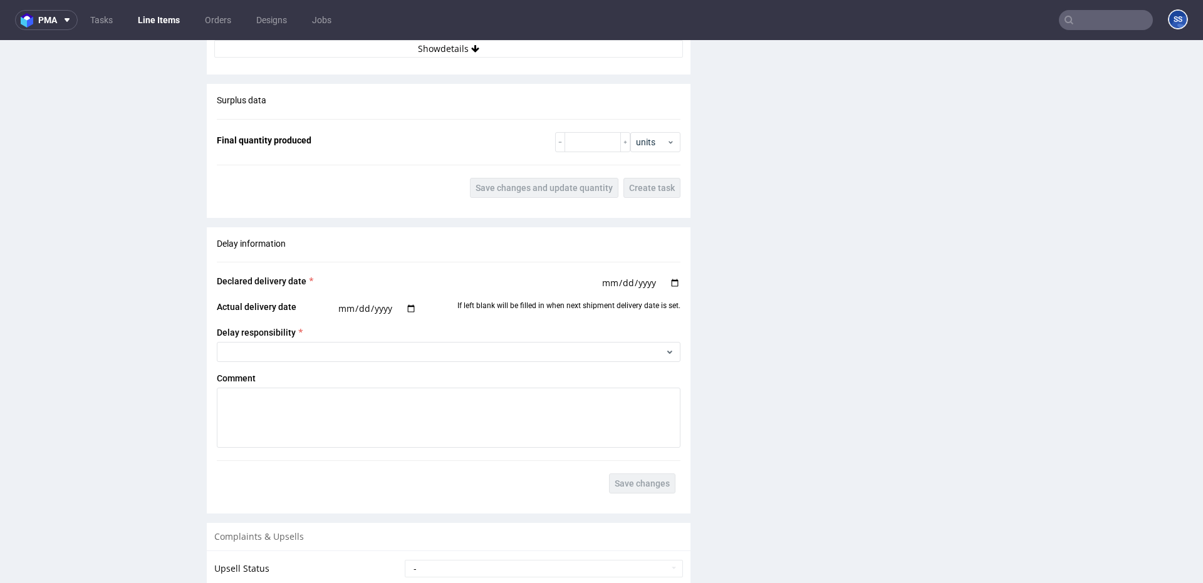
scroll to position [1258, 0]
click at [462, 56] on button "Show details" at bounding box center [448, 50] width 469 height 18
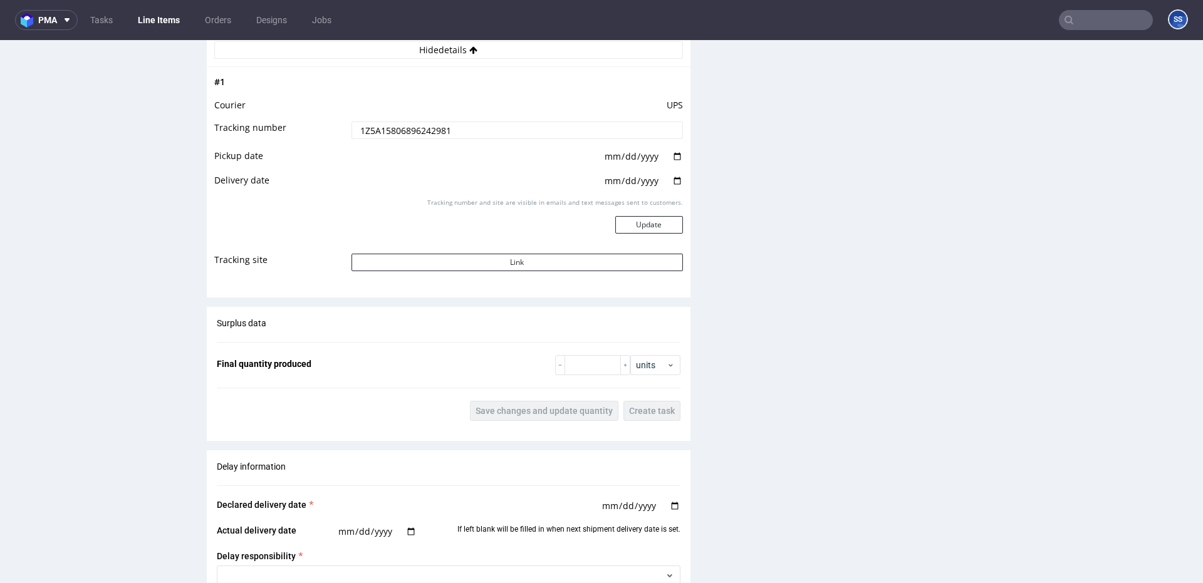
click at [470, 253] on td "Link" at bounding box center [515, 267] width 335 height 28
click at [468, 258] on button "Link" at bounding box center [518, 263] width 332 height 18
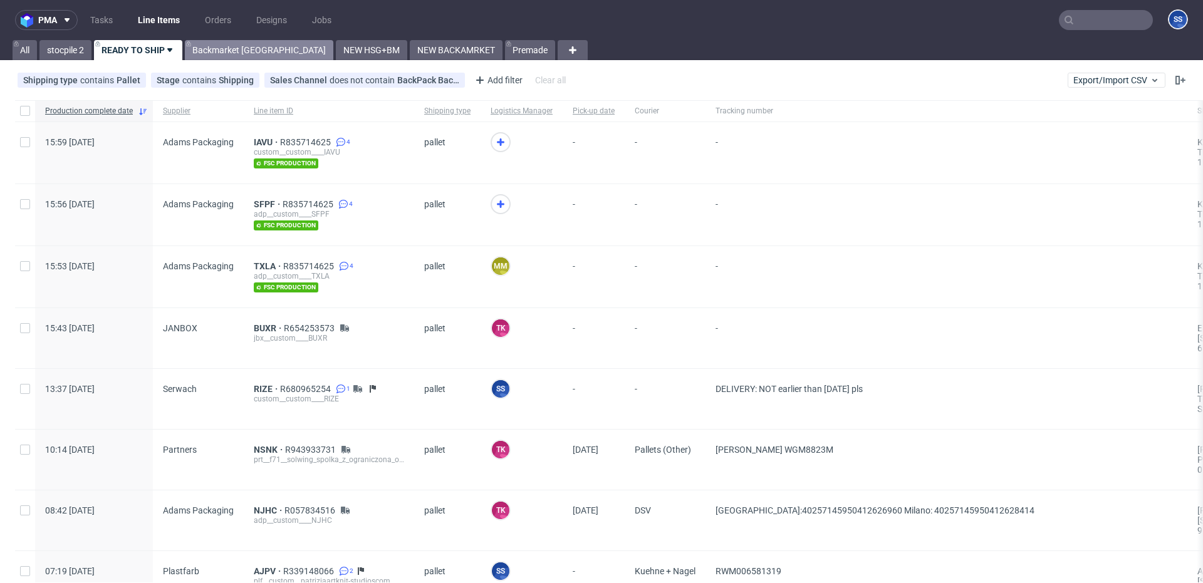
click at [217, 55] on link "Backmarket [GEOGRAPHIC_DATA]" at bounding box center [259, 50] width 149 height 20
